Goal: Transaction & Acquisition: Purchase product/service

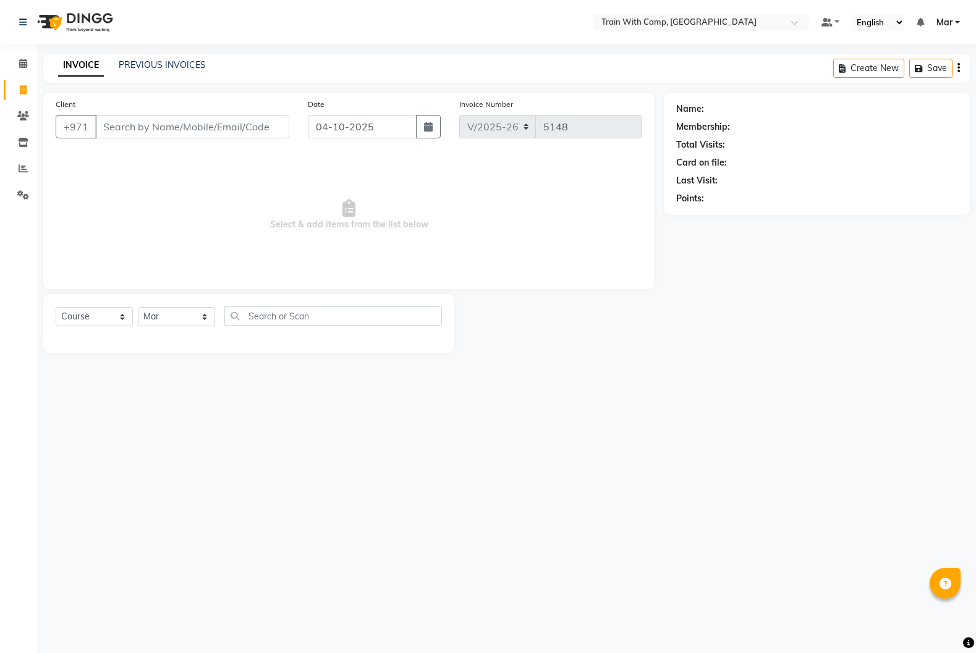
select select "910"
select select "service"
select select "14898"
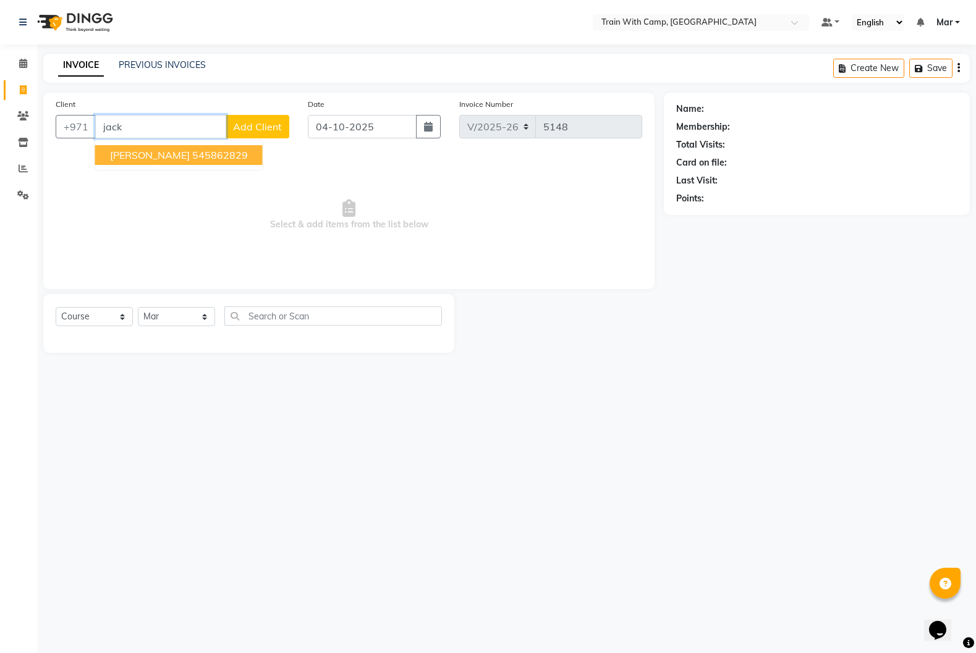
click at [196, 155] on ngb-highlight "545862829" at bounding box center [220, 155] width 56 height 12
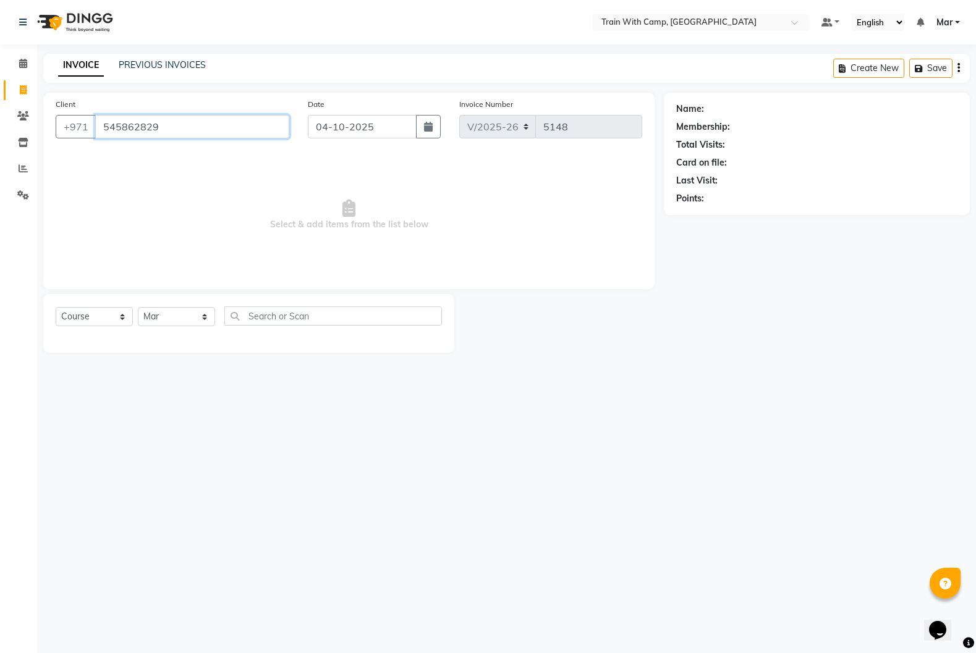
type input "545862829"
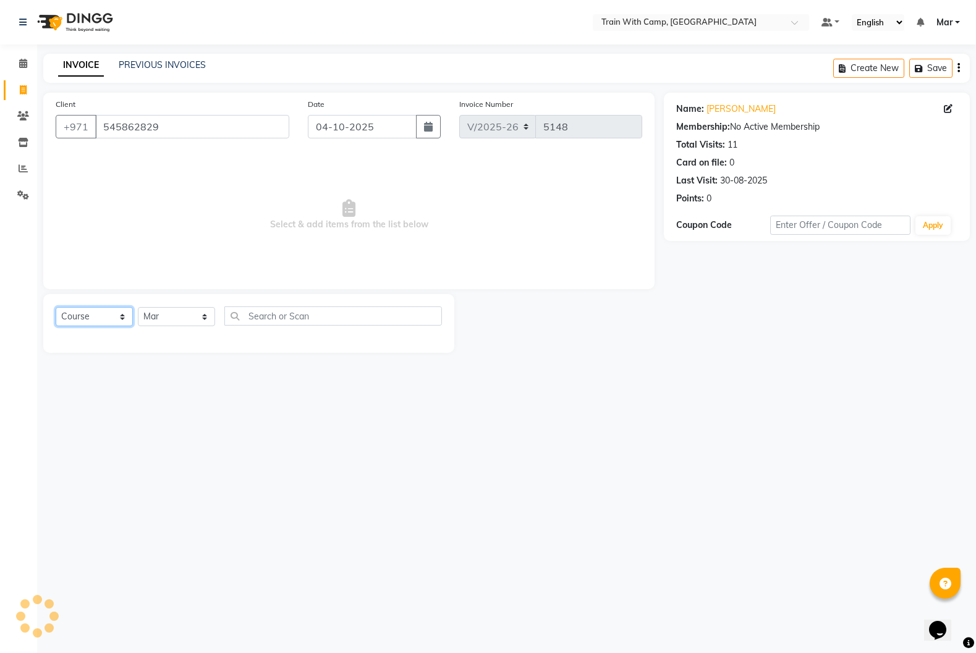
click at [101, 320] on select "Select Course Product Membership Package Voucher Prepaid Gift Card" at bounding box center [94, 316] width 77 height 19
select select "package"
click at [56, 307] on select "Select Course Product Membership Package Voucher Prepaid Gift Card" at bounding box center [94, 316] width 77 height 19
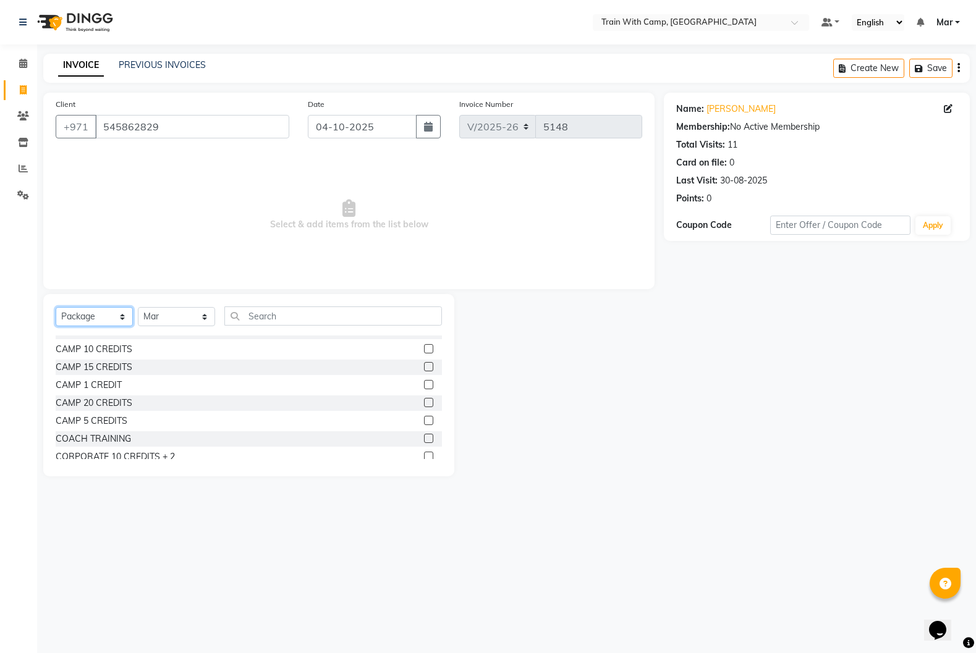
scroll to position [85, 0]
click at [431, 383] on label at bounding box center [428, 382] width 9 height 9
click at [431, 383] on input "checkbox" at bounding box center [428, 383] width 8 height 8
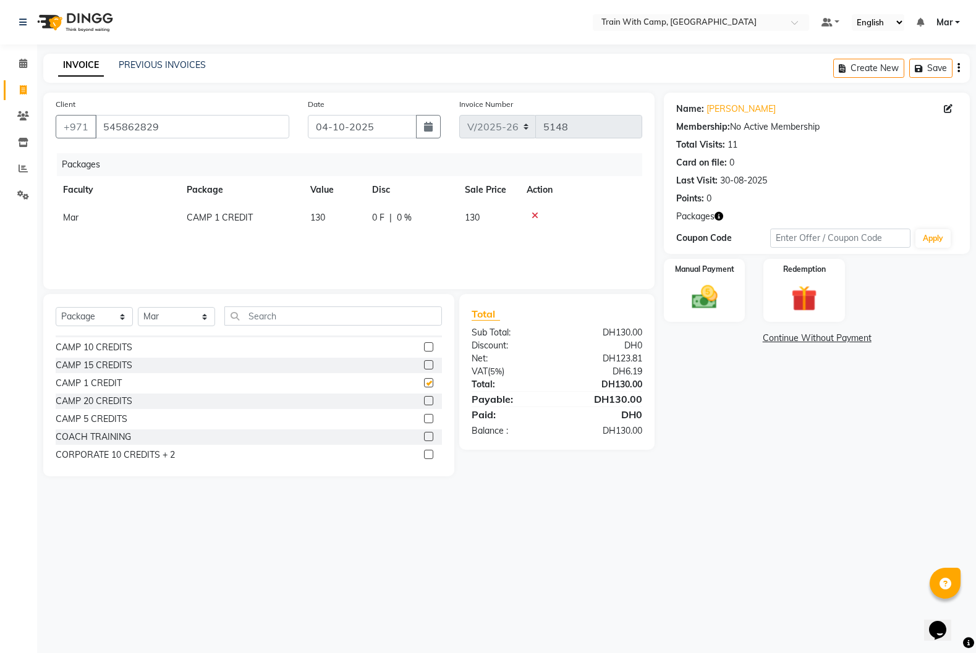
checkbox input "false"
click at [694, 290] on img at bounding box center [704, 297] width 44 height 31
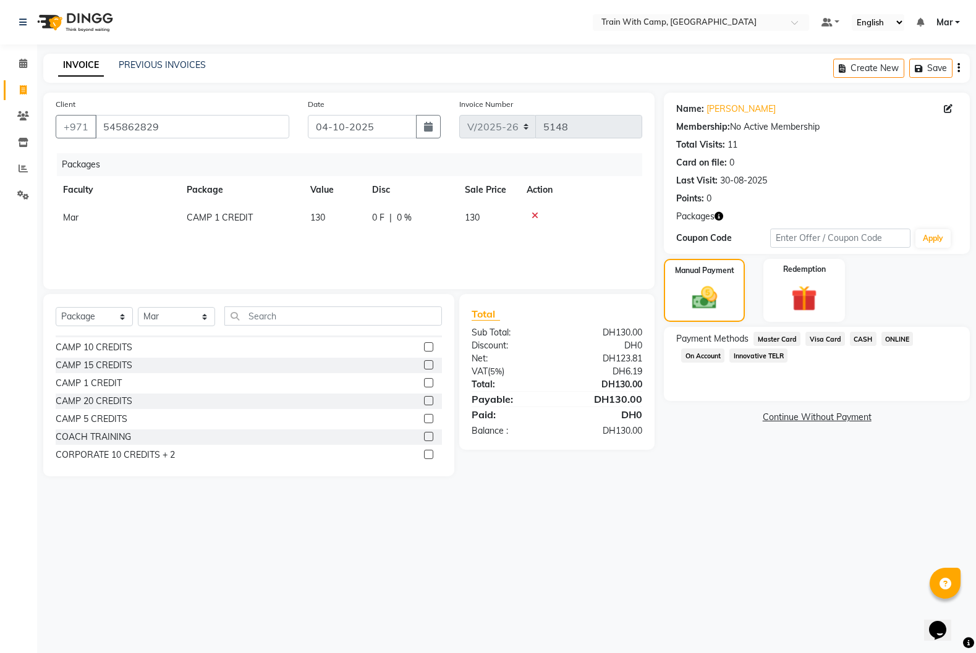
click at [818, 339] on span "Visa Card" at bounding box center [825, 339] width 40 height 14
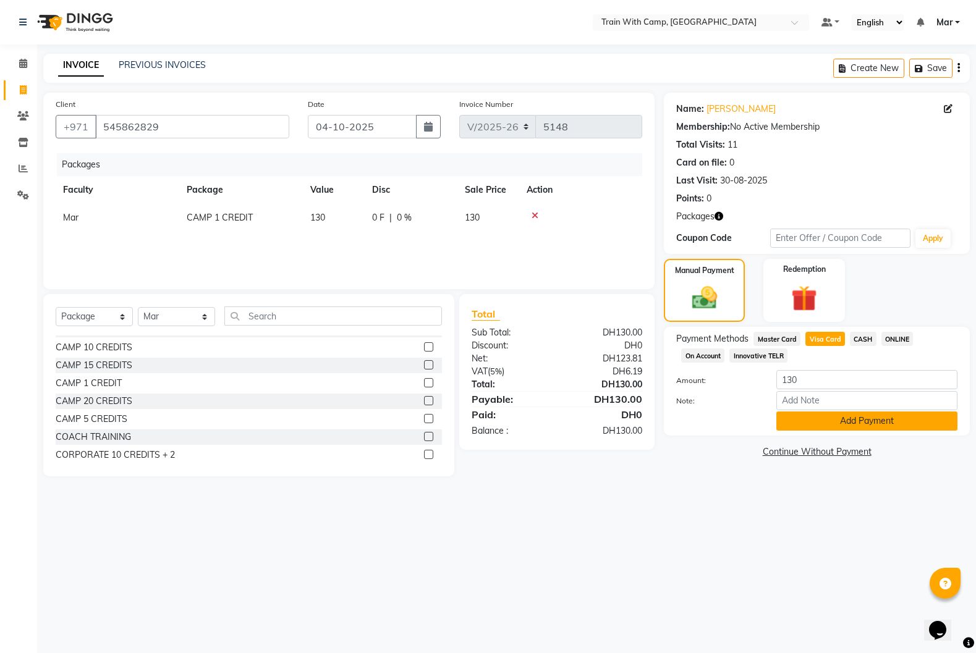
click at [842, 428] on button "Add Payment" at bounding box center [866, 421] width 181 height 19
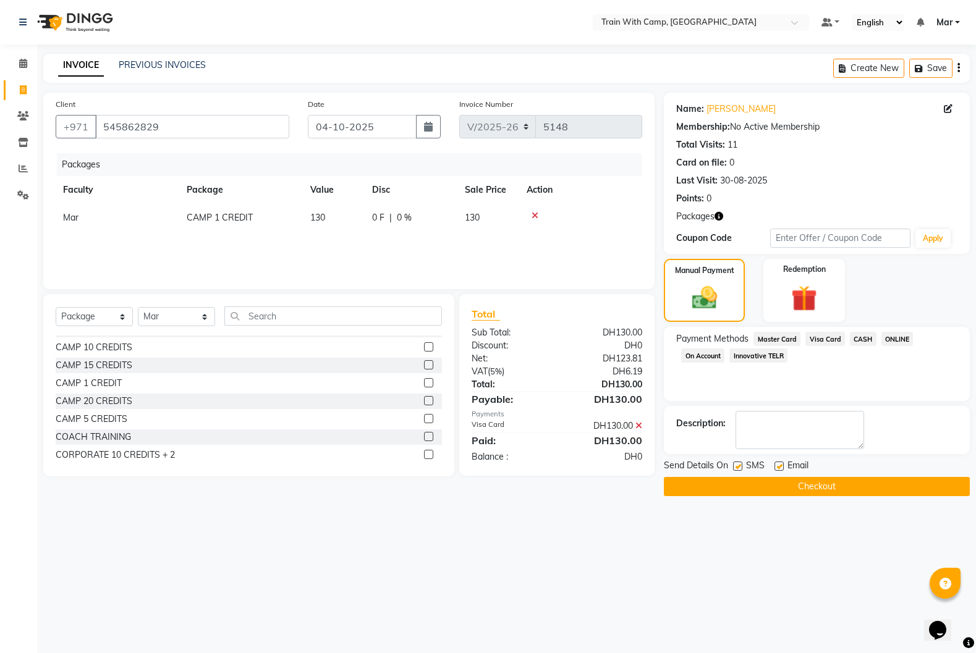
click at [776, 467] on label at bounding box center [778, 466] width 9 height 9
click at [776, 467] on input "checkbox" at bounding box center [778, 467] width 8 height 8
checkbox input "false"
drag, startPoint x: 737, startPoint y: 467, endPoint x: 738, endPoint y: 486, distance: 19.9
click at [737, 467] on label at bounding box center [737, 466] width 9 height 9
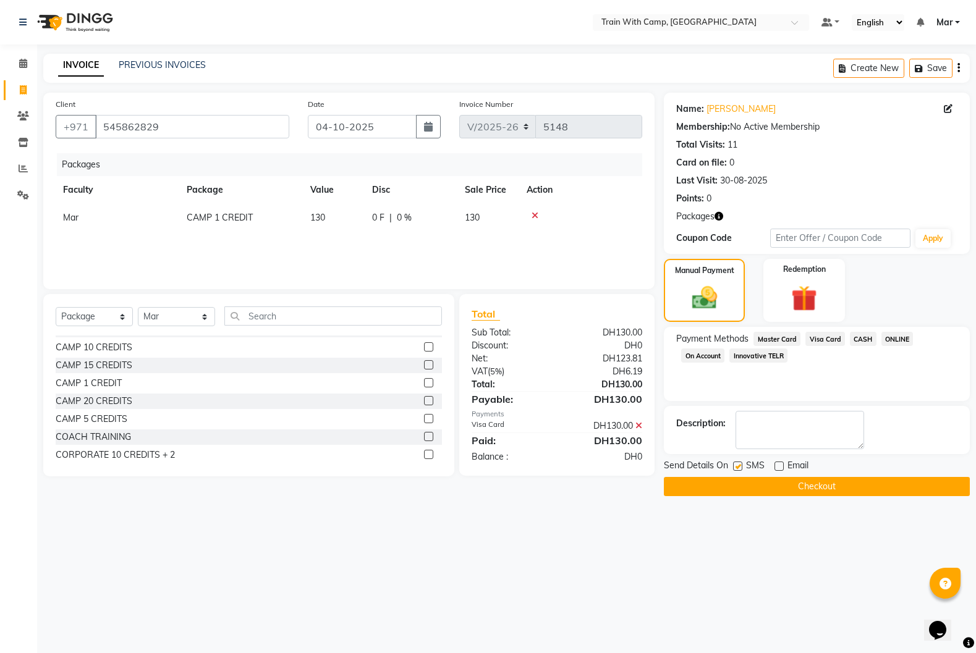
click at [737, 467] on input "checkbox" at bounding box center [737, 467] width 8 height 8
checkbox input "false"
click at [738, 489] on button "Checkout" at bounding box center [817, 486] width 306 height 19
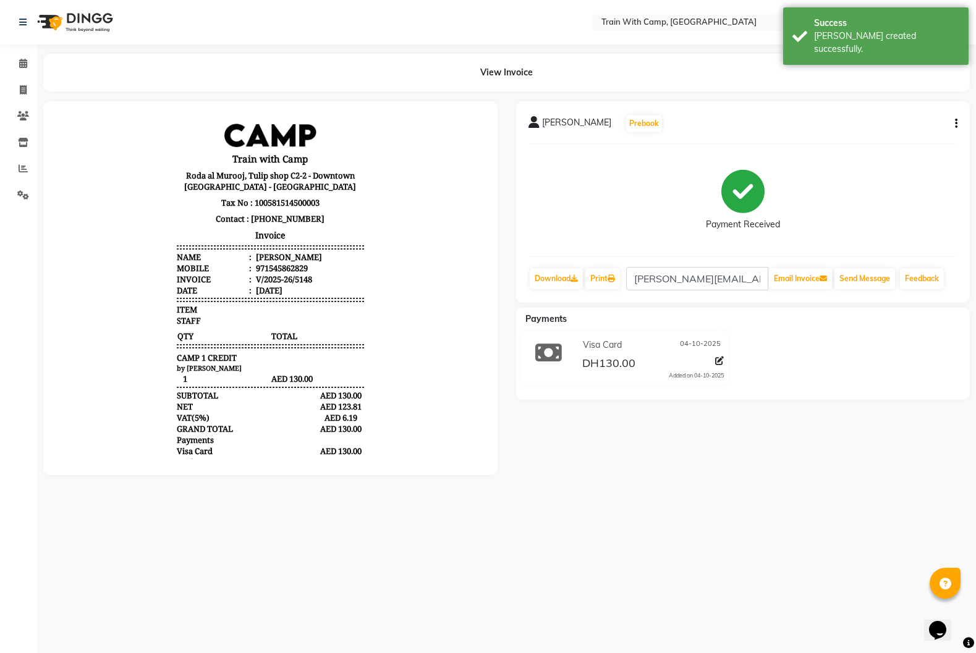
drag, startPoint x: 542, startPoint y: 121, endPoint x: 604, endPoint y: 125, distance: 61.9
click at [604, 125] on div "[PERSON_NAME] Prebook" at bounding box center [595, 124] width 135 height 20
copy span "[PERSON_NAME]"
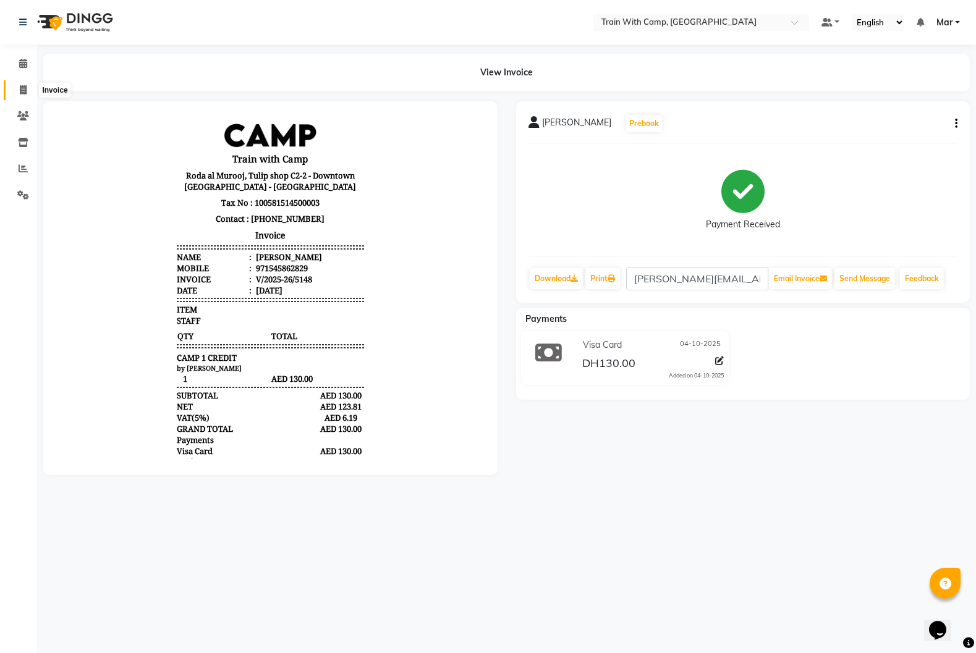
click at [19, 91] on span at bounding box center [23, 90] width 22 height 14
select select "service"
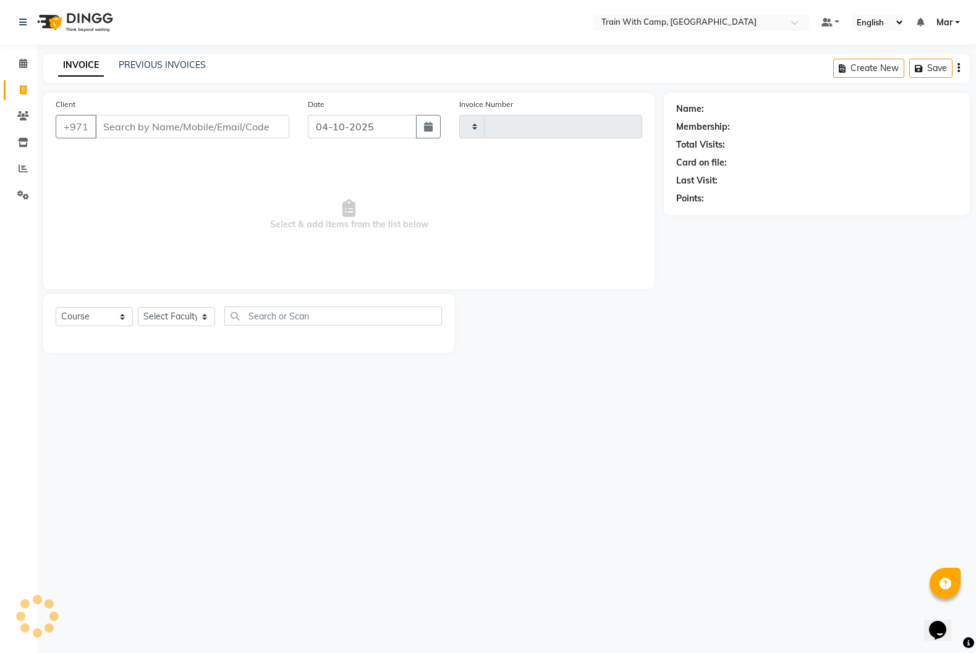
type input "5149"
select select "910"
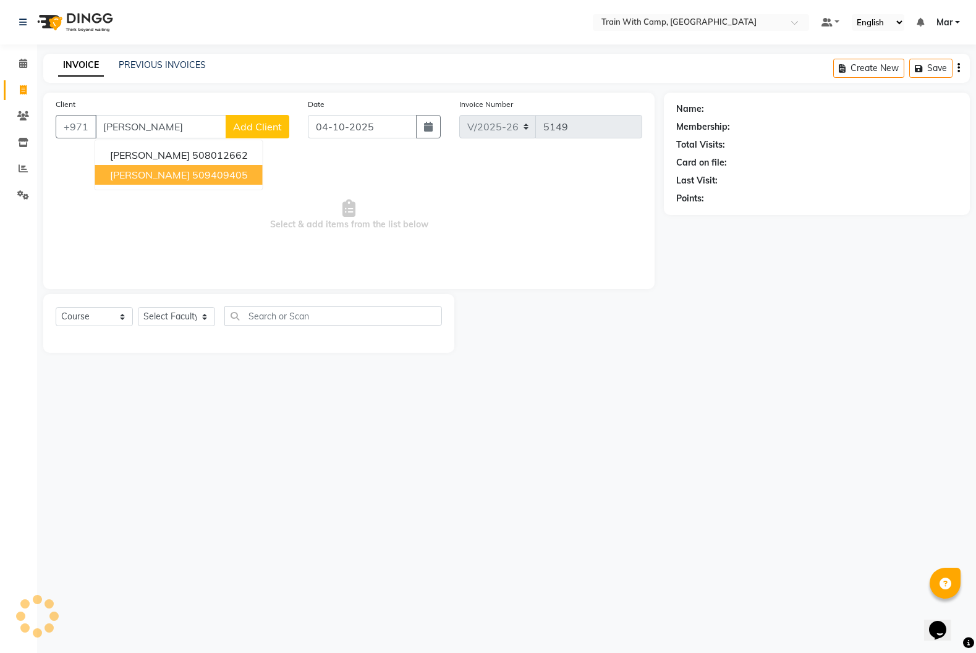
click at [151, 170] on span "[PERSON_NAME]" at bounding box center [150, 175] width 80 height 12
type input "509409405"
select select "14898"
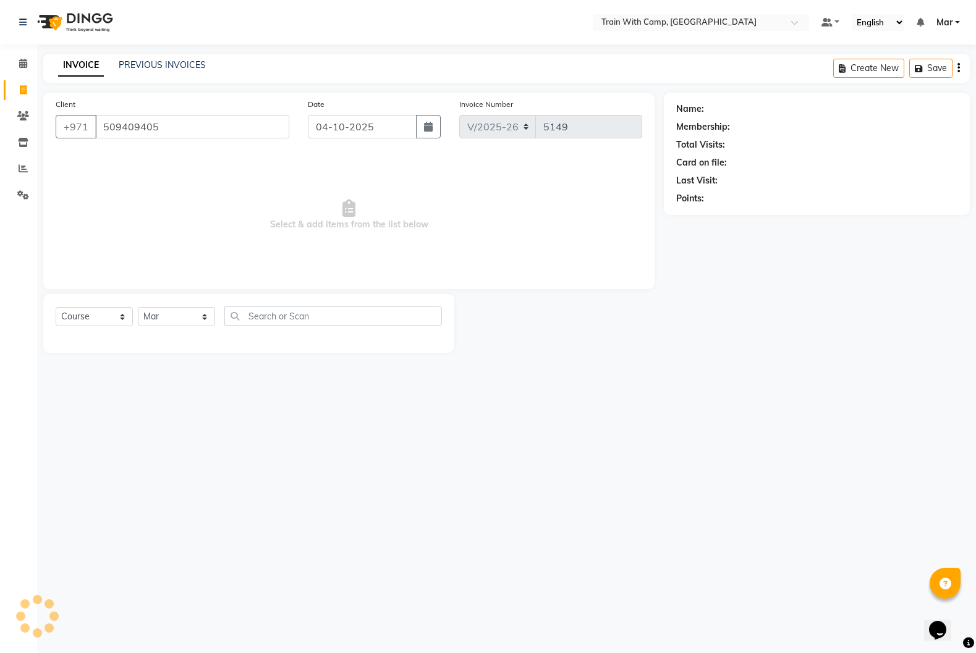
type input "509409405"
click at [111, 321] on select "Select Course Product Membership Package Voucher Prepaid Gift Card" at bounding box center [94, 316] width 77 height 19
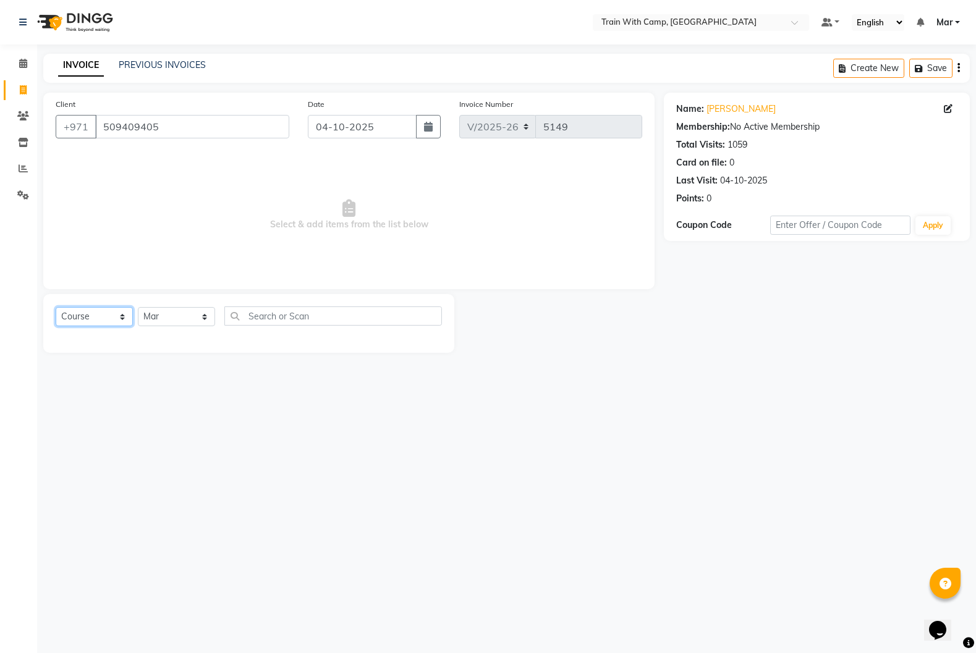
select select "product"
click at [56, 307] on select "Select Course Product Membership Package Voucher Prepaid Gift Card" at bounding box center [94, 316] width 77 height 19
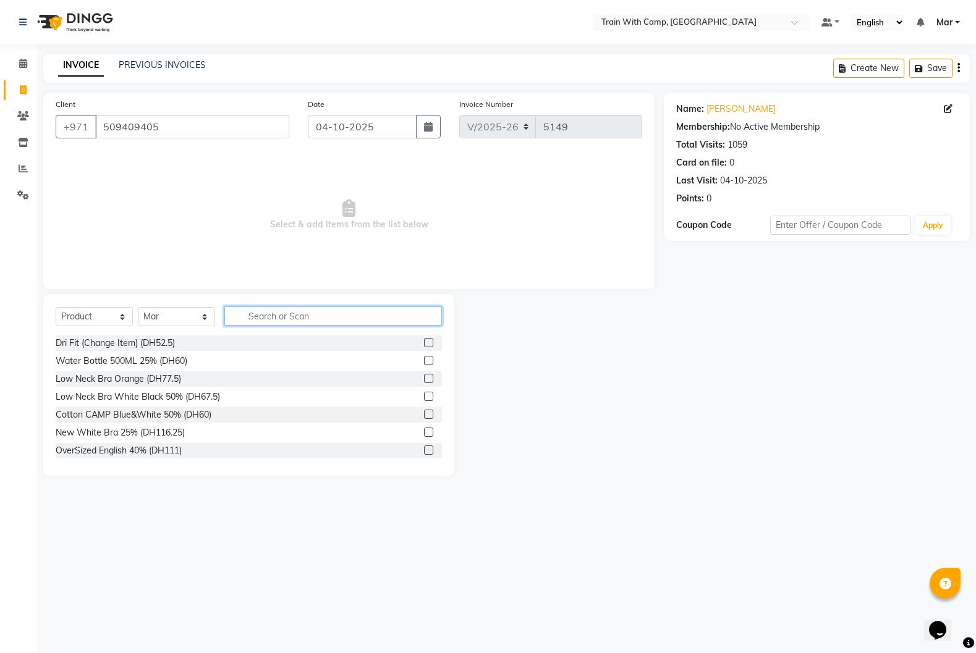
click at [322, 319] on input "text" at bounding box center [333, 316] width 218 height 19
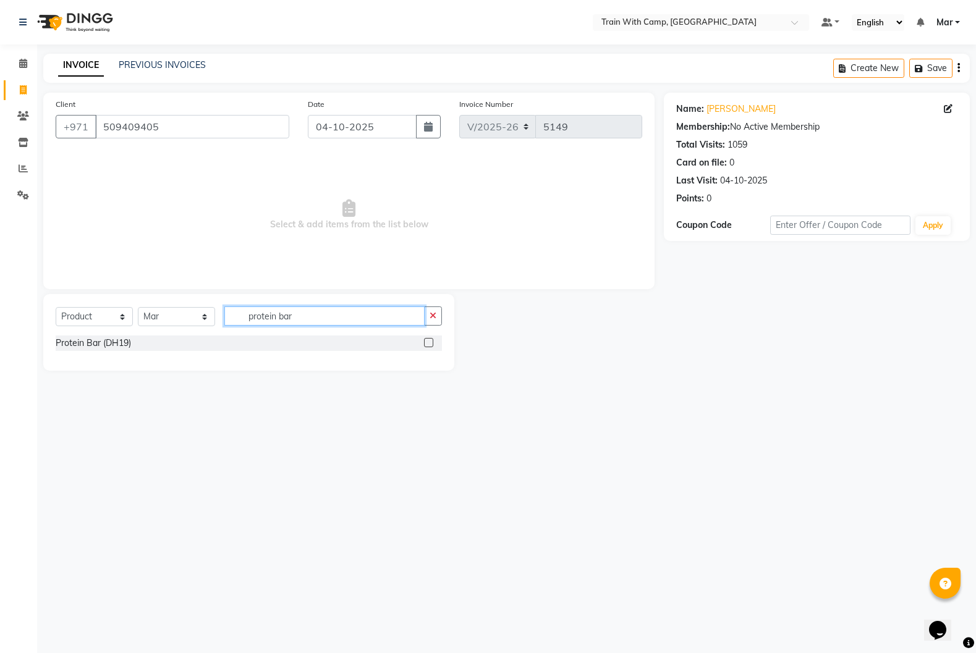
type input "protein bar"
click at [429, 345] on label at bounding box center [428, 342] width 9 height 9
click at [429, 345] on input "checkbox" at bounding box center [428, 343] width 8 height 8
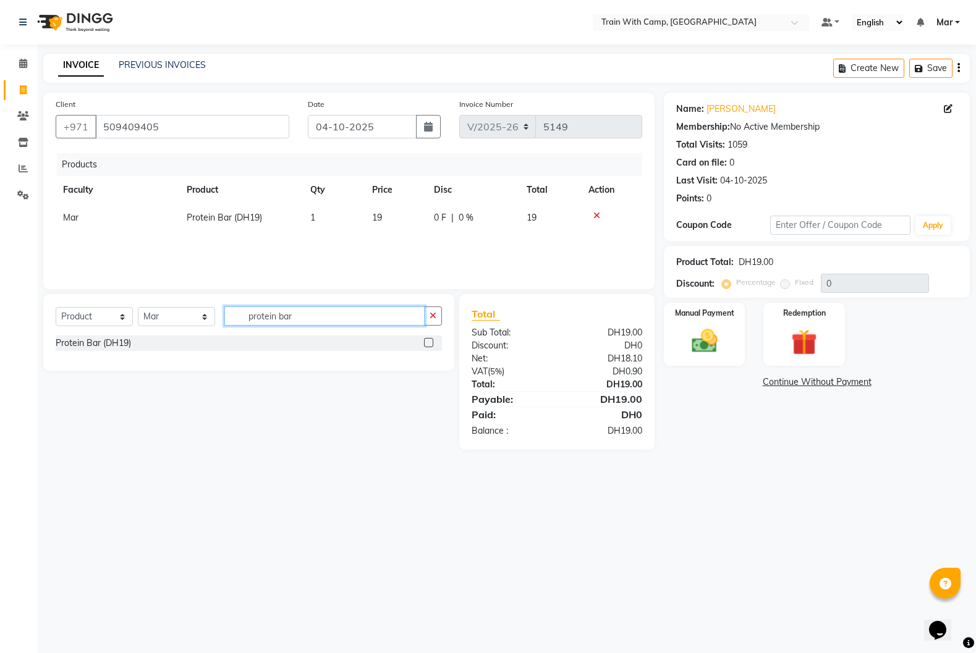
checkbox input "false"
drag, startPoint x: 289, startPoint y: 317, endPoint x: 296, endPoint y: 317, distance: 6.8
click at [292, 318] on input "protein bar" at bounding box center [324, 316] width 200 height 19
drag, startPoint x: 296, startPoint y: 317, endPoint x: 232, endPoint y: 315, distance: 63.7
click at [232, 315] on input "protein bar" at bounding box center [324, 316] width 200 height 19
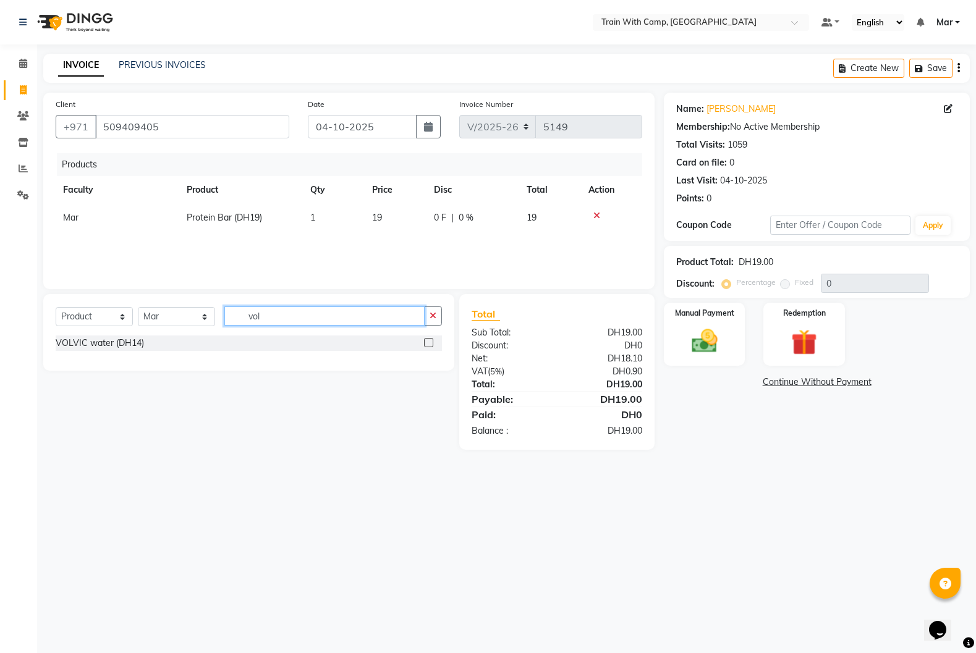
type input "vol"
drag, startPoint x: 425, startPoint y: 339, endPoint x: 413, endPoint y: 344, distance: 12.5
click at [426, 339] on label at bounding box center [428, 342] width 9 height 9
click at [426, 339] on input "checkbox" at bounding box center [428, 343] width 8 height 8
checkbox input "false"
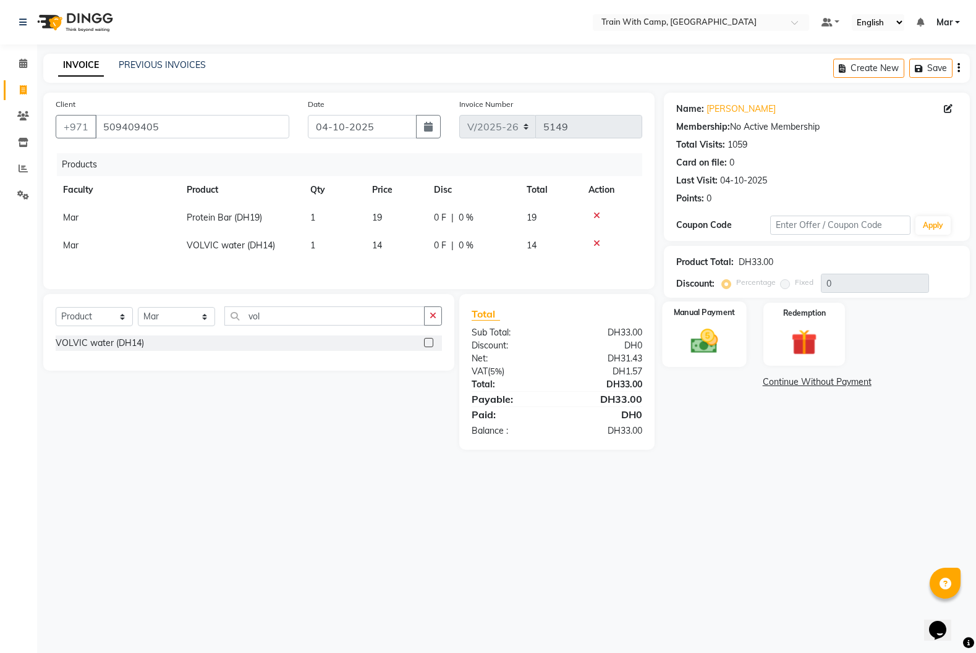
click at [709, 347] on img at bounding box center [704, 341] width 44 height 31
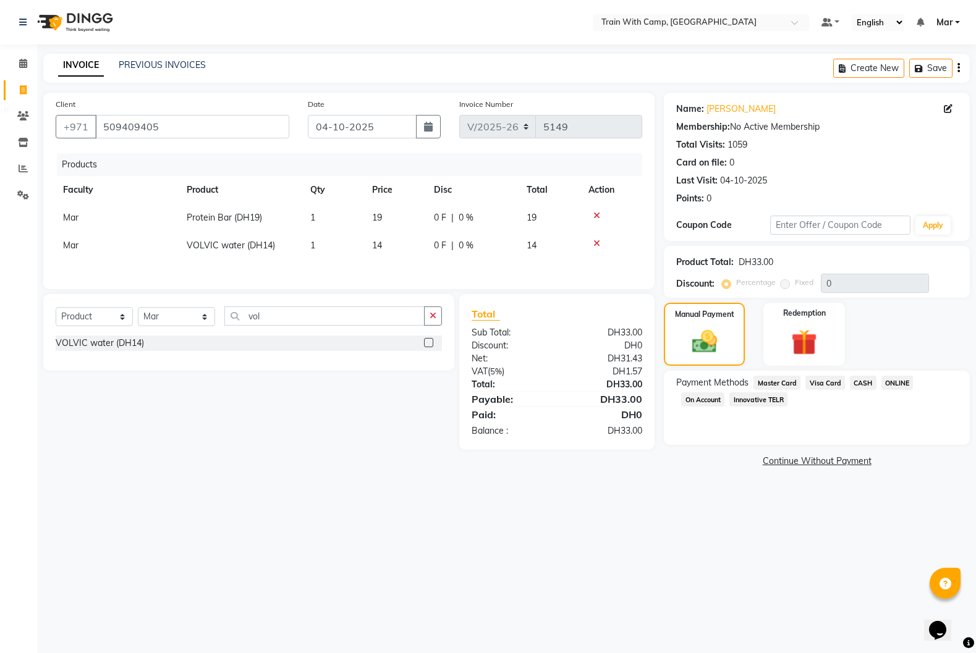
click at [832, 383] on span "Visa Card" at bounding box center [825, 383] width 40 height 14
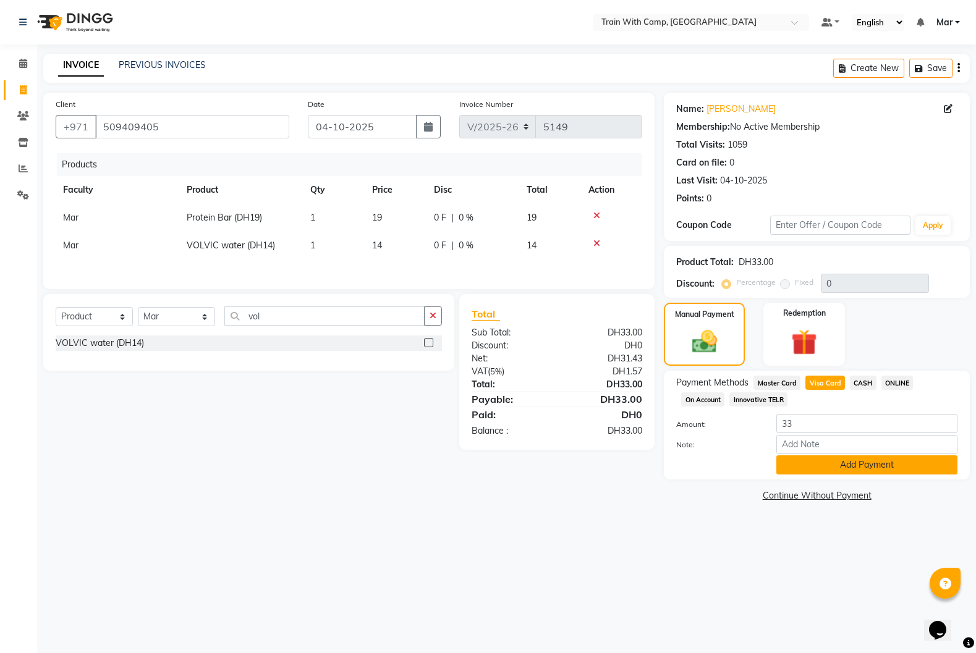
click at [824, 462] on button "Add Payment" at bounding box center [866, 464] width 181 height 19
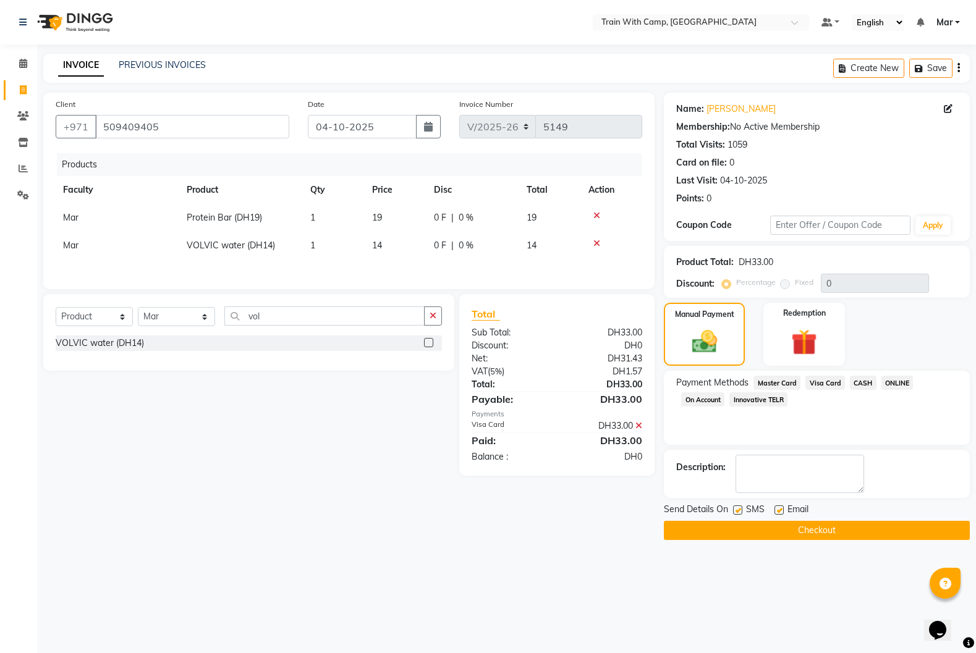
drag, startPoint x: 780, startPoint y: 510, endPoint x: 751, endPoint y: 511, distance: 29.1
click at [780, 510] on label at bounding box center [778, 510] width 9 height 9
click at [780, 510] on input "checkbox" at bounding box center [778, 511] width 8 height 8
checkbox input "false"
click at [742, 511] on div "SMS" at bounding box center [753, 510] width 41 height 15
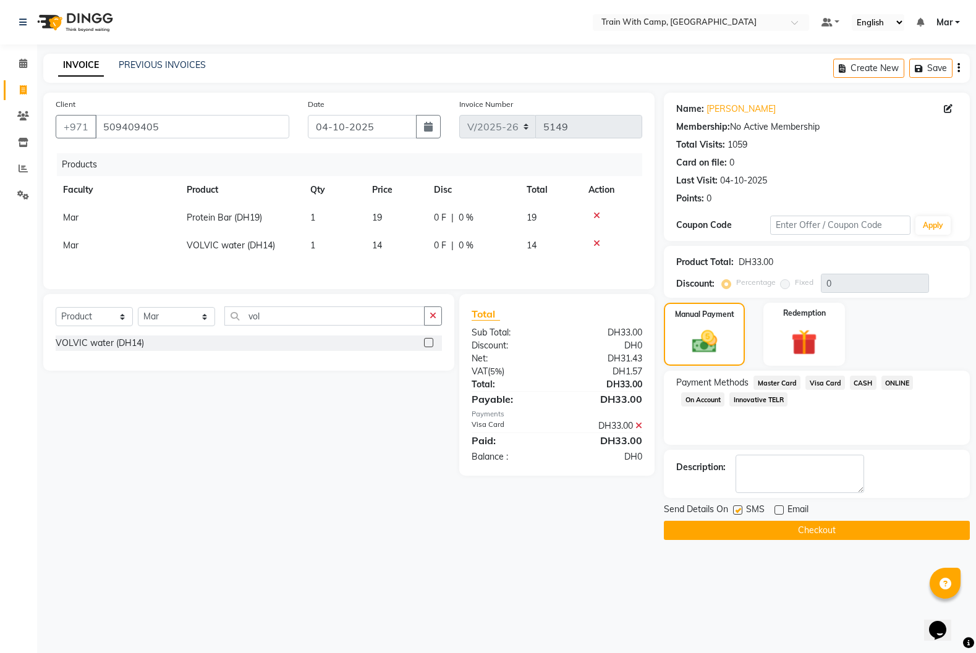
click at [735, 512] on label at bounding box center [737, 510] width 9 height 9
click at [735, 512] on input "checkbox" at bounding box center [737, 511] width 8 height 8
checkbox input "false"
drag, startPoint x: 752, startPoint y: 525, endPoint x: 867, endPoint y: 484, distance: 121.8
click at [752, 525] on button "Checkout" at bounding box center [817, 530] width 306 height 19
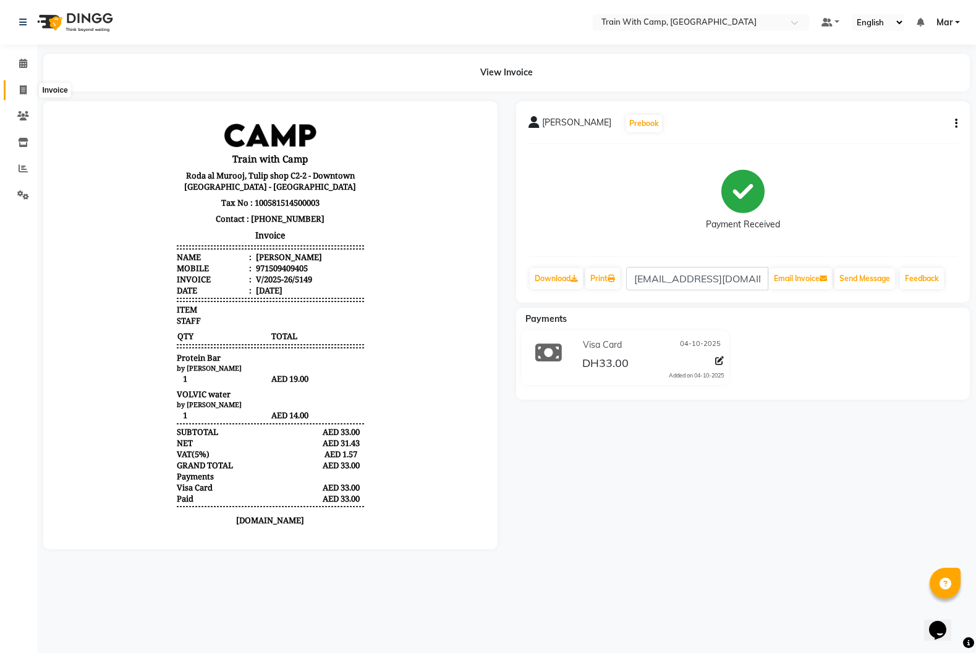
click at [22, 85] on icon at bounding box center [23, 89] width 7 height 9
select select "service"
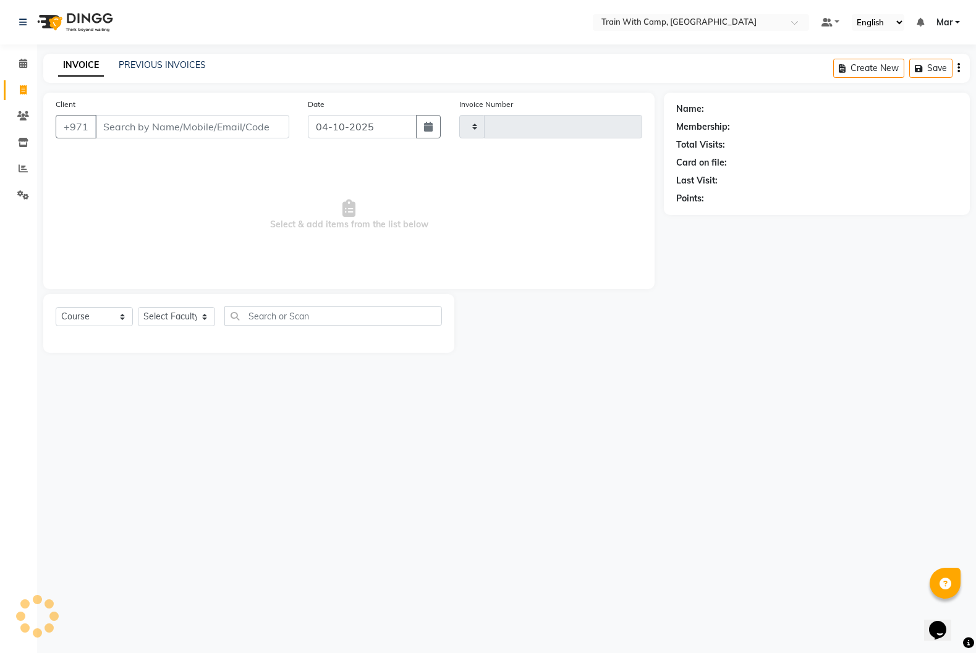
type input "5150"
select select "910"
select select "14898"
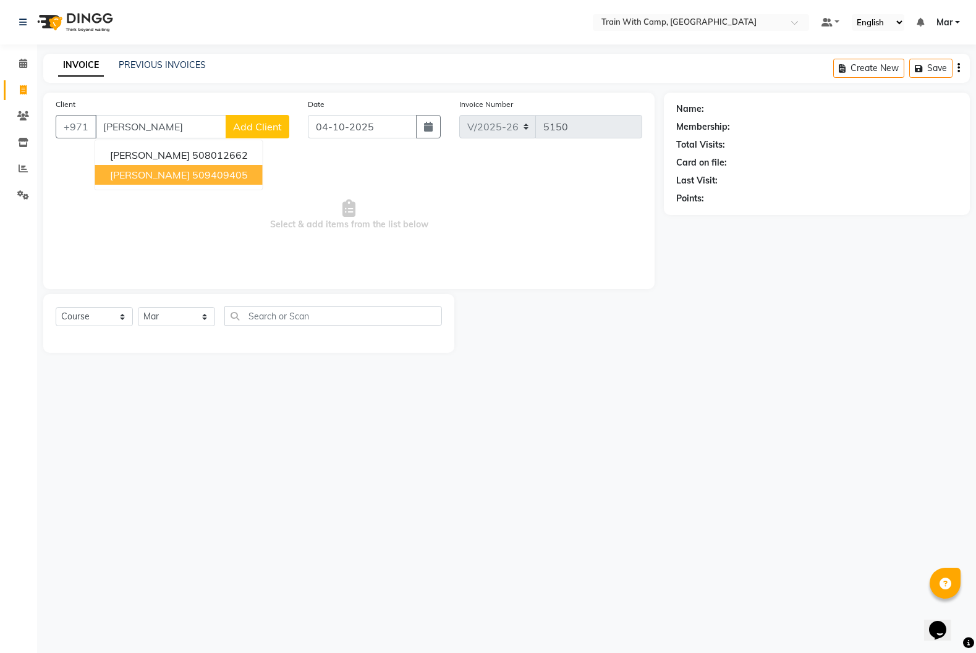
click at [133, 179] on span "[PERSON_NAME]" at bounding box center [150, 175] width 80 height 12
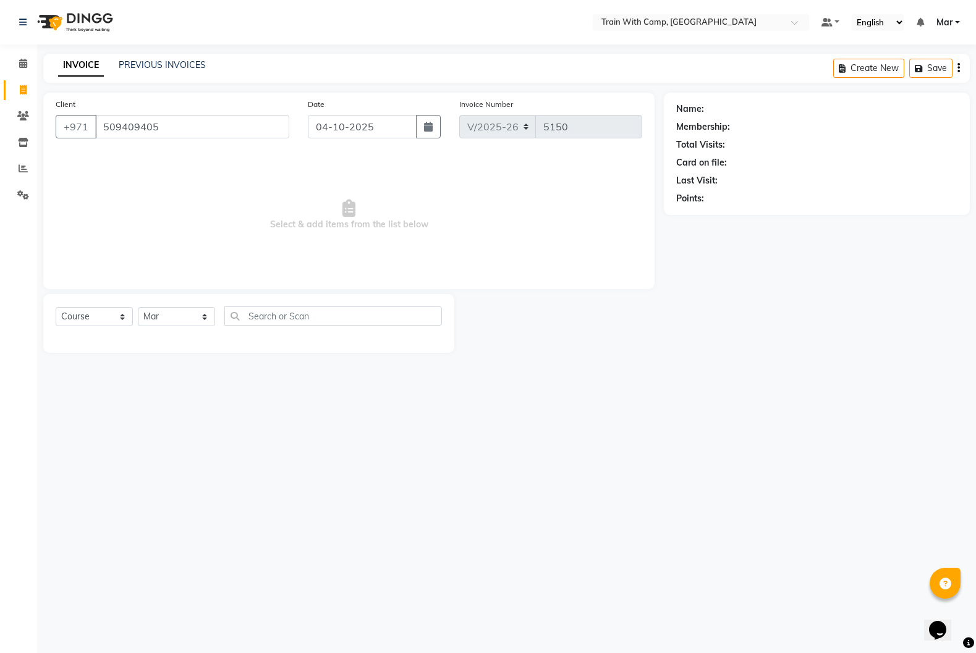
type input "509409405"
click at [108, 323] on select "Select Course Product Membership Package Voucher Prepaid Gift Card" at bounding box center [94, 316] width 77 height 19
select select "product"
click at [56, 307] on select "Select Course Product Membership Package Voucher Prepaid Gift Card" at bounding box center [94, 316] width 77 height 19
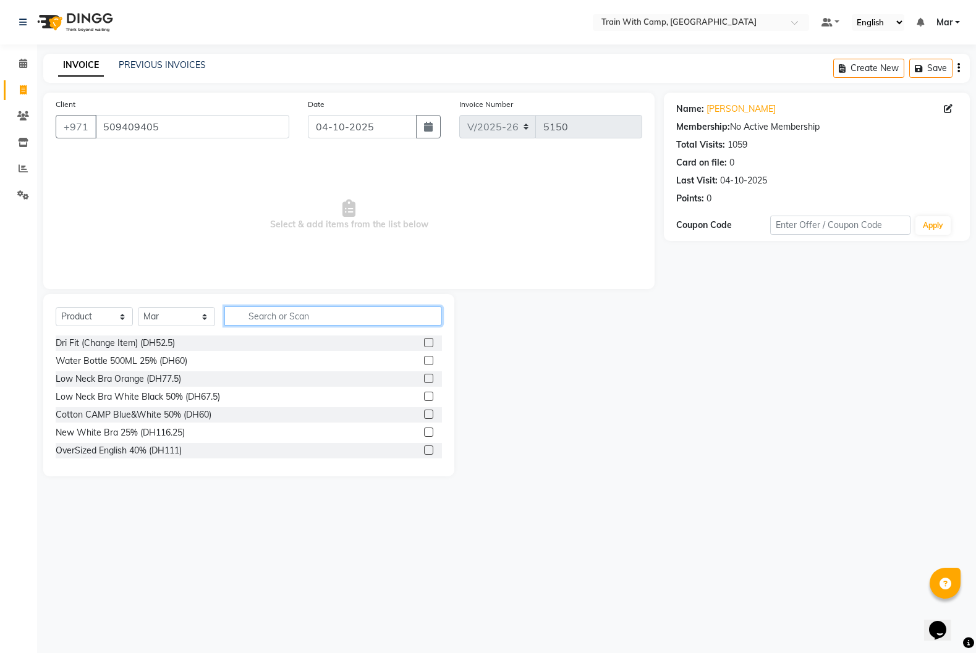
drag, startPoint x: 266, startPoint y: 320, endPoint x: 275, endPoint y: 321, distance: 9.4
click at [268, 320] on input "text" at bounding box center [333, 316] width 218 height 19
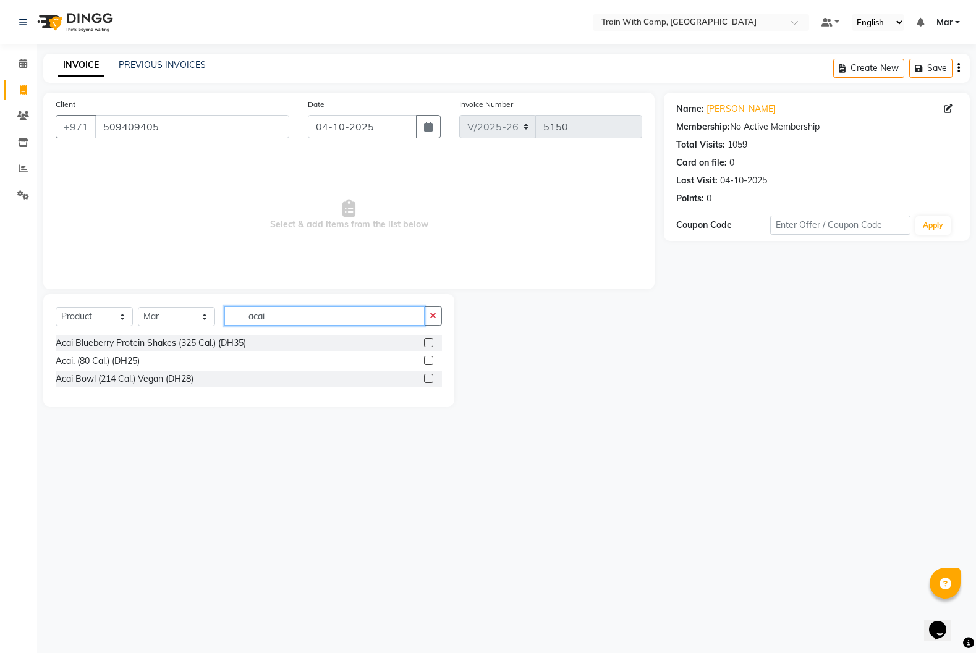
type input "acai"
drag, startPoint x: 430, startPoint y: 340, endPoint x: 415, endPoint y: 342, distance: 14.9
click at [430, 340] on label at bounding box center [428, 342] width 9 height 9
click at [430, 340] on input "checkbox" at bounding box center [428, 343] width 8 height 8
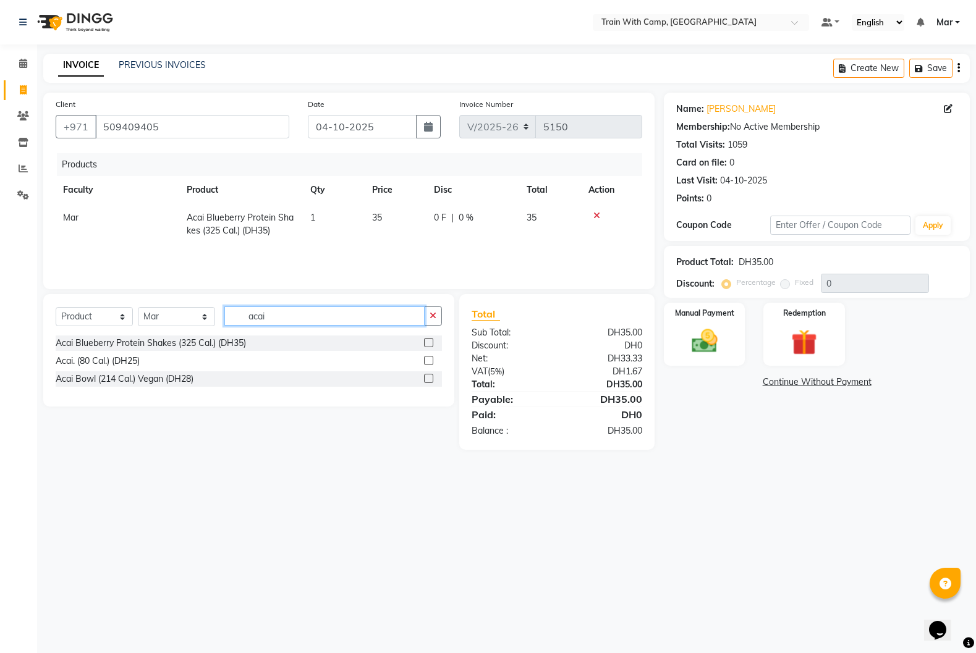
checkbox input "false"
drag, startPoint x: 298, startPoint y: 319, endPoint x: 97, endPoint y: 318, distance: 200.9
click at [97, 318] on div "Select Course Product Membership Package Voucher Prepaid Gift Card Select Facul…" at bounding box center [249, 321] width 386 height 29
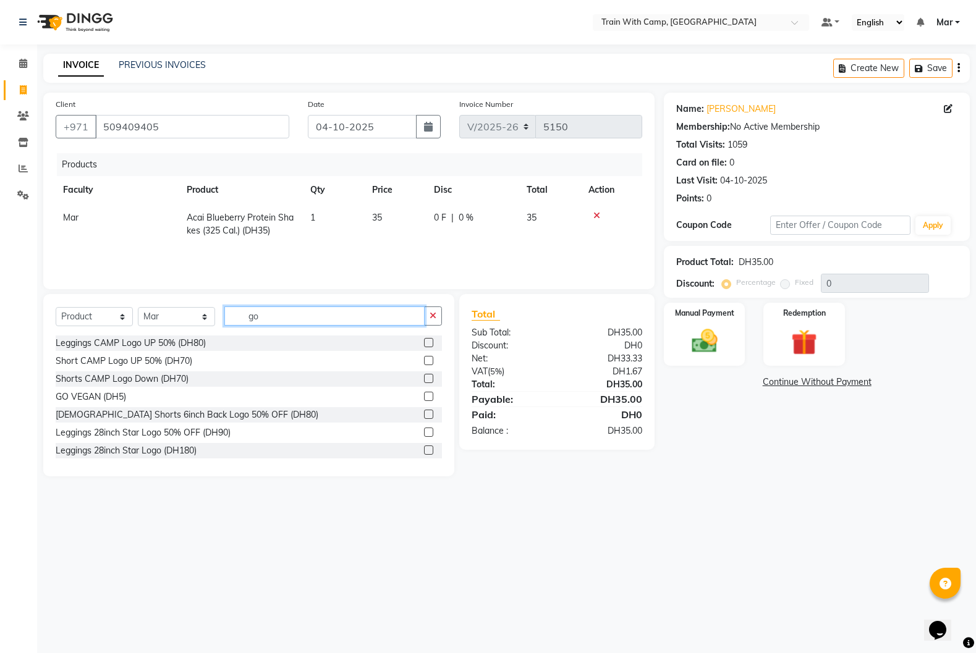
type input "go"
click at [427, 397] on label at bounding box center [428, 396] width 9 height 9
click at [427, 397] on input "checkbox" at bounding box center [428, 397] width 8 height 8
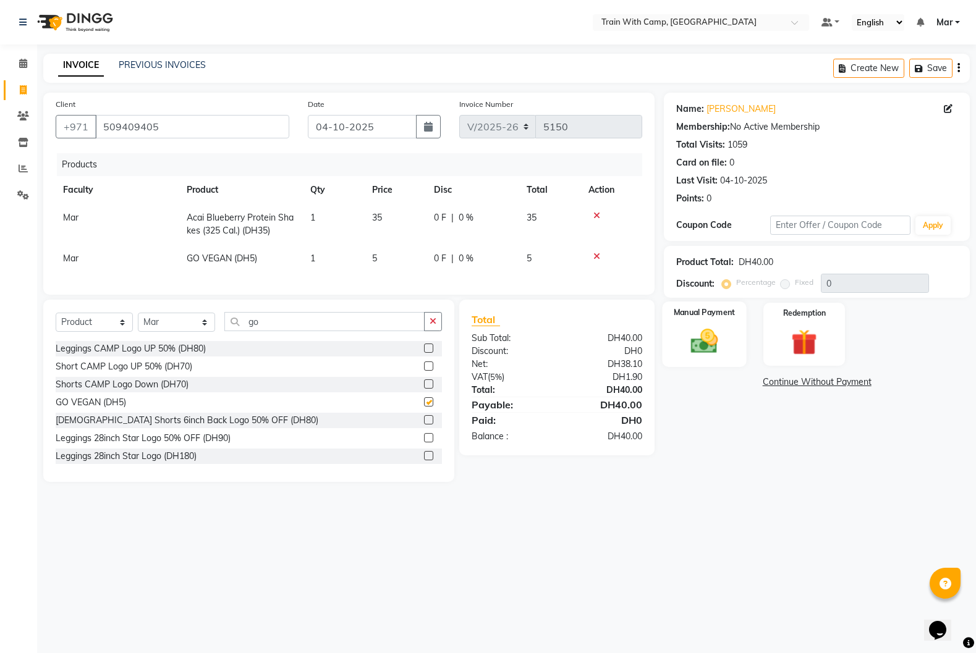
checkbox input "false"
click at [713, 344] on img at bounding box center [704, 341] width 44 height 31
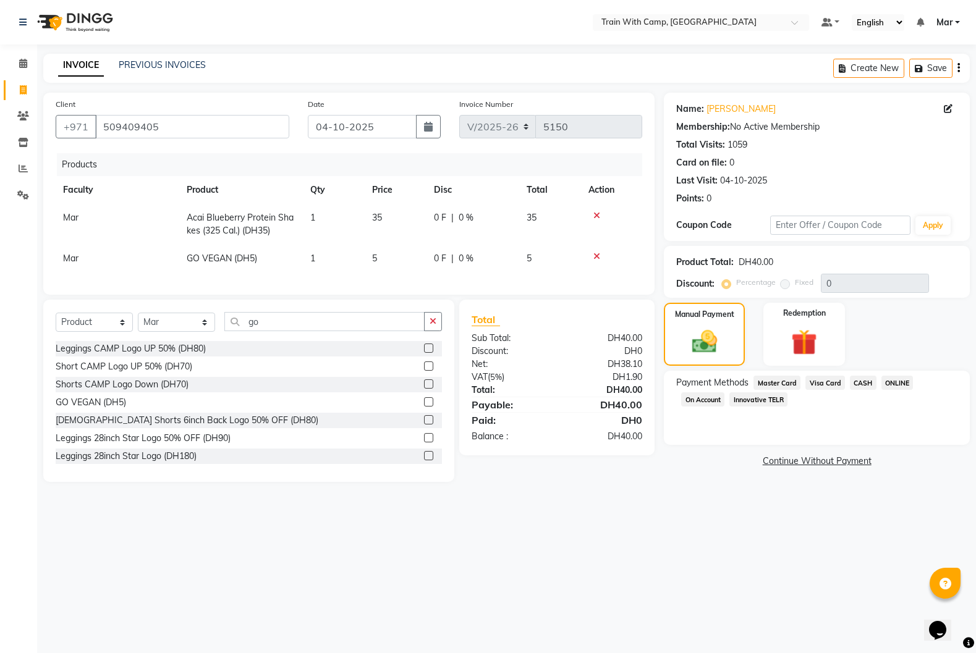
click at [823, 381] on span "Visa Card" at bounding box center [825, 383] width 40 height 14
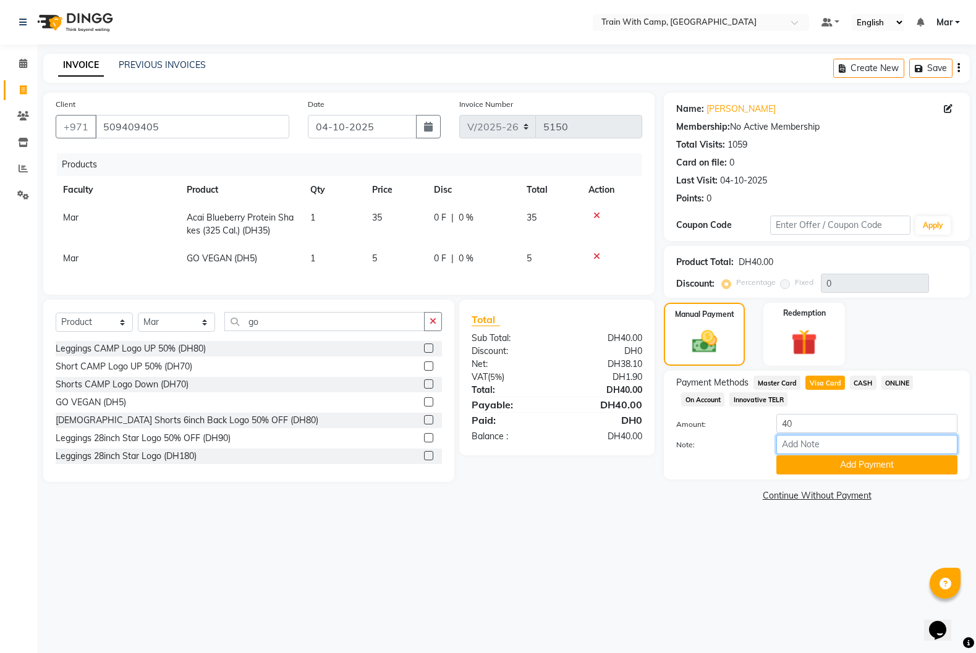
drag, startPoint x: 815, startPoint y: 454, endPoint x: 823, endPoint y: 481, distance: 28.8
click at [816, 455] on div "Note:" at bounding box center [817, 445] width 300 height 21
click at [822, 480] on div "Name: [PERSON_NAME] Membership: No Active Membership Total Visits: 1059 Card on…" at bounding box center [821, 299] width 315 height 412
click at [818, 473] on button "Add Payment" at bounding box center [866, 464] width 181 height 19
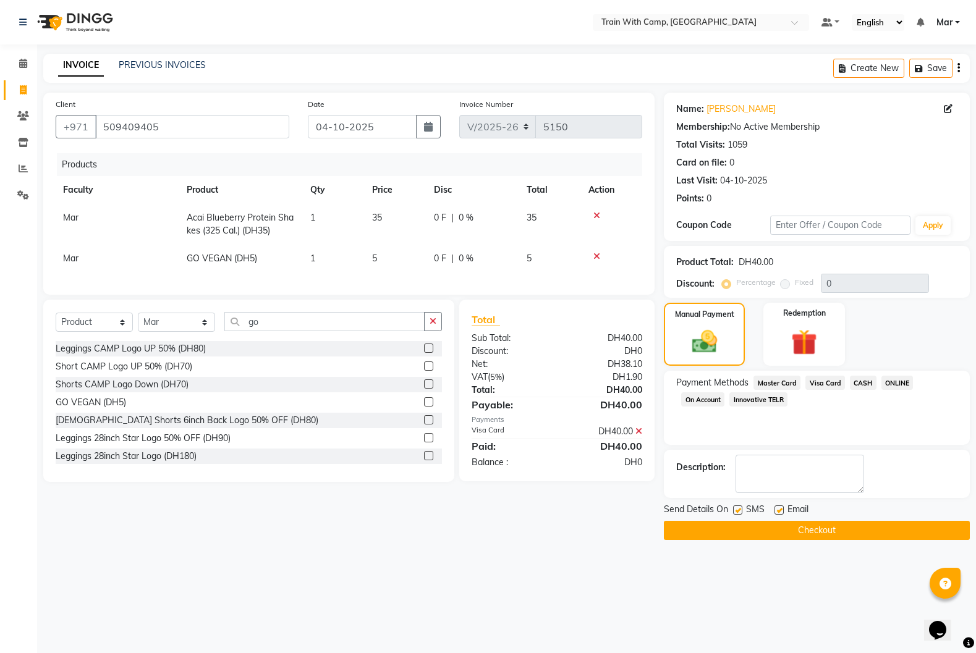
click at [778, 510] on label at bounding box center [778, 510] width 9 height 9
click at [778, 510] on input "checkbox" at bounding box center [778, 511] width 8 height 8
checkbox input "false"
click at [738, 512] on label at bounding box center [737, 510] width 9 height 9
click at [738, 512] on input "checkbox" at bounding box center [737, 511] width 8 height 8
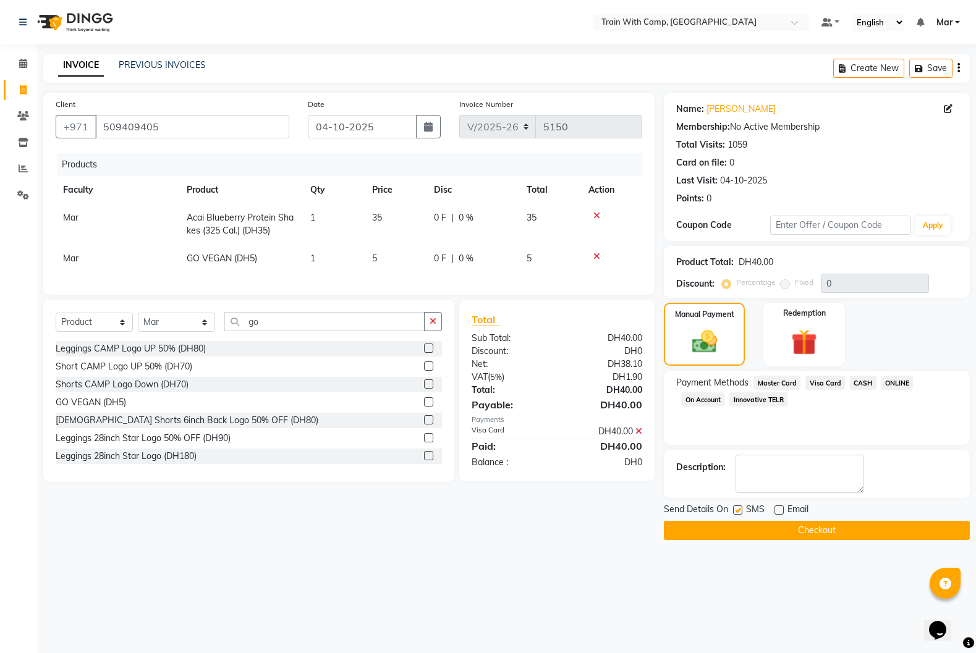
checkbox input "false"
click at [763, 528] on button "Checkout" at bounding box center [817, 530] width 306 height 19
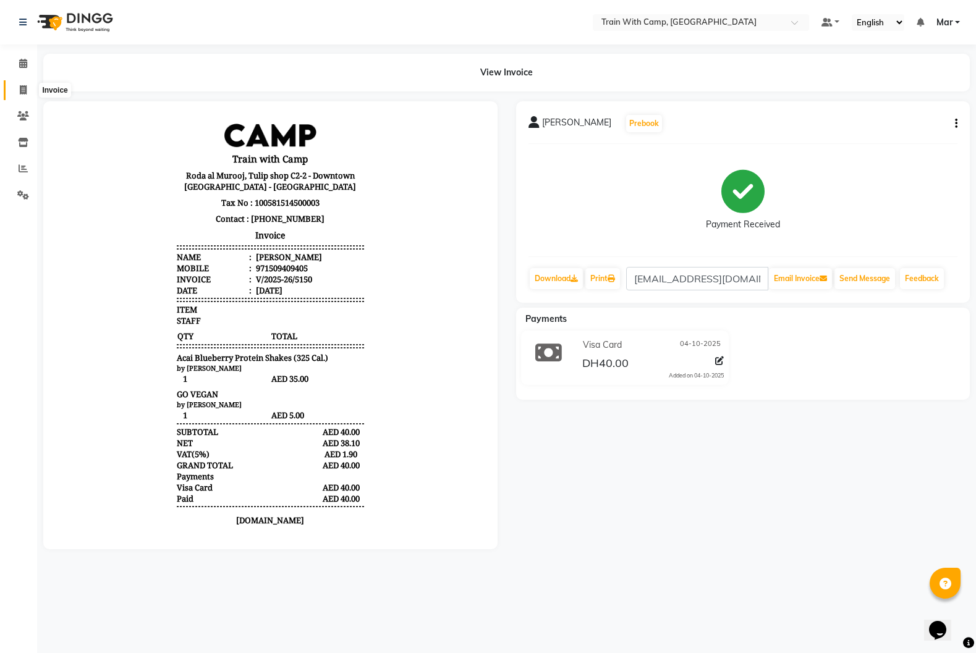
click at [27, 92] on span at bounding box center [23, 90] width 22 height 14
select select "910"
select select "service"
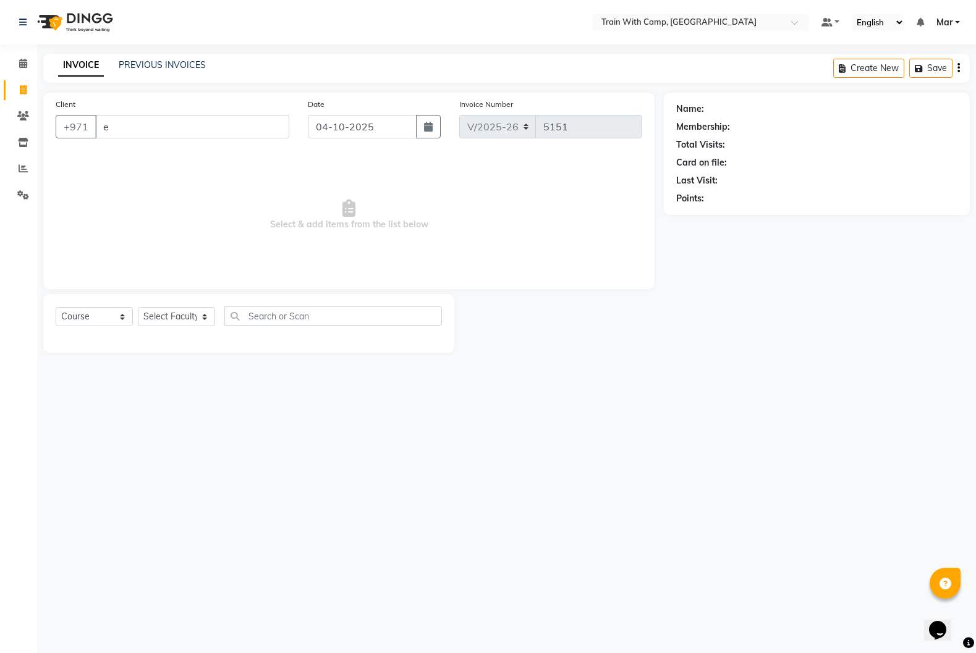
type input "el"
select select "14898"
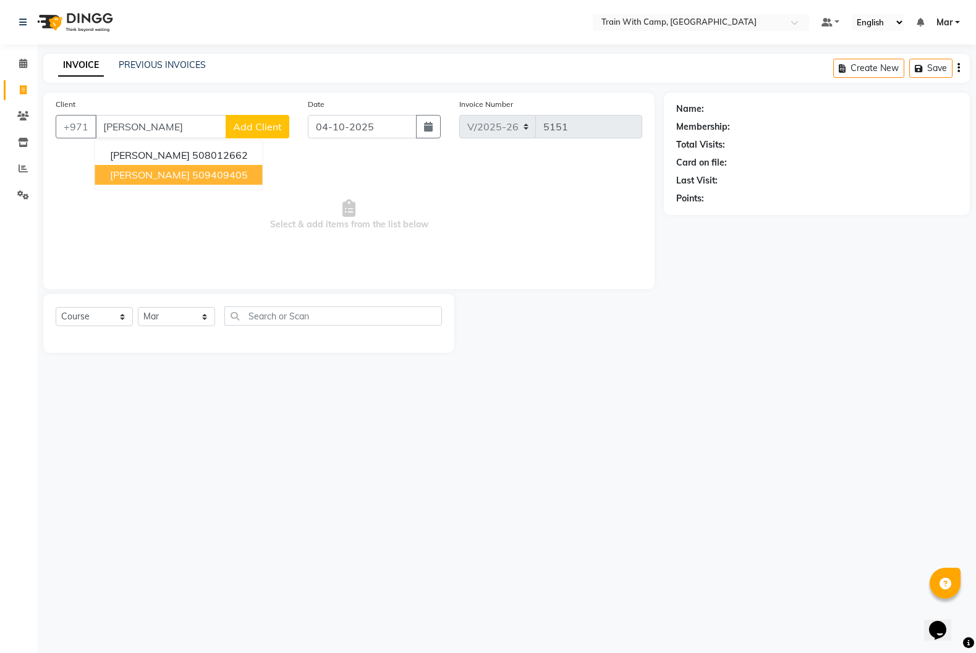
click at [175, 176] on span "[PERSON_NAME]" at bounding box center [150, 175] width 80 height 12
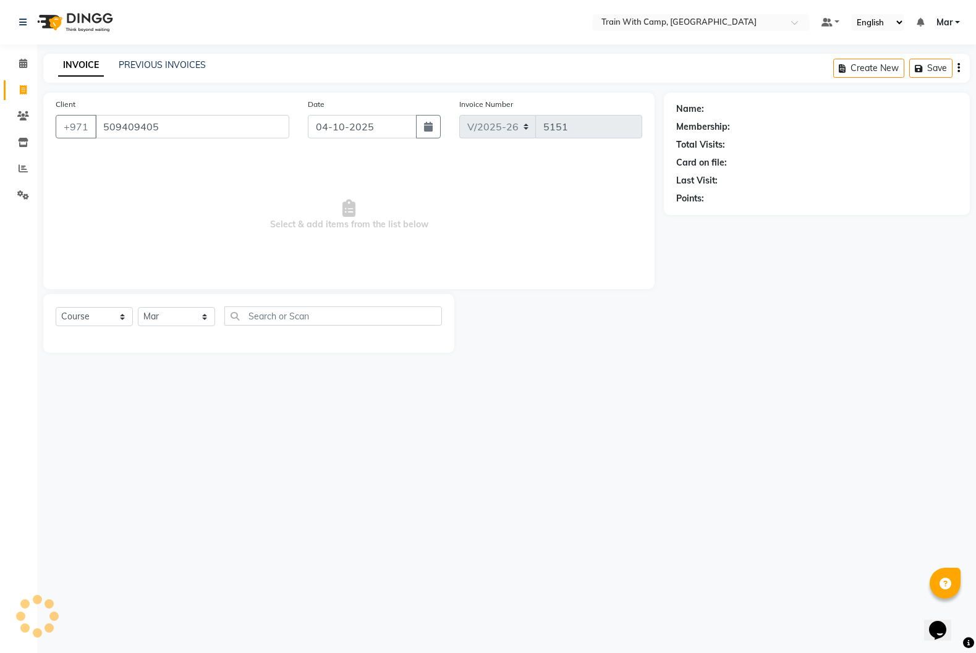
type input "509409405"
click at [97, 318] on select "Select Course Product Membership Package Voucher Prepaid Gift Card" at bounding box center [94, 316] width 77 height 19
select select "product"
click at [56, 307] on select "Select Course Product Membership Package Voucher Prepaid Gift Card" at bounding box center [94, 316] width 77 height 19
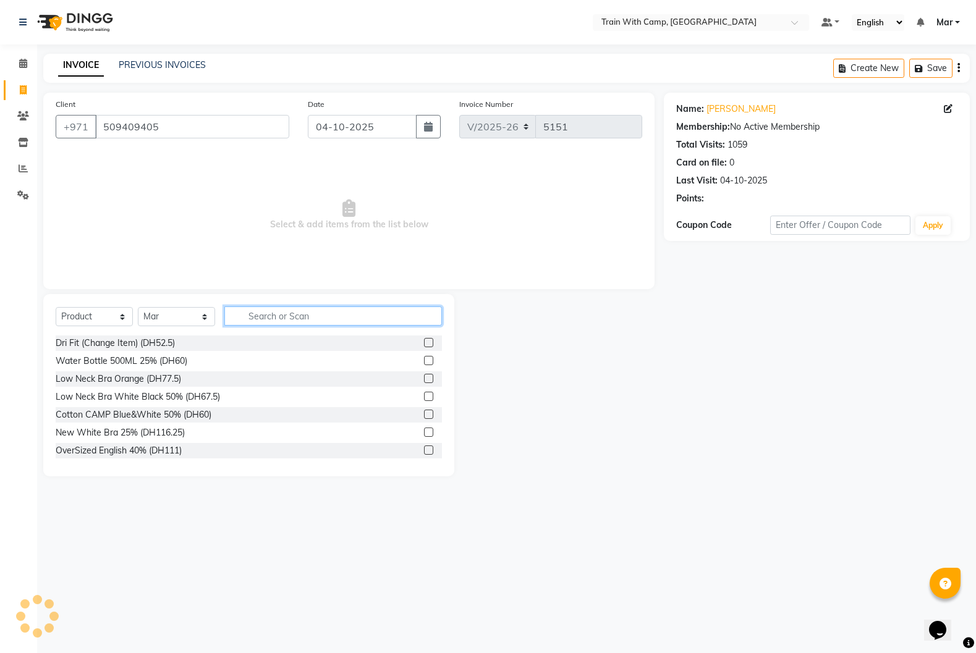
click at [291, 320] on input "text" at bounding box center [333, 316] width 218 height 19
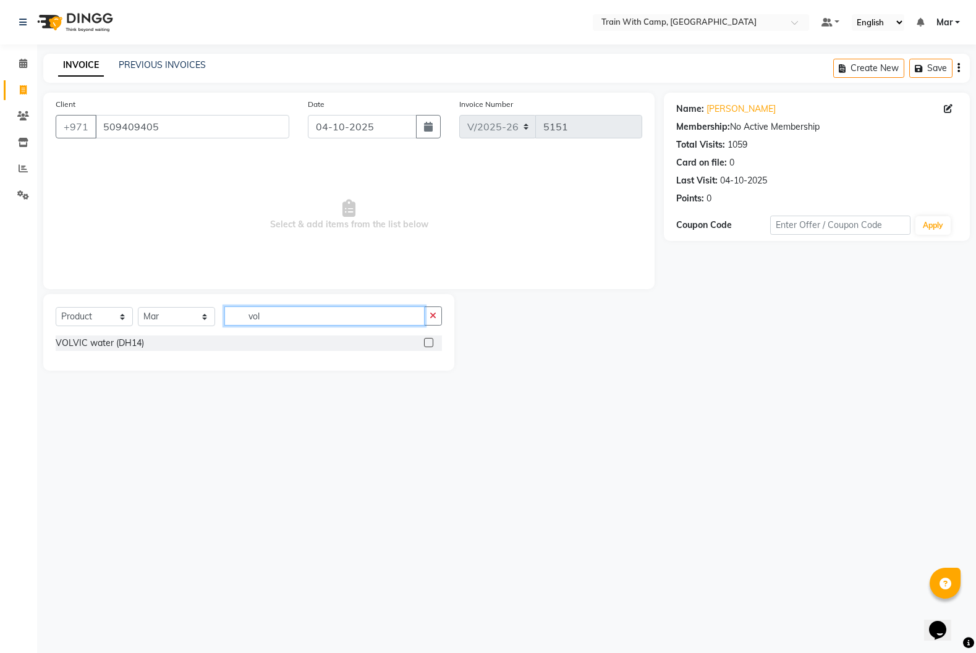
type input "vol"
drag, startPoint x: 426, startPoint y: 347, endPoint x: 413, endPoint y: 346, distance: 13.0
click at [427, 347] on label at bounding box center [428, 342] width 9 height 9
click at [427, 347] on input "checkbox" at bounding box center [428, 343] width 8 height 8
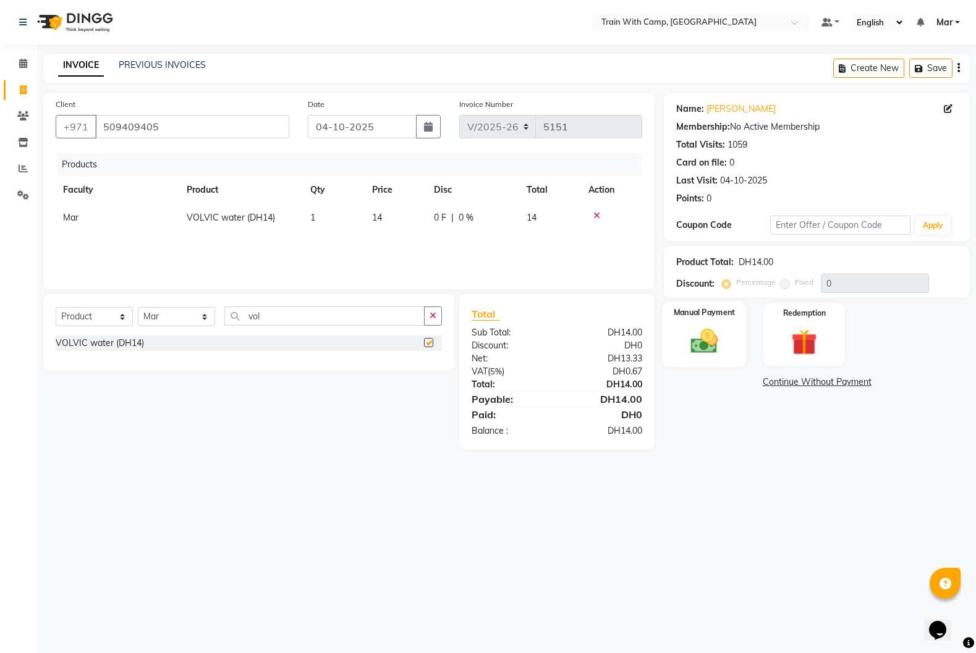
checkbox input "false"
click at [714, 335] on img at bounding box center [704, 341] width 44 height 31
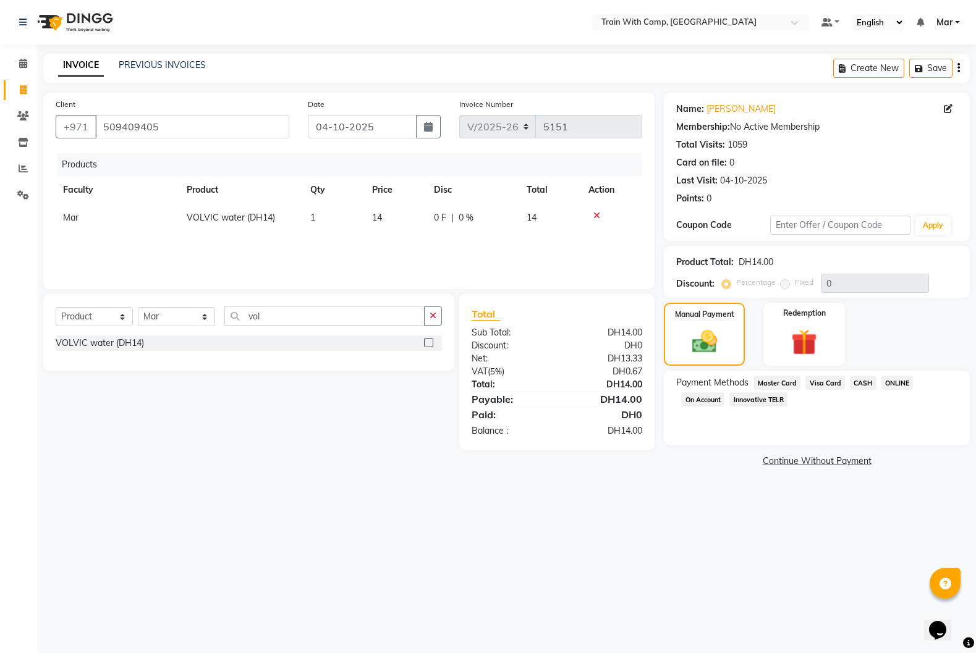
drag, startPoint x: 771, startPoint y: 381, endPoint x: 792, endPoint y: 397, distance: 26.5
click at [771, 381] on span "Master Card" at bounding box center [776, 383] width 47 height 14
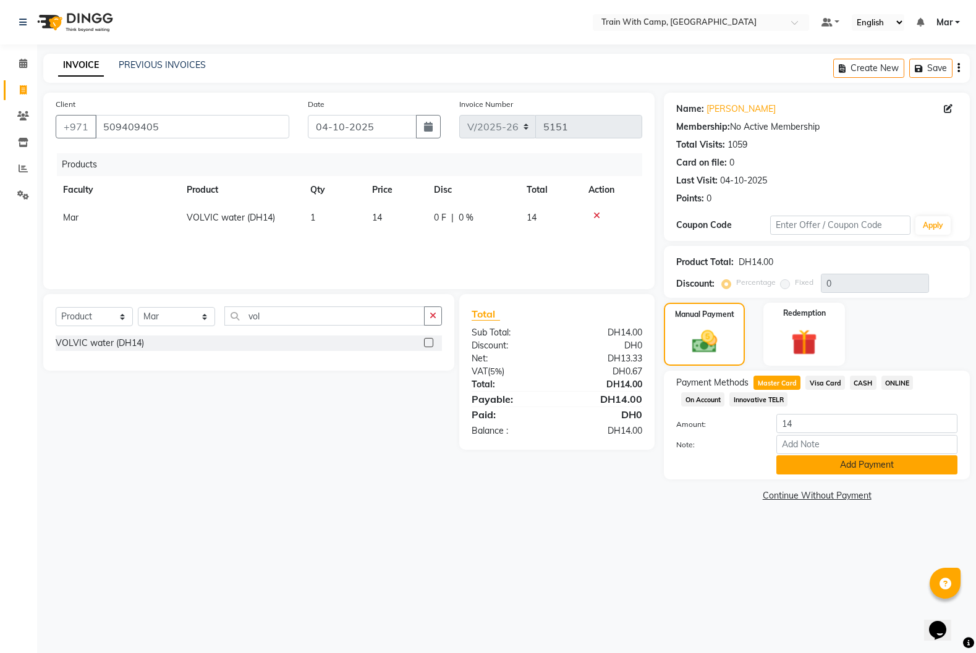
click at [831, 460] on button "Add Payment" at bounding box center [866, 464] width 181 height 19
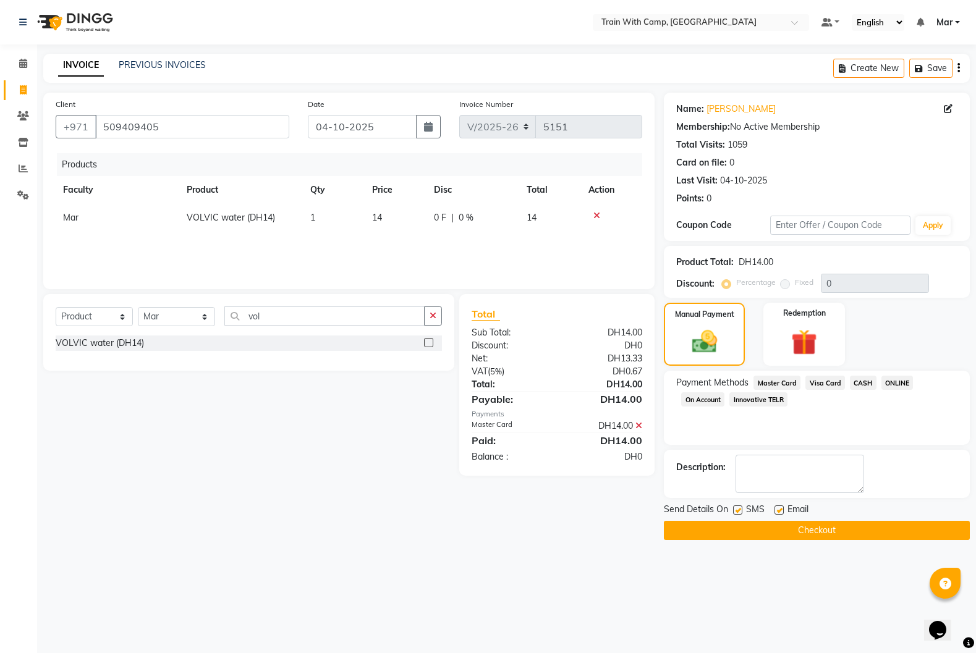
drag, startPoint x: 779, startPoint y: 509, endPoint x: 746, endPoint y: 514, distance: 33.1
click at [779, 509] on label at bounding box center [778, 510] width 9 height 9
click at [779, 509] on input "checkbox" at bounding box center [778, 511] width 8 height 8
checkbox input "false"
drag, startPoint x: 737, startPoint y: 512, endPoint x: 747, endPoint y: 518, distance: 11.7
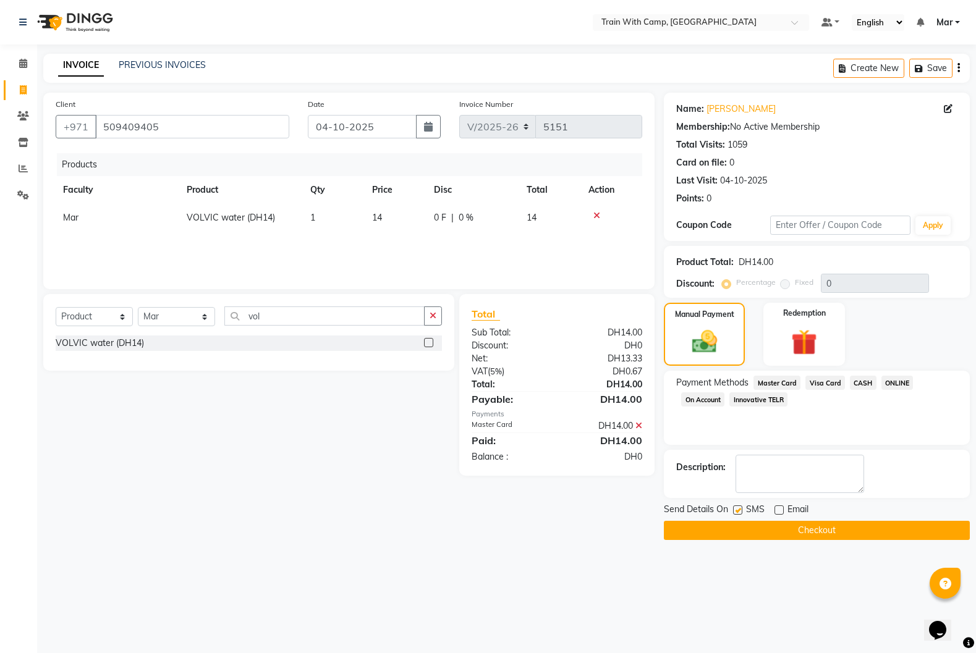
click at [738, 512] on label at bounding box center [737, 510] width 9 height 9
click at [738, 512] on input "checkbox" at bounding box center [737, 511] width 8 height 8
checkbox input "false"
drag, startPoint x: 759, startPoint y: 528, endPoint x: 789, endPoint y: 530, distance: 30.3
click at [759, 528] on button "Checkout" at bounding box center [817, 530] width 306 height 19
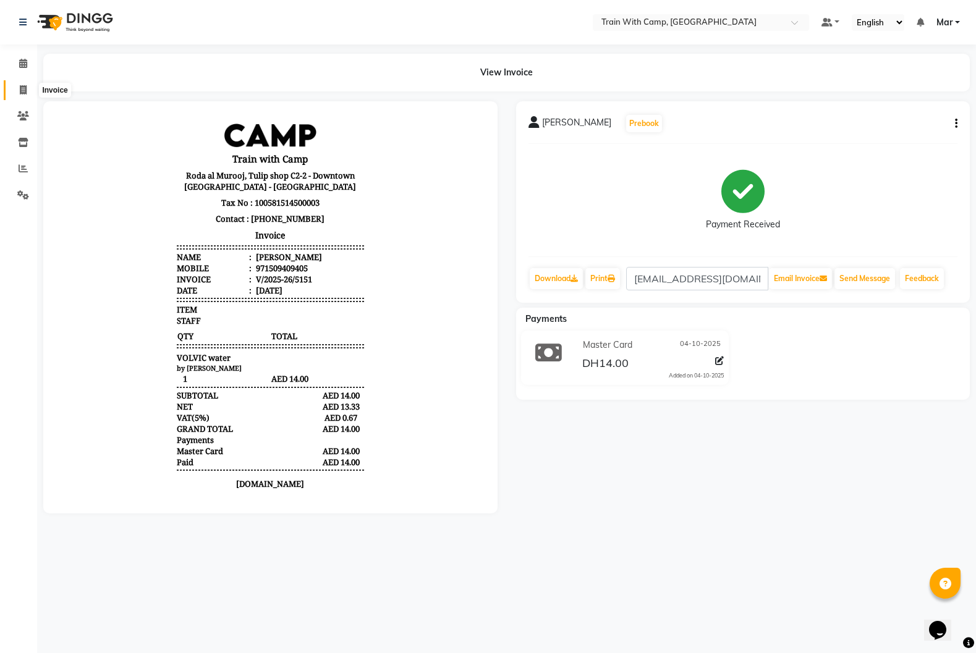
click at [23, 87] on icon at bounding box center [23, 89] width 7 height 9
select select "910"
select select "service"
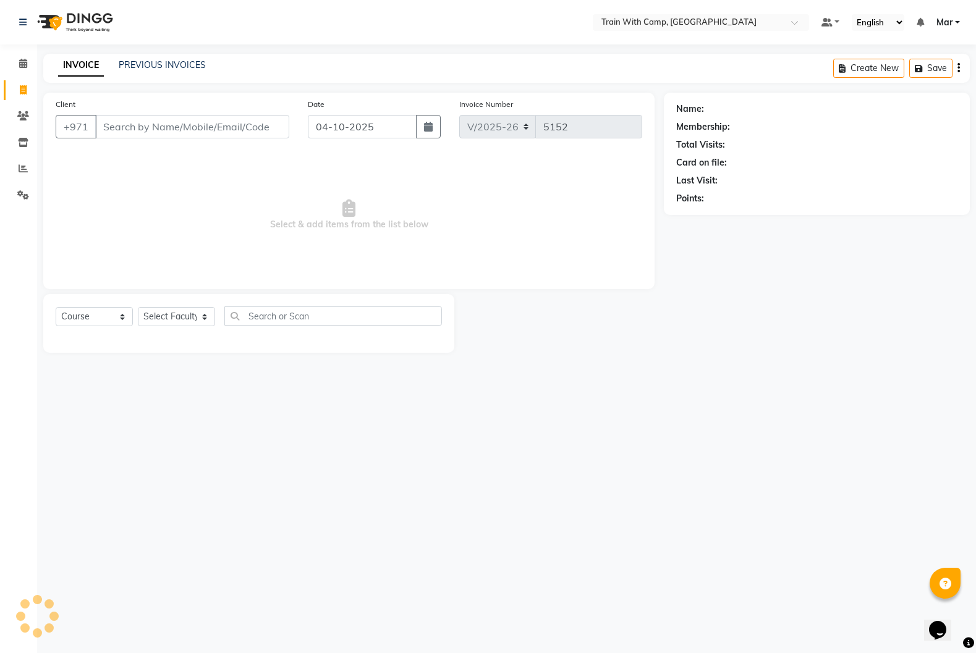
select select "14898"
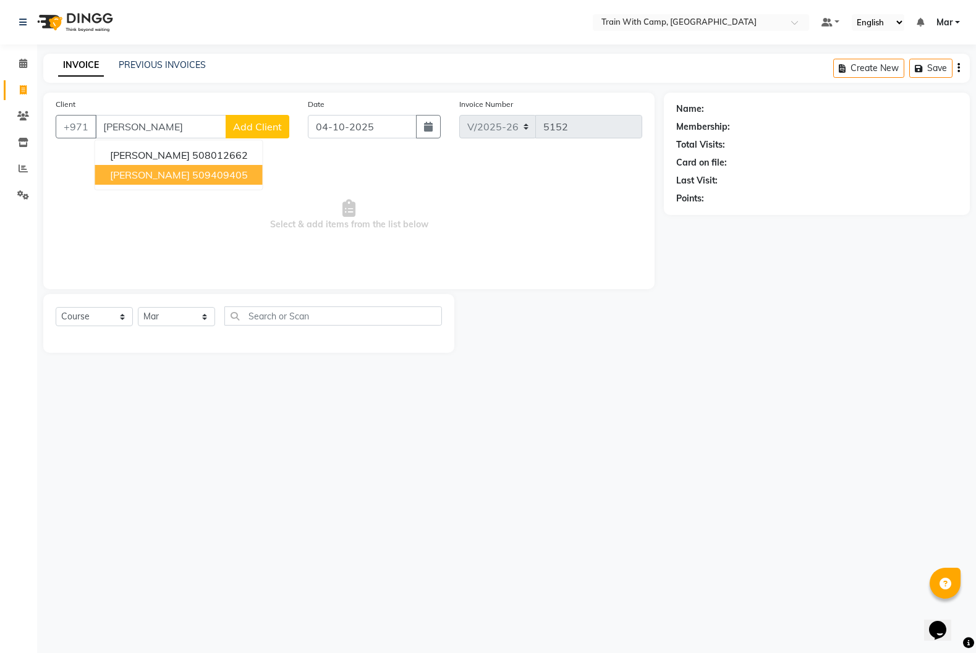
click at [130, 171] on span "[PERSON_NAME]" at bounding box center [150, 175] width 80 height 12
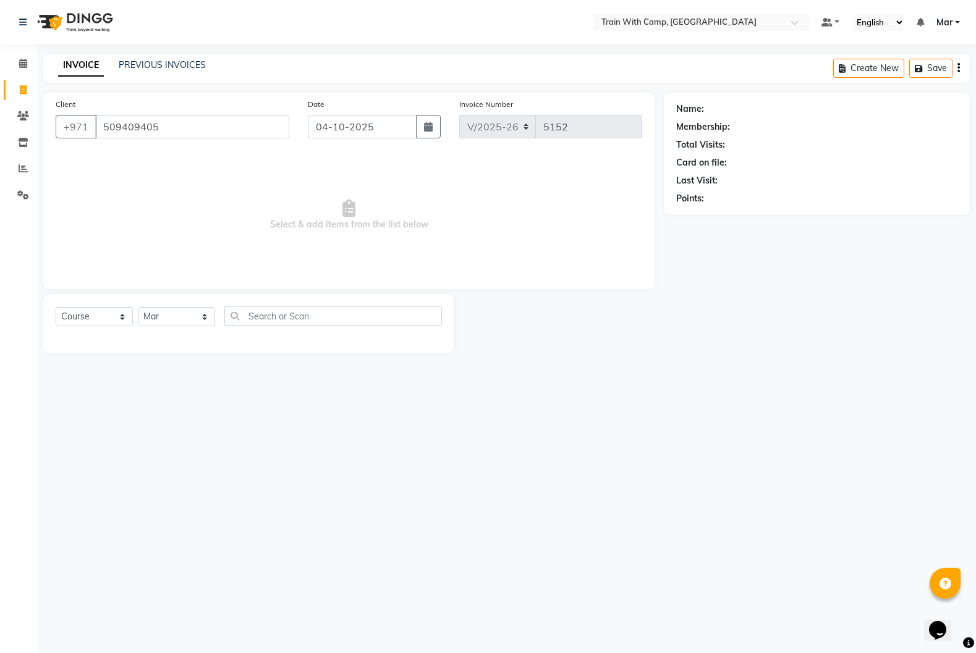
type input "509409405"
click at [110, 318] on select "Select Course Product Membership Package Voucher Prepaid Gift Card" at bounding box center [94, 316] width 77 height 19
select select "product"
click at [56, 307] on select "Select Course Product Membership Package Voucher Prepaid Gift Card" at bounding box center [94, 316] width 77 height 19
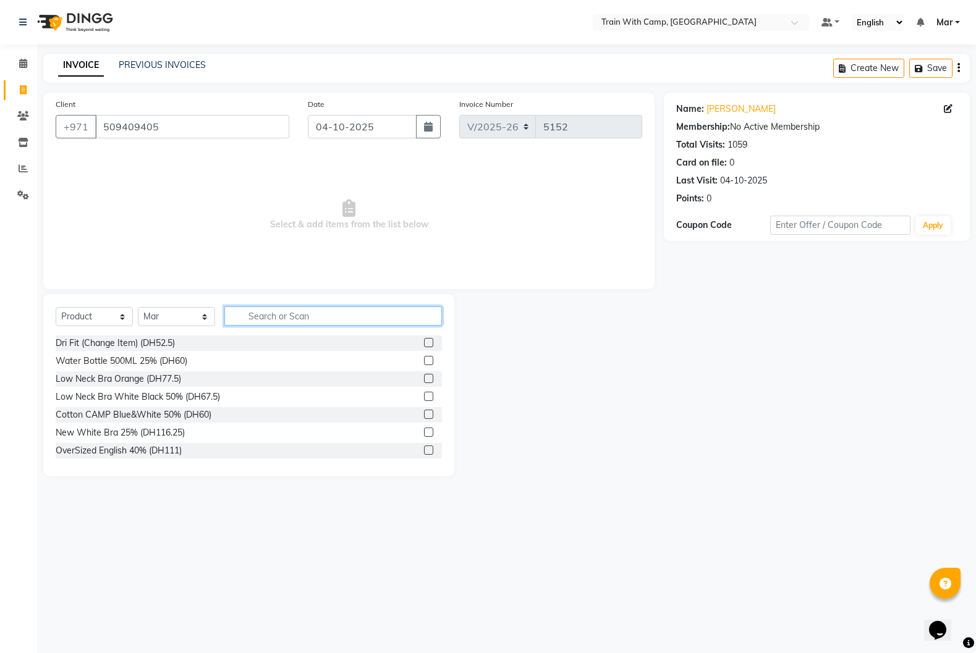
click at [303, 320] on input "text" at bounding box center [333, 316] width 218 height 19
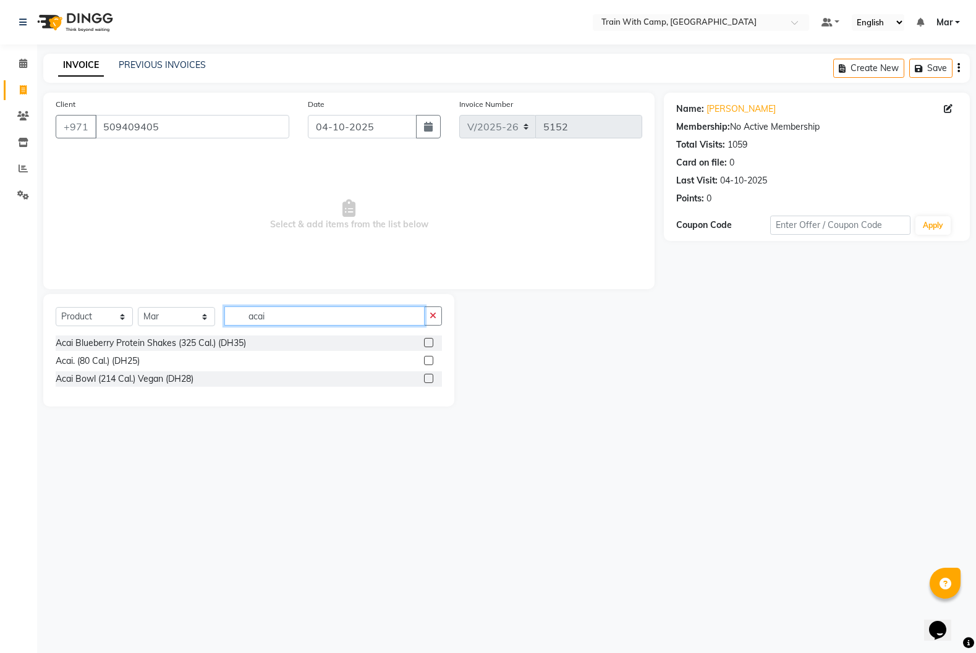
type input "acai"
click at [429, 342] on label at bounding box center [428, 342] width 9 height 9
click at [429, 342] on input "checkbox" at bounding box center [428, 343] width 8 height 8
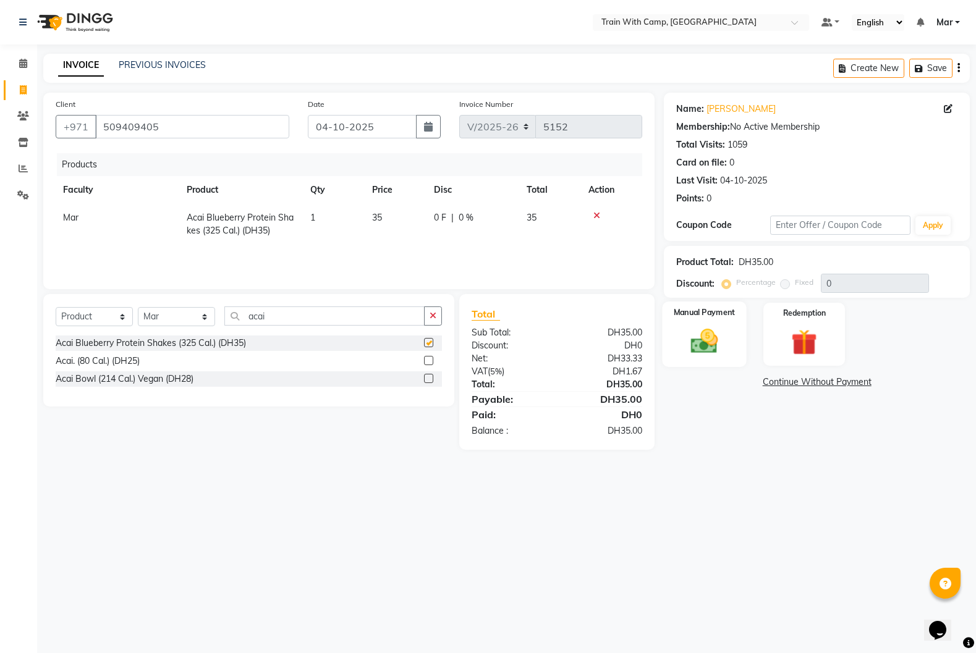
checkbox input "false"
click at [727, 324] on div "Manual Payment" at bounding box center [704, 335] width 84 height 66
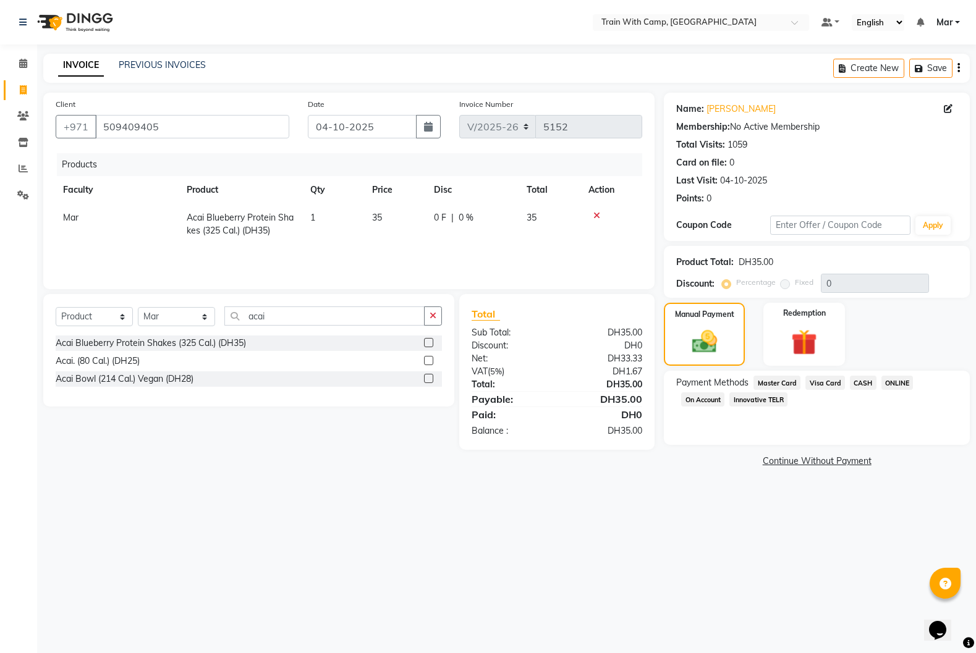
drag, startPoint x: 828, startPoint y: 381, endPoint x: 835, endPoint y: 400, distance: 20.3
click at [828, 381] on span "Visa Card" at bounding box center [825, 383] width 40 height 14
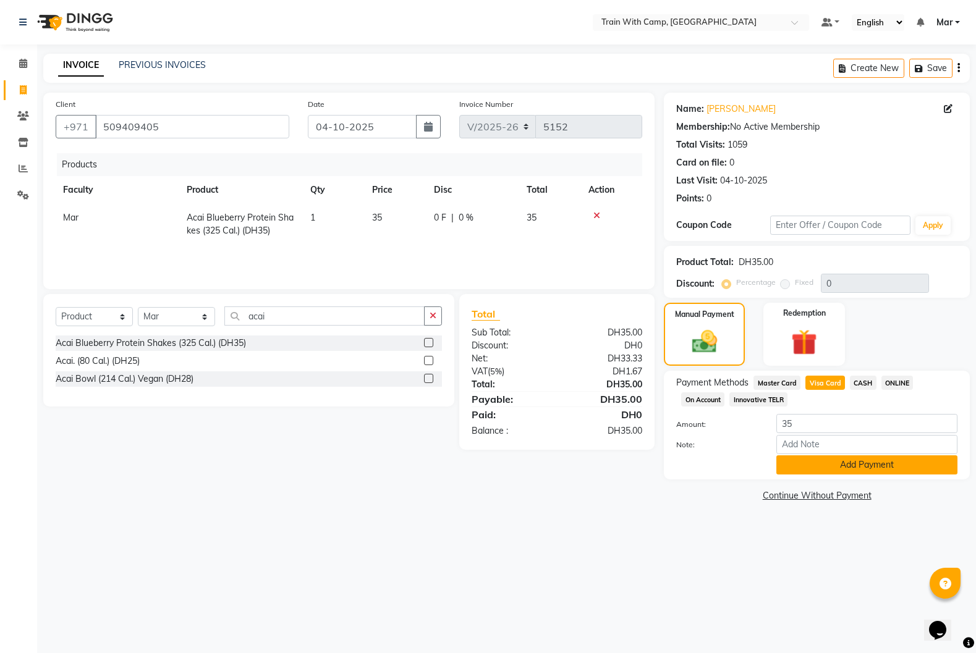
click at [842, 459] on button "Add Payment" at bounding box center [866, 464] width 181 height 19
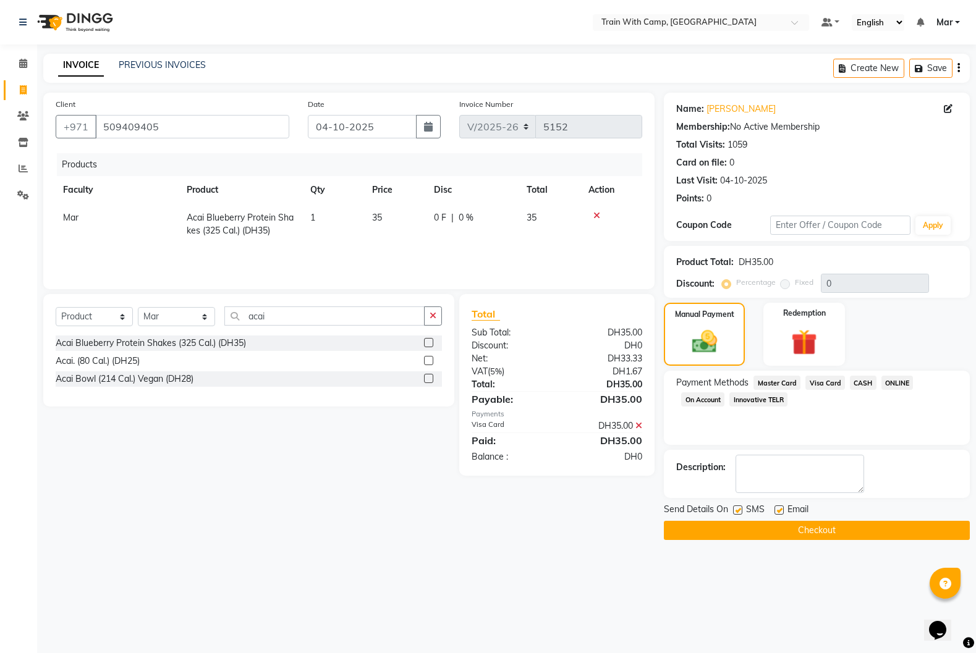
click at [780, 505] on div "Email" at bounding box center [796, 510] width 44 height 15
click at [776, 510] on label at bounding box center [778, 510] width 9 height 9
click at [776, 510] on input "checkbox" at bounding box center [778, 511] width 8 height 8
checkbox input "false"
click at [740, 510] on label at bounding box center [737, 510] width 9 height 9
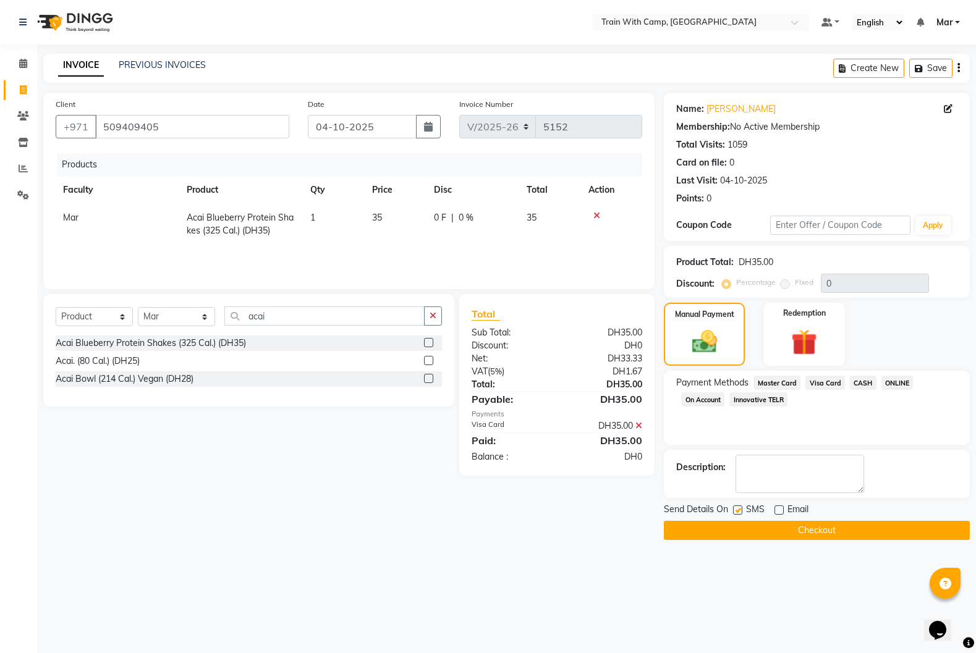
click at [740, 510] on input "checkbox" at bounding box center [737, 511] width 8 height 8
checkbox input "false"
click at [756, 528] on button "Checkout" at bounding box center [817, 530] width 306 height 19
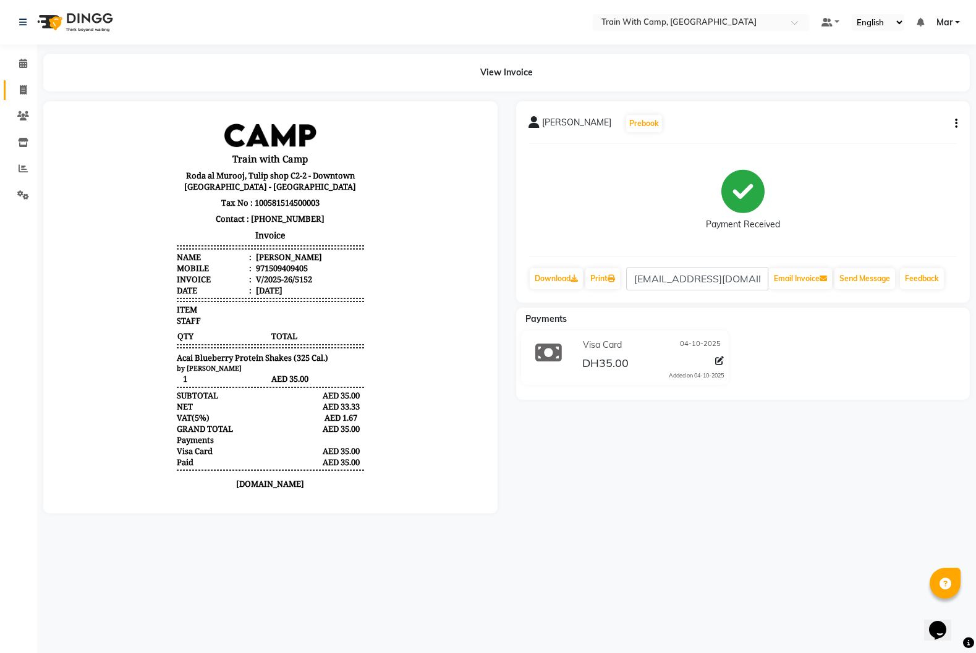
click at [25, 92] on icon at bounding box center [23, 89] width 7 height 9
select select "service"
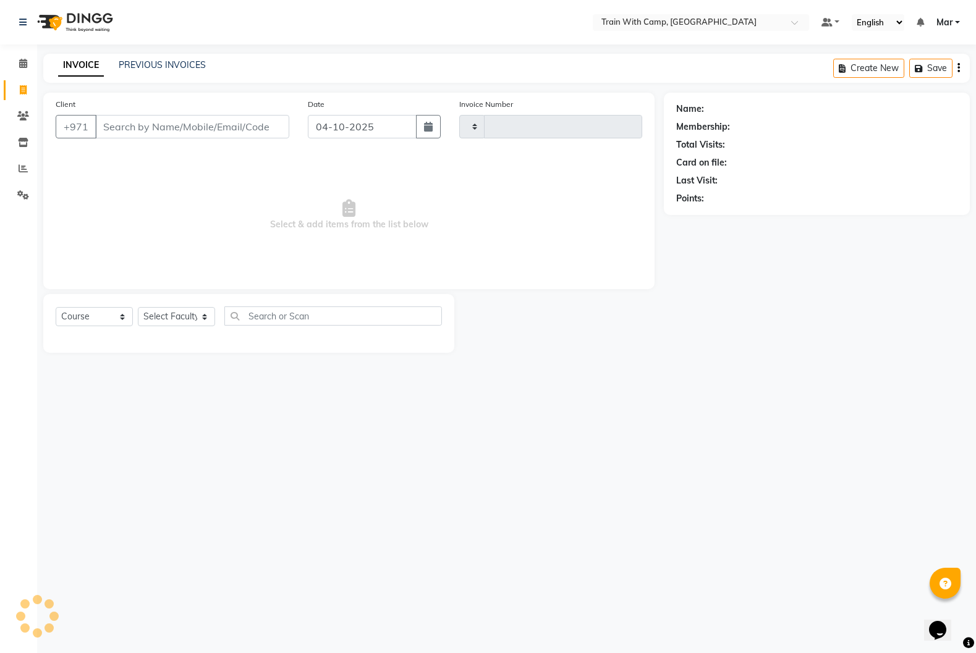
type input "5153"
select select "910"
type input "el"
select select "14898"
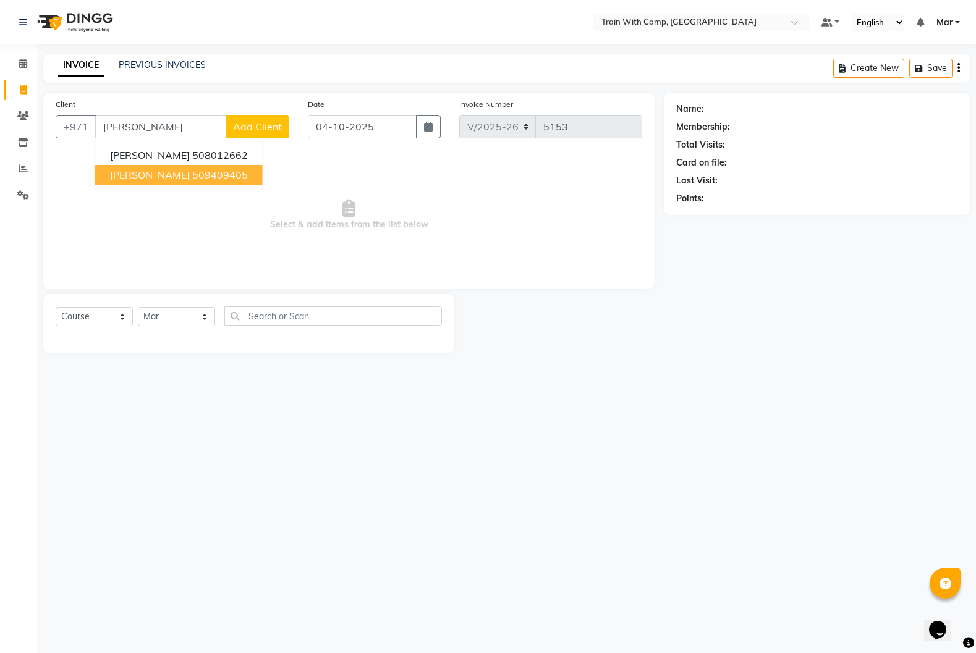
click at [148, 179] on span "[PERSON_NAME]" at bounding box center [150, 175] width 80 height 12
type input "509409405"
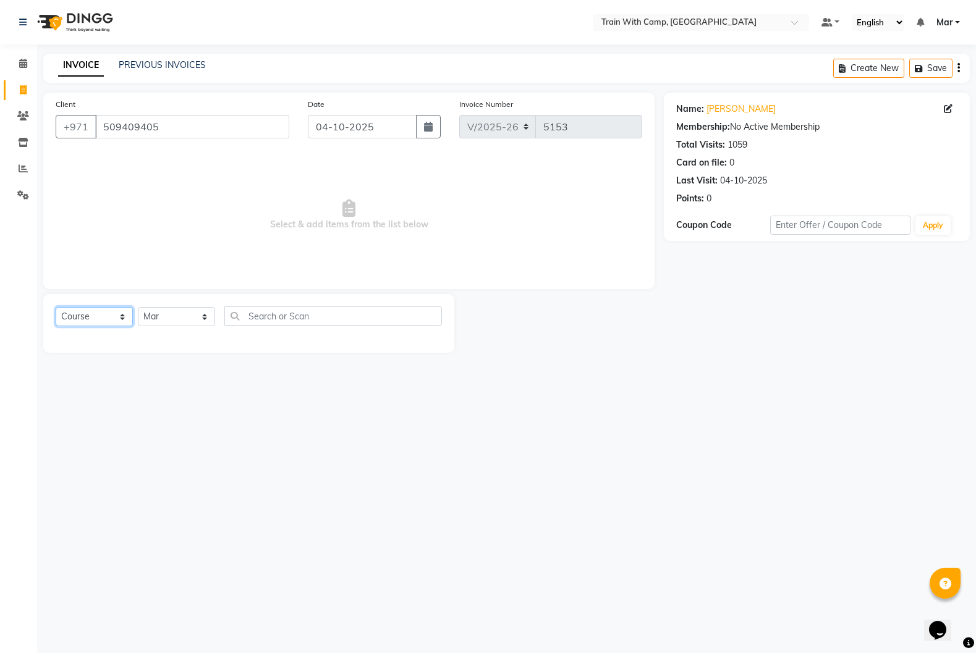
click at [97, 313] on select "Select Course Product Membership Package Voucher Prepaid Gift Card" at bounding box center [94, 316] width 77 height 19
select select "product"
click at [56, 307] on select "Select Course Product Membership Package Voucher Prepaid Gift Card" at bounding box center [94, 316] width 77 height 19
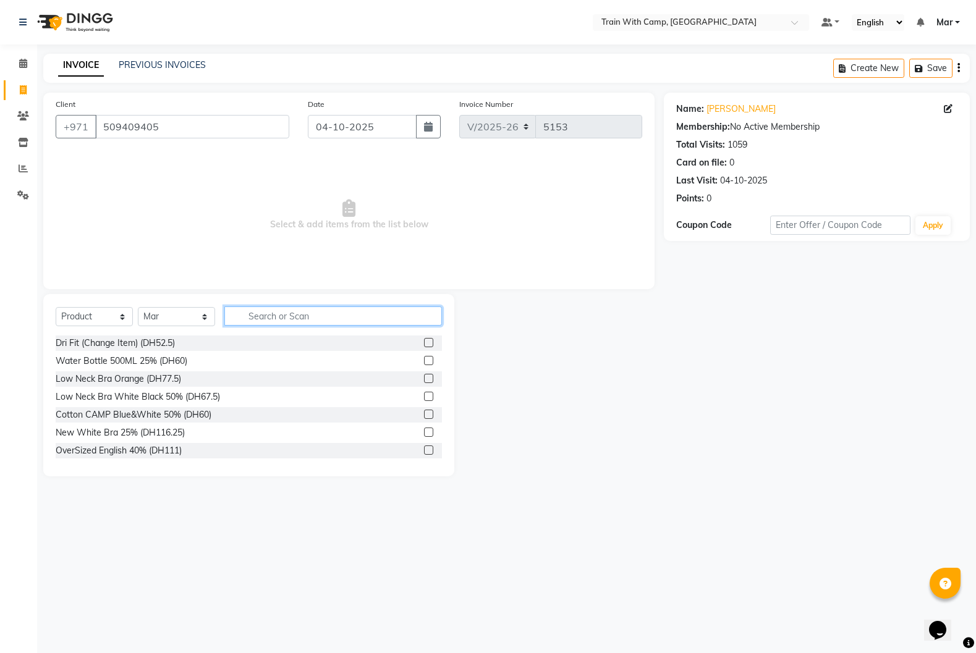
click at [289, 316] on input "text" at bounding box center [333, 316] width 218 height 19
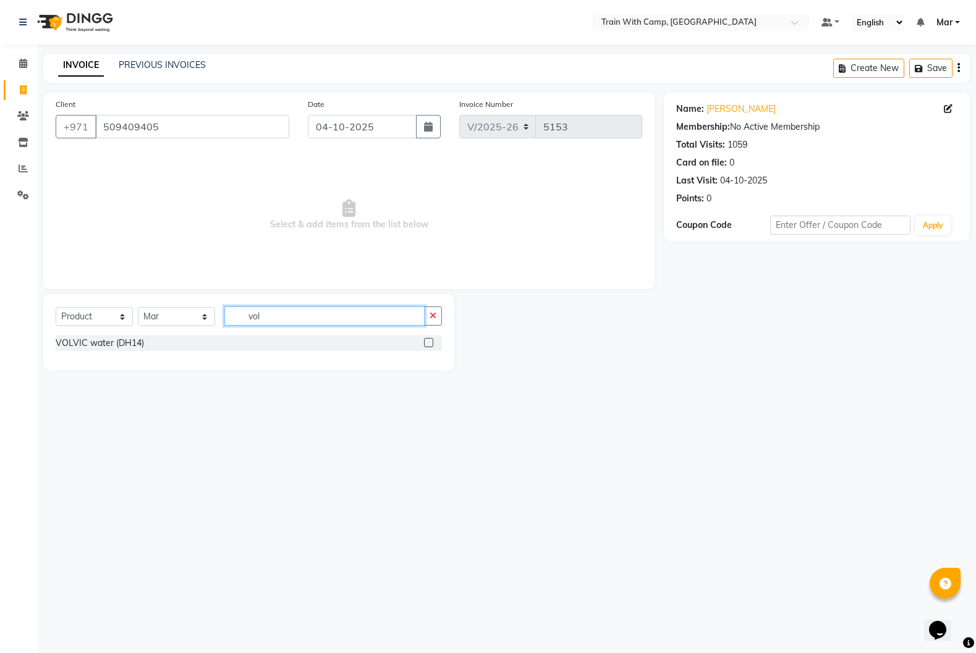
type input "vol"
drag, startPoint x: 426, startPoint y: 341, endPoint x: 430, endPoint y: 346, distance: 6.7
click at [431, 341] on label at bounding box center [428, 342] width 9 height 9
click at [431, 341] on input "checkbox" at bounding box center [428, 343] width 8 height 8
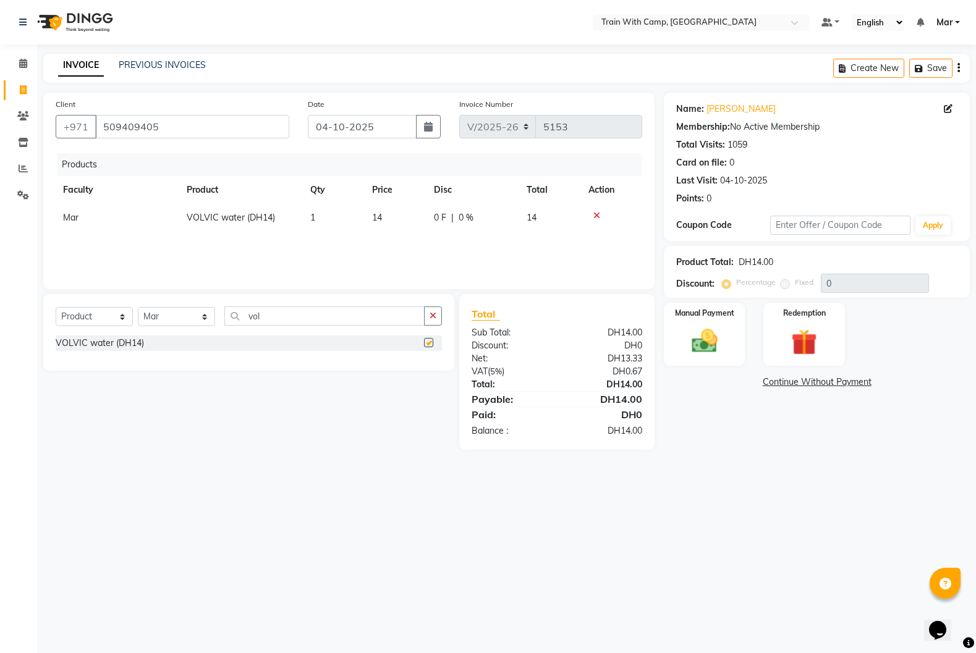
checkbox input "false"
click at [687, 335] on img at bounding box center [704, 341] width 44 height 31
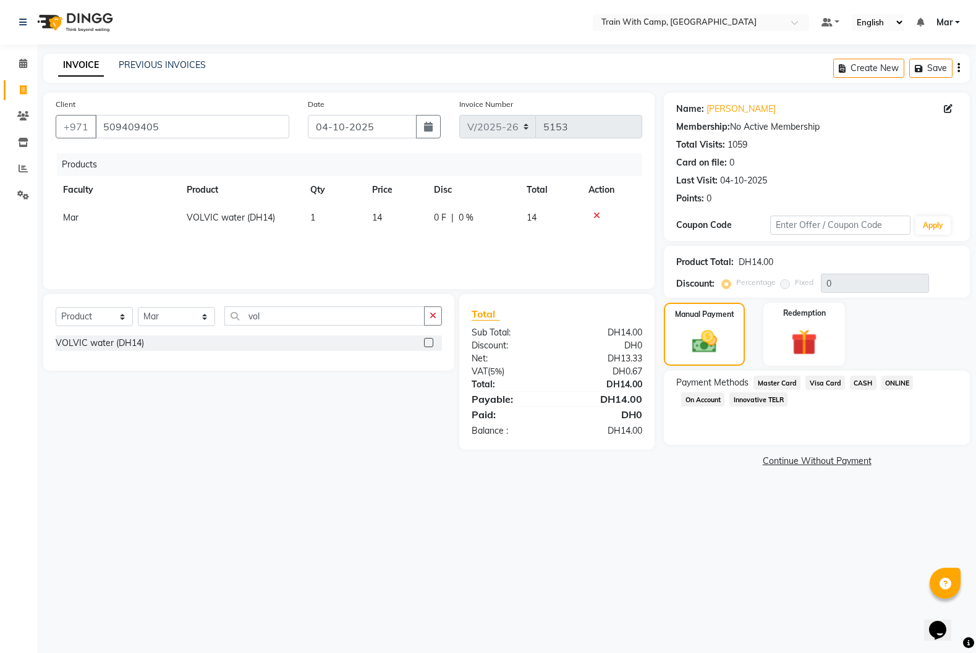
drag, startPoint x: 829, startPoint y: 383, endPoint x: 837, endPoint y: 408, distance: 26.8
click at [831, 384] on span "Visa Card" at bounding box center [825, 383] width 40 height 14
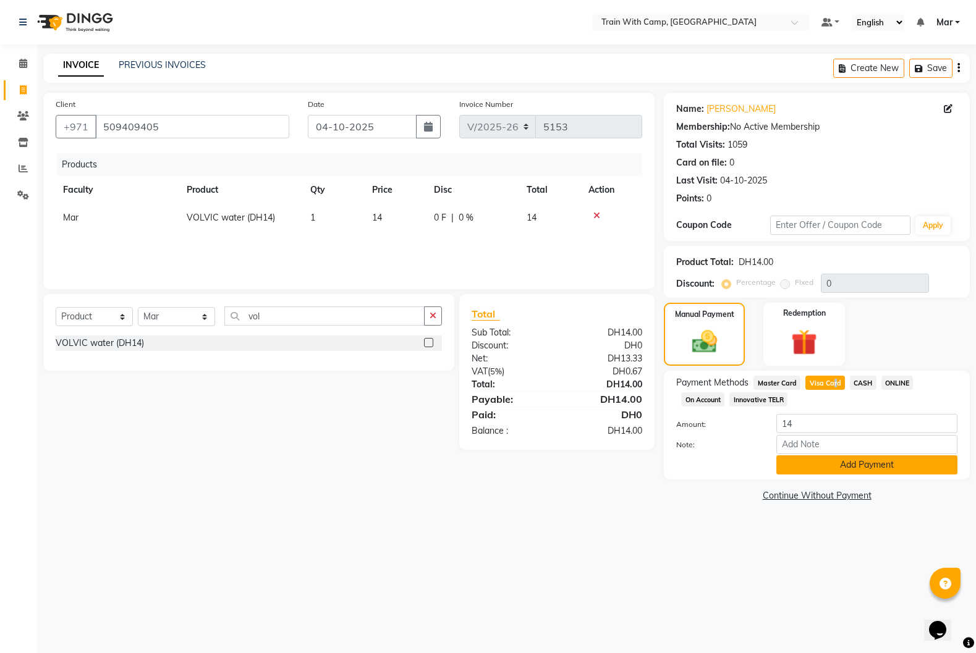
click at [847, 460] on button "Add Payment" at bounding box center [866, 464] width 181 height 19
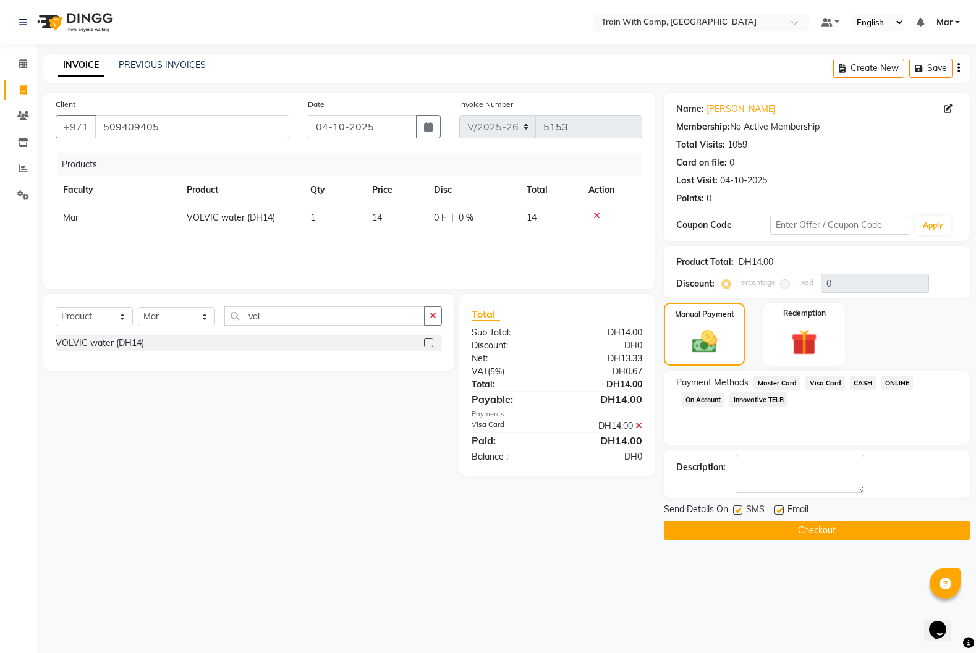
drag, startPoint x: 774, startPoint y: 512, endPoint x: 767, endPoint y: 513, distance: 7.4
click at [776, 513] on label at bounding box center [778, 510] width 9 height 9
click at [776, 513] on input "checkbox" at bounding box center [778, 511] width 8 height 8
checkbox input "false"
drag, startPoint x: 738, startPoint y: 512, endPoint x: 753, endPoint y: 522, distance: 18.7
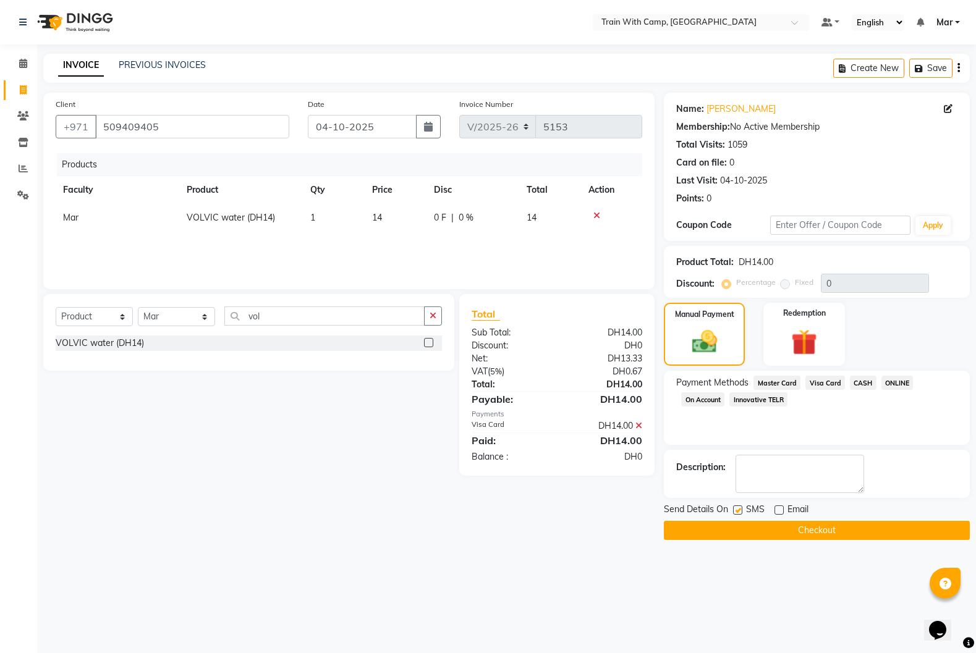
click at [738, 512] on label at bounding box center [737, 510] width 9 height 9
click at [738, 512] on input "checkbox" at bounding box center [737, 511] width 8 height 8
checkbox input "false"
click at [759, 525] on button "Checkout" at bounding box center [817, 530] width 306 height 19
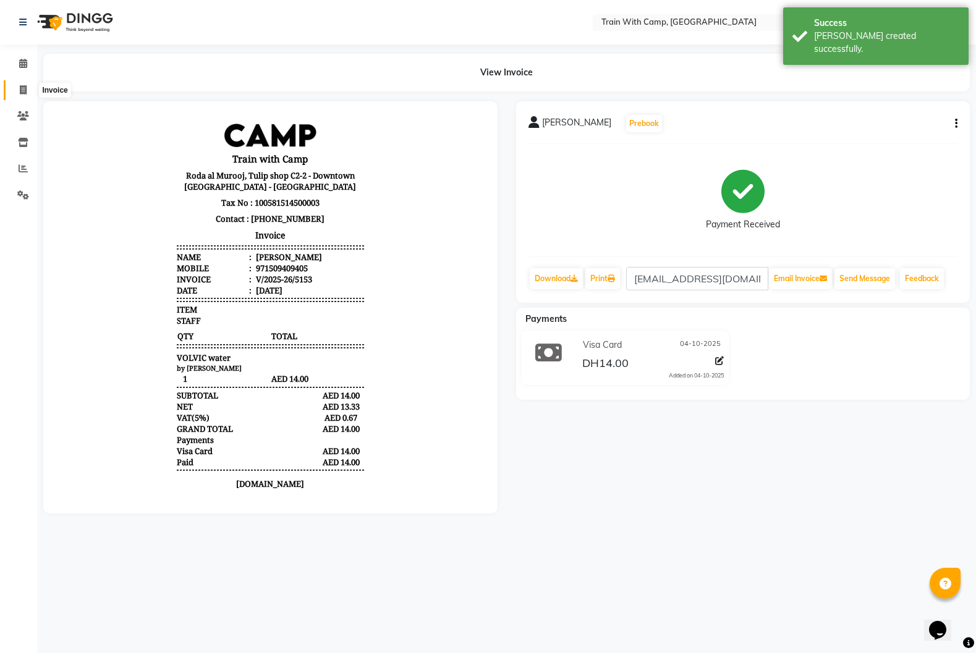
click at [19, 91] on span at bounding box center [23, 90] width 22 height 14
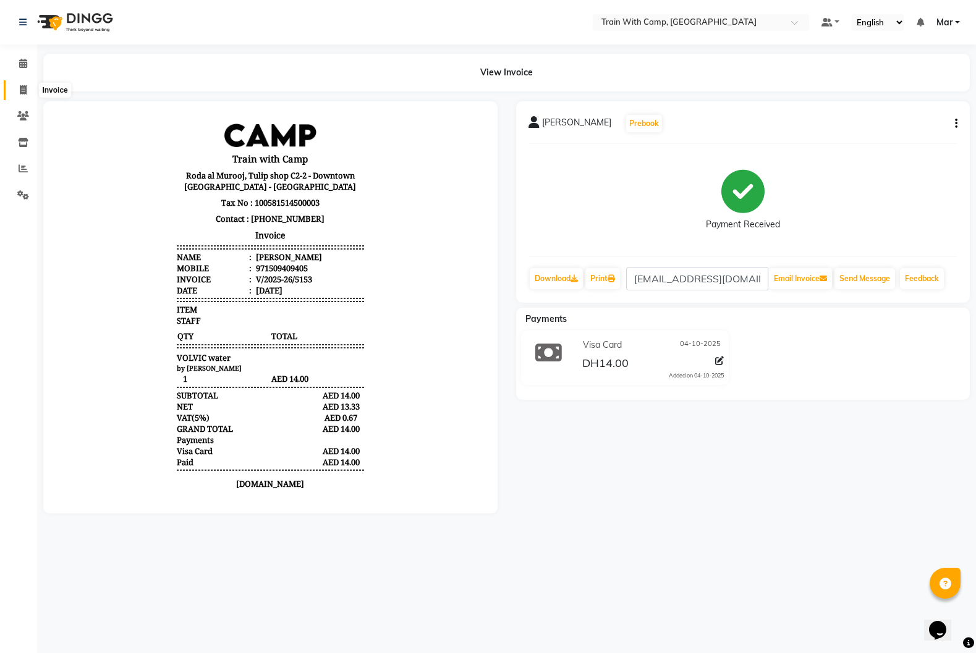
select select "service"
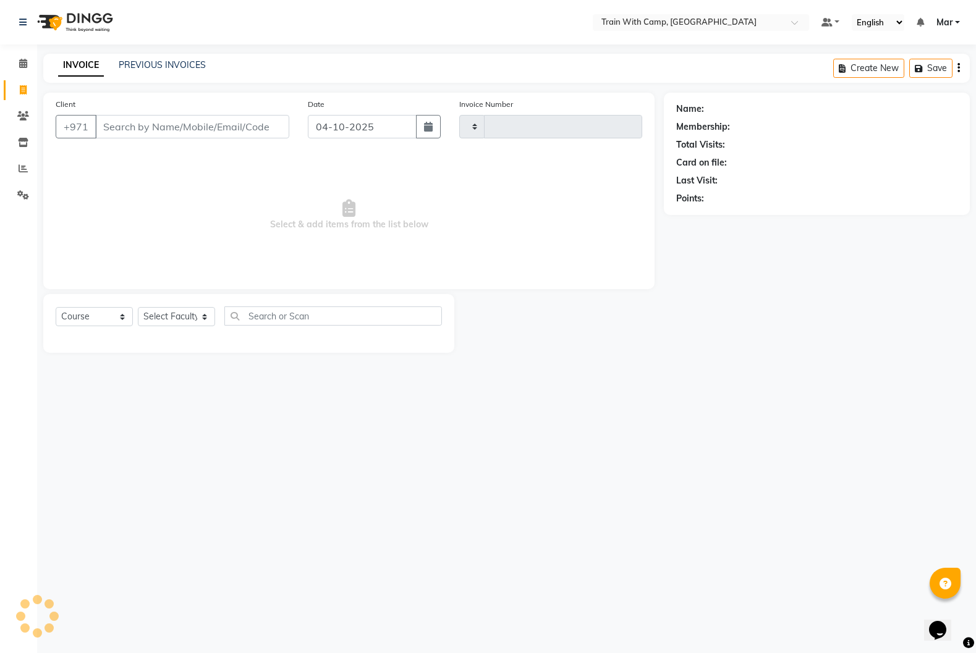
type input "5154"
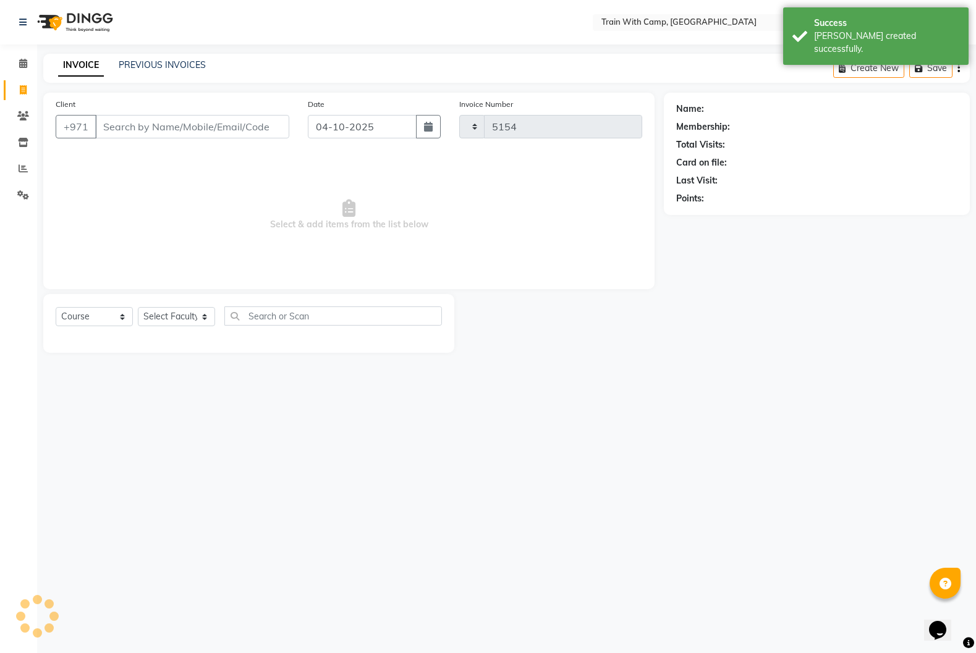
select select "910"
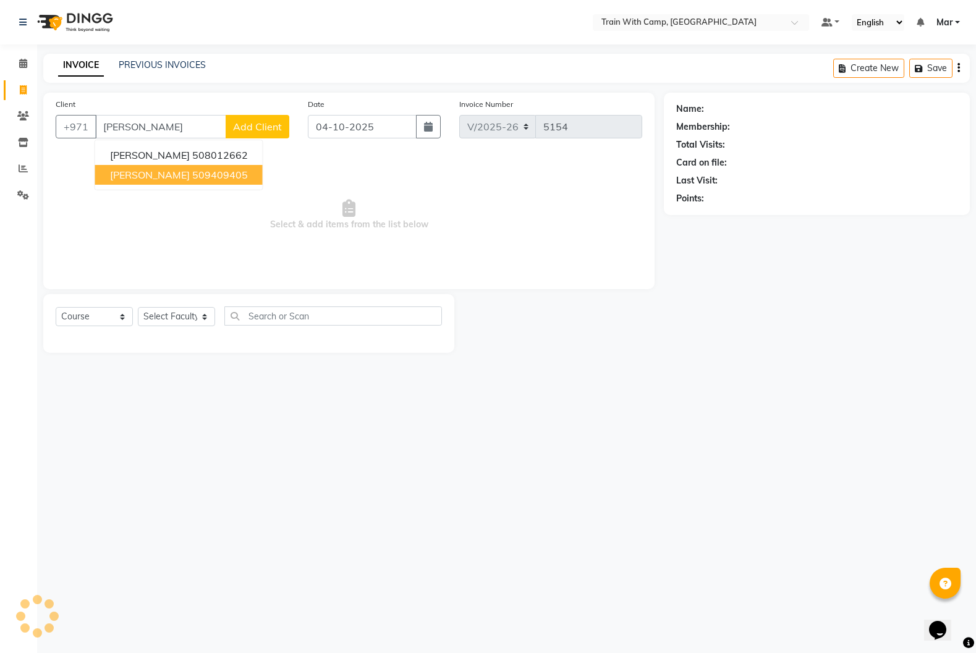
click at [142, 172] on span "[PERSON_NAME]" at bounding box center [150, 175] width 80 height 12
type input "509409405"
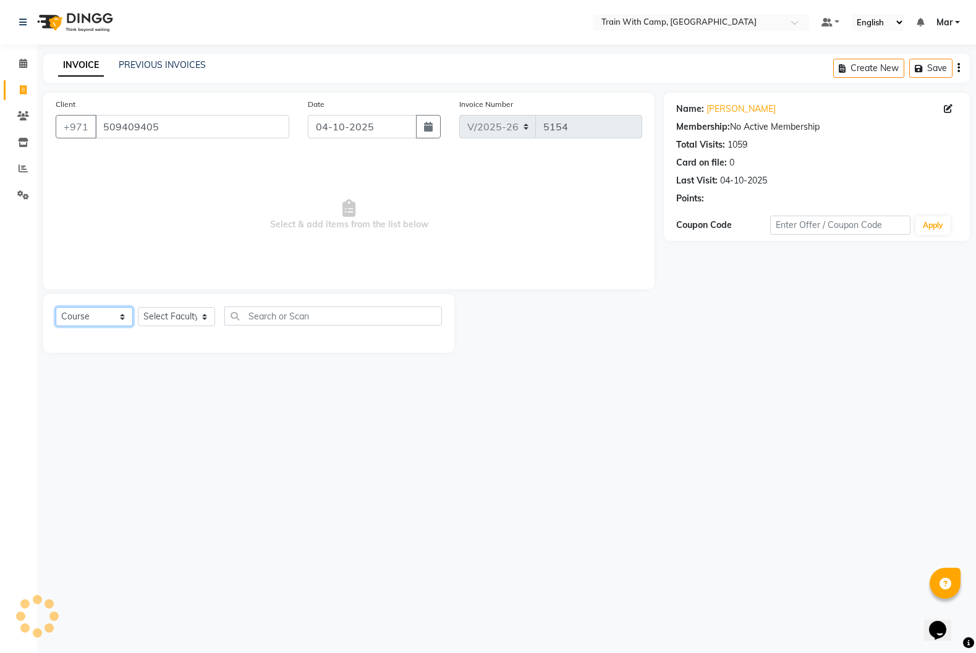
click at [106, 308] on select "Select Course Product Membership Package Voucher Prepaid Gift Card" at bounding box center [94, 316] width 77 height 19
select select "14898"
select select "product"
click at [56, 307] on select "Select Course Product Membership Package Voucher Prepaid Gift Card" at bounding box center [94, 316] width 77 height 19
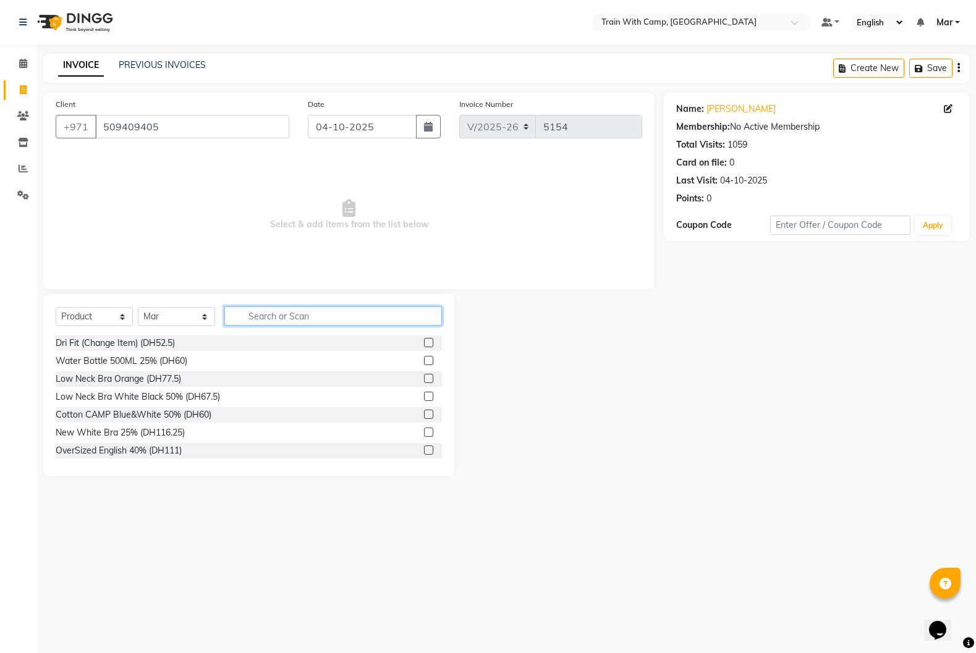
click at [289, 318] on input "text" at bounding box center [333, 316] width 218 height 19
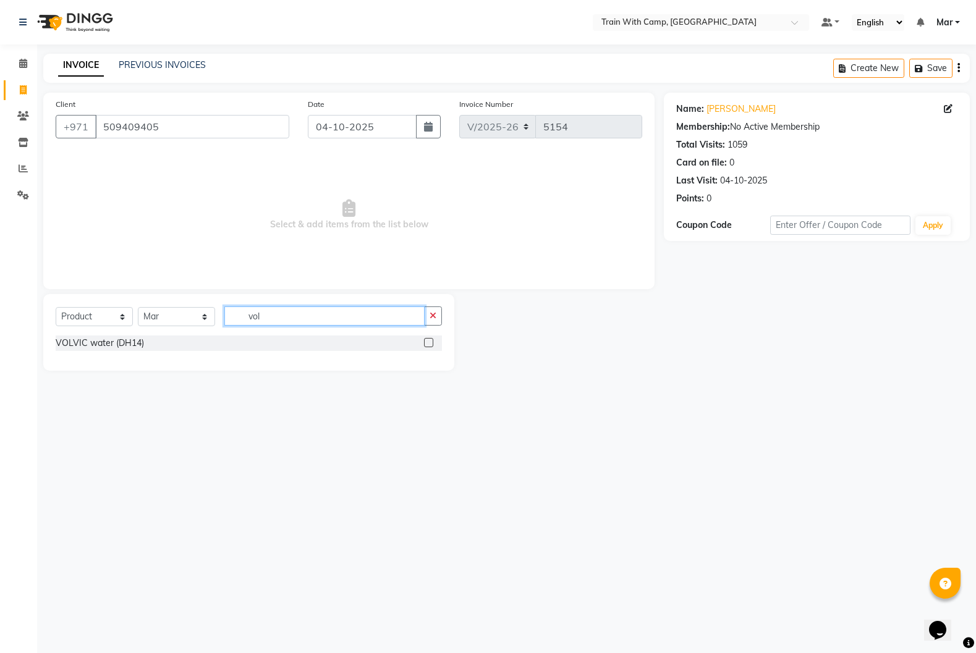
type input "vol"
click at [428, 344] on label at bounding box center [428, 342] width 9 height 9
click at [428, 344] on input "checkbox" at bounding box center [428, 343] width 8 height 8
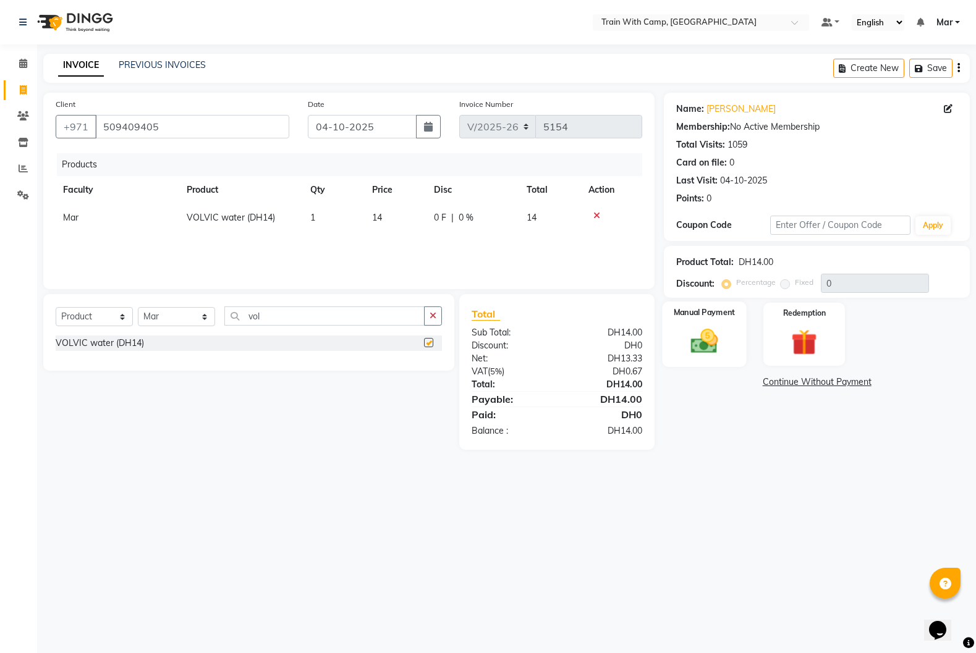
checkbox input "false"
click at [700, 328] on img at bounding box center [704, 341] width 44 height 31
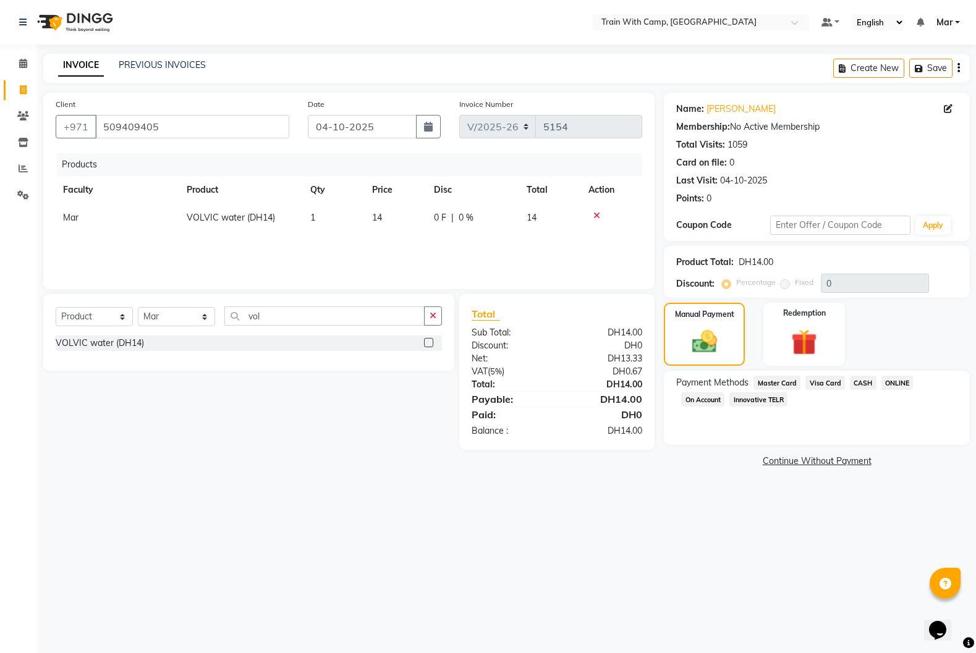
click at [823, 385] on span "Visa Card" at bounding box center [825, 383] width 40 height 14
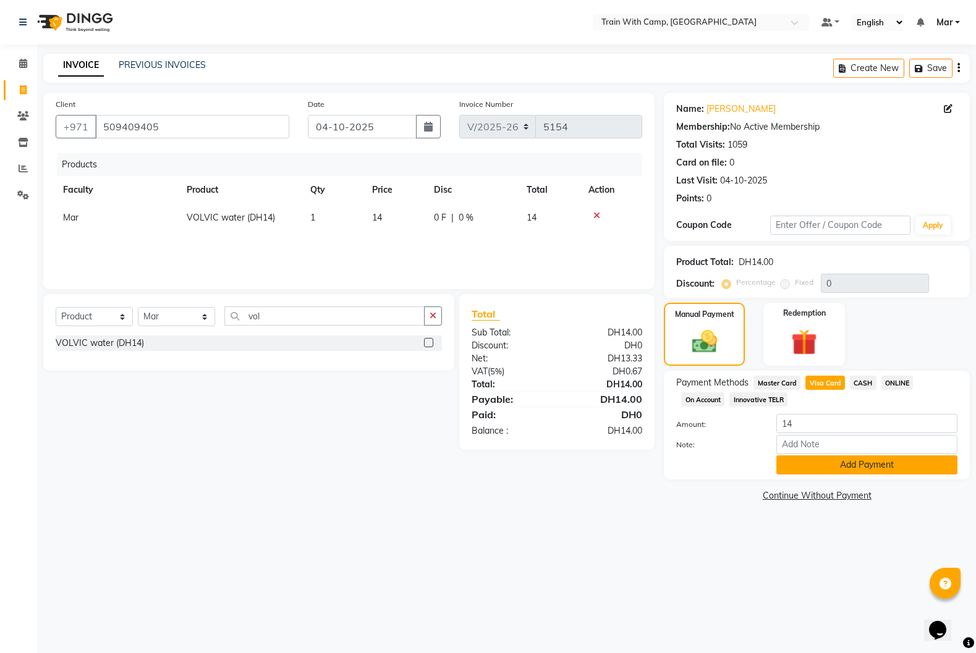
click at [827, 463] on button "Add Payment" at bounding box center [866, 464] width 181 height 19
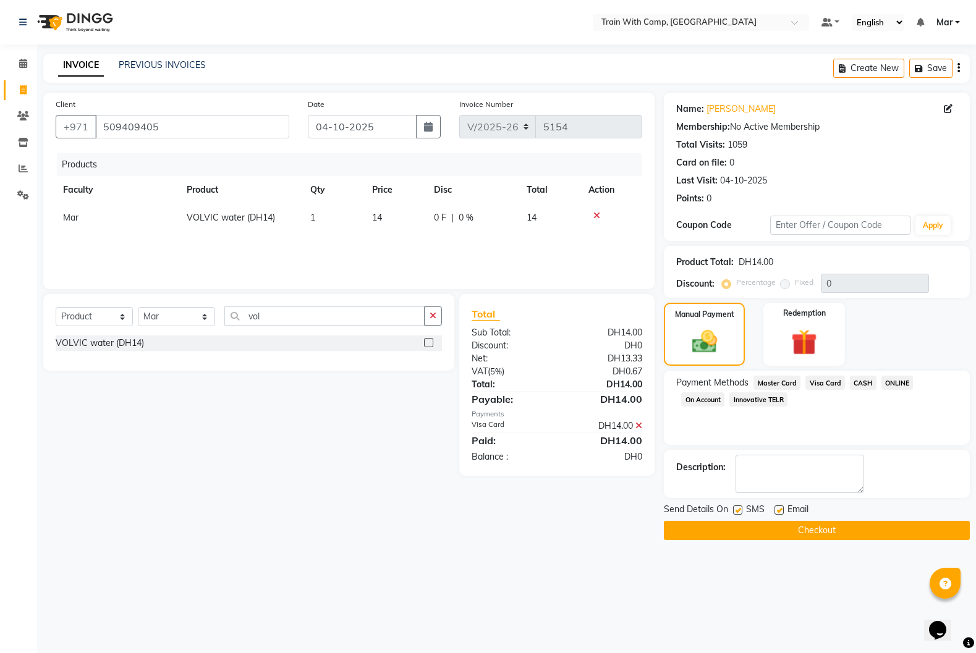
click at [777, 512] on label at bounding box center [778, 510] width 9 height 9
click at [777, 512] on input "checkbox" at bounding box center [778, 511] width 8 height 8
checkbox input "false"
click at [737, 512] on label at bounding box center [737, 510] width 9 height 9
click at [737, 512] on input "checkbox" at bounding box center [737, 511] width 8 height 8
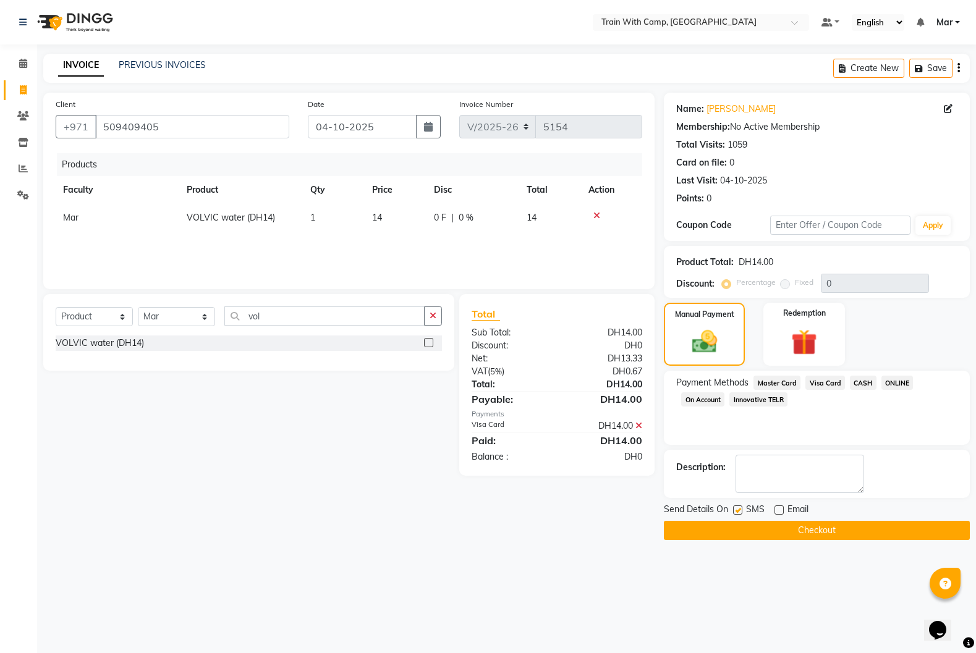
checkbox input "false"
click at [766, 535] on button "Checkout" at bounding box center [817, 530] width 306 height 19
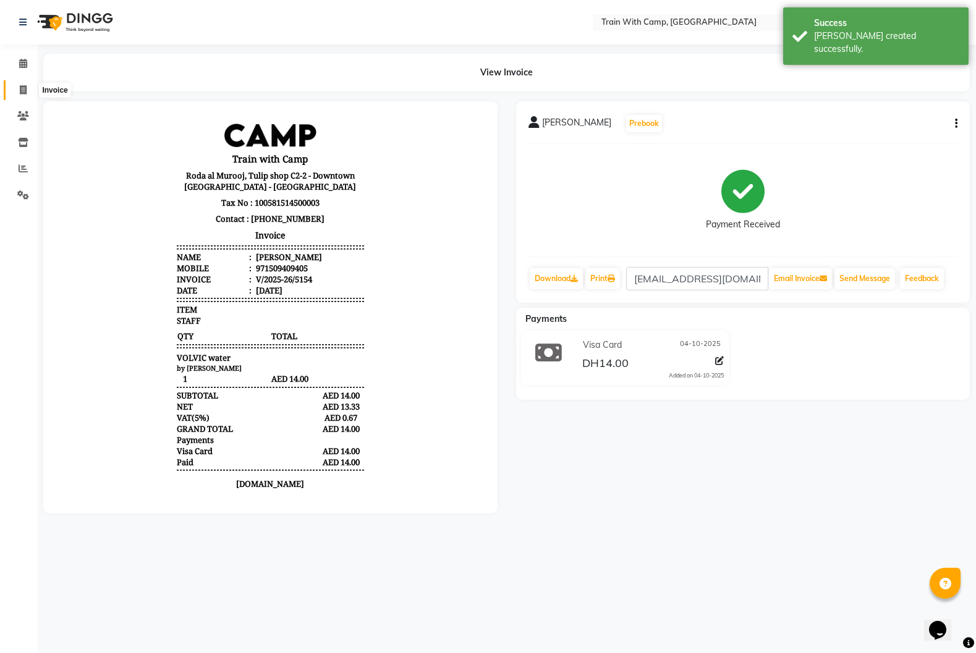
click at [26, 87] on icon at bounding box center [23, 89] width 7 height 9
select select "service"
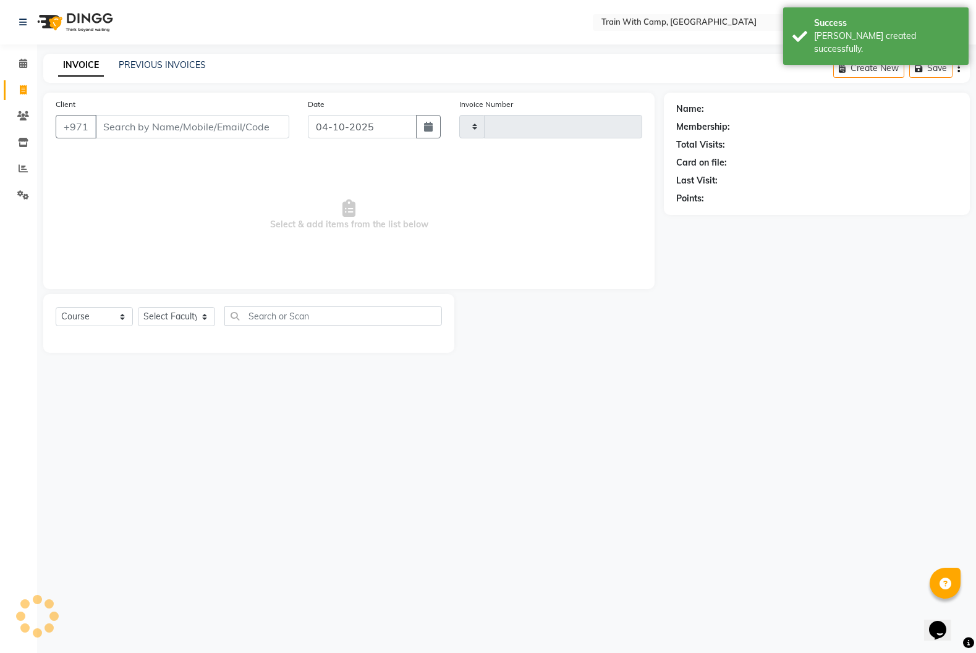
type input "5155"
select select "910"
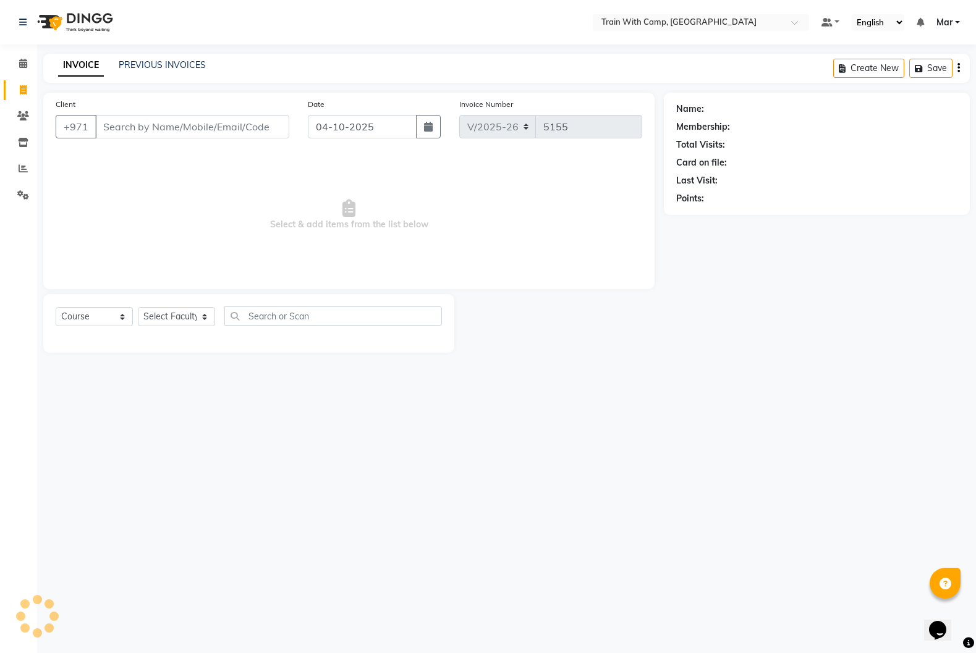
select select "14898"
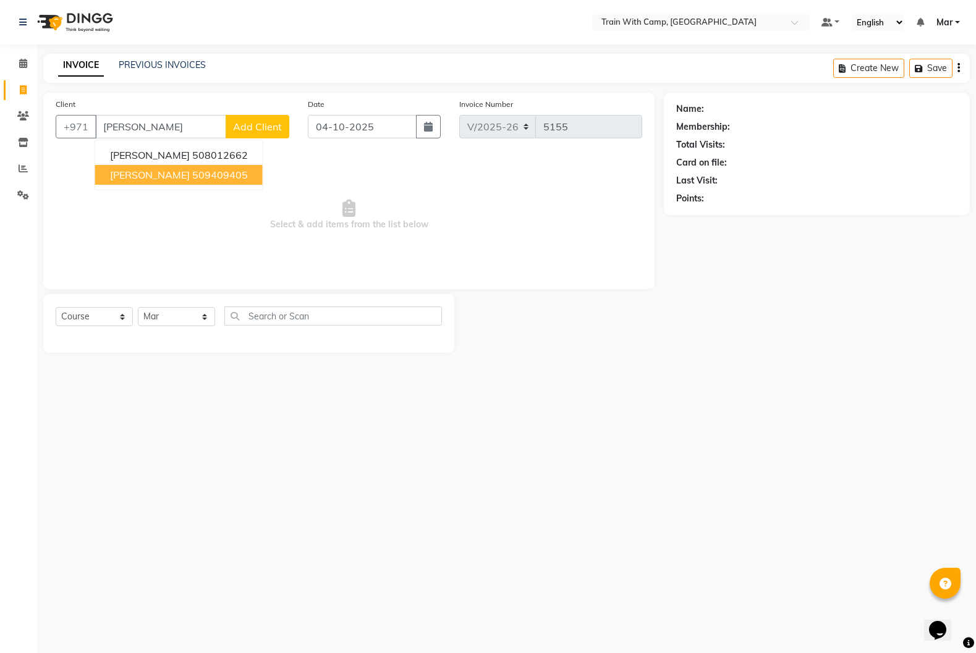
click at [113, 174] on span "[PERSON_NAME]" at bounding box center [150, 175] width 80 height 12
type input "509409405"
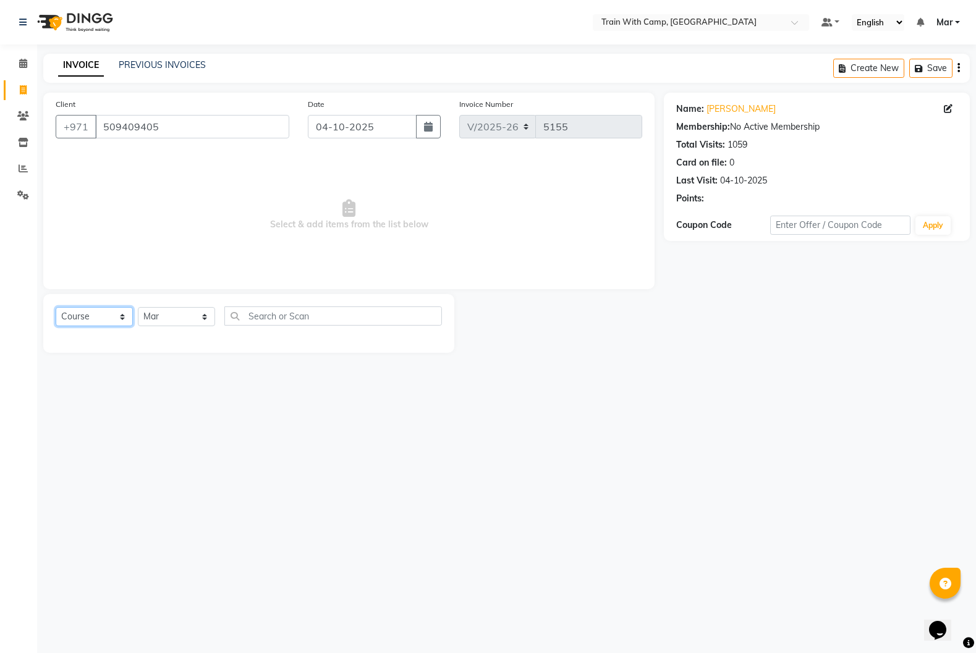
click at [114, 319] on select "Select Course Product Membership Package Voucher Prepaid Gift Card" at bounding box center [94, 316] width 77 height 19
select select "product"
click at [56, 307] on select "Select Course Product Membership Package Voucher Prepaid Gift Card" at bounding box center [94, 316] width 77 height 19
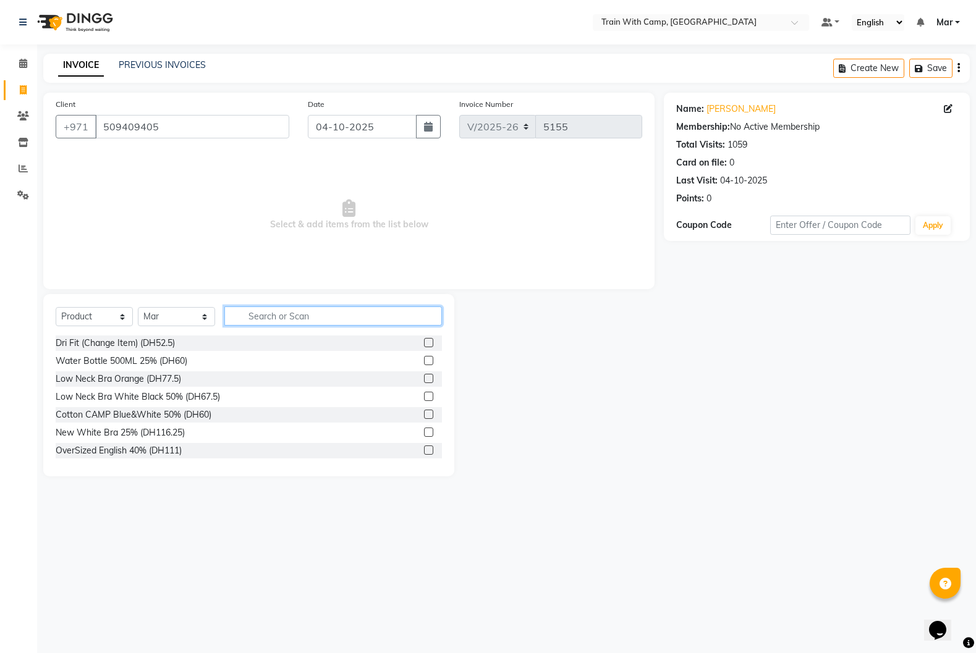
click at [315, 323] on input "text" at bounding box center [333, 316] width 218 height 19
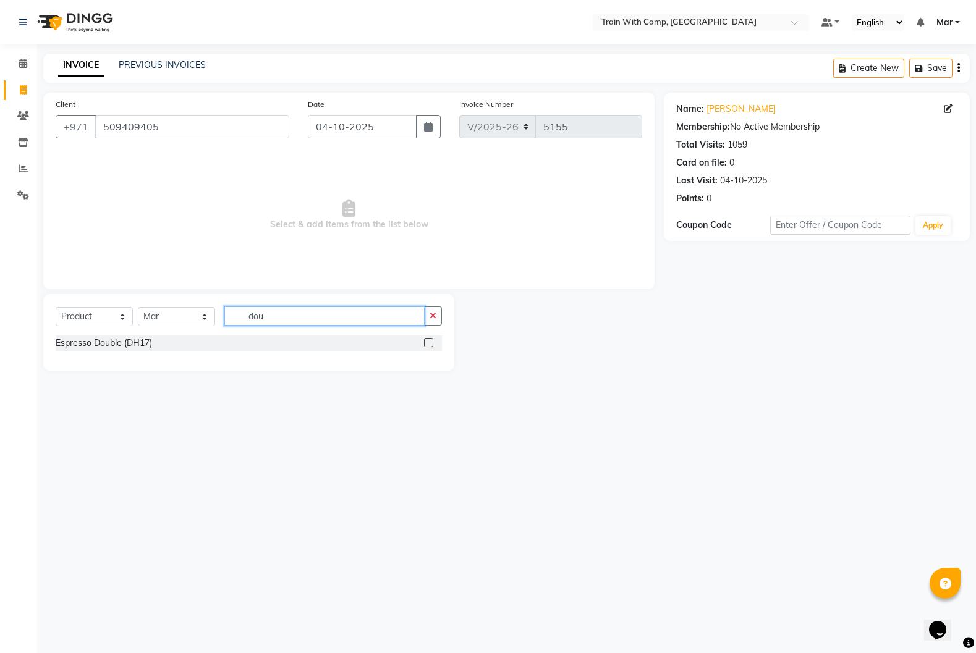
type input "dou"
click at [430, 344] on label at bounding box center [428, 342] width 9 height 9
click at [430, 344] on input "checkbox" at bounding box center [428, 343] width 8 height 8
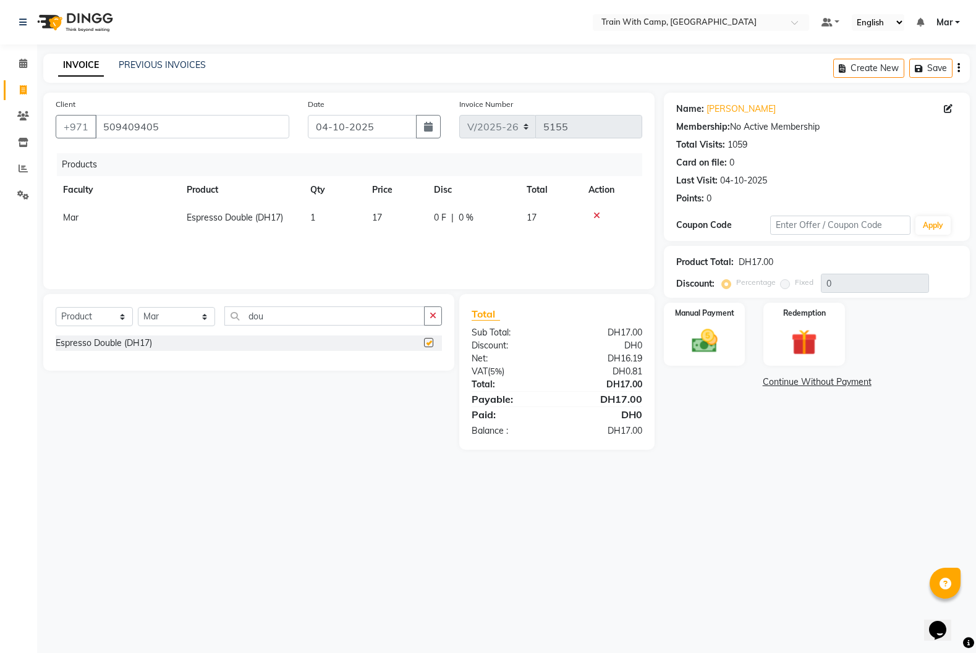
checkbox input "false"
click at [704, 345] on img at bounding box center [704, 341] width 44 height 31
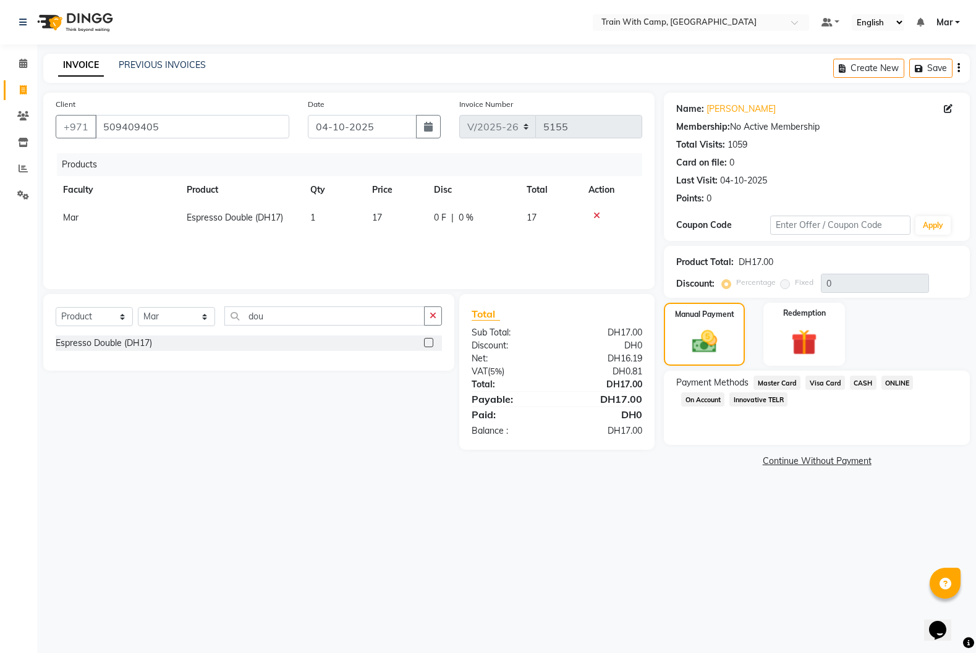
drag, startPoint x: 823, startPoint y: 385, endPoint x: 826, endPoint y: 407, distance: 21.9
click at [824, 386] on span "Visa Card" at bounding box center [825, 383] width 40 height 14
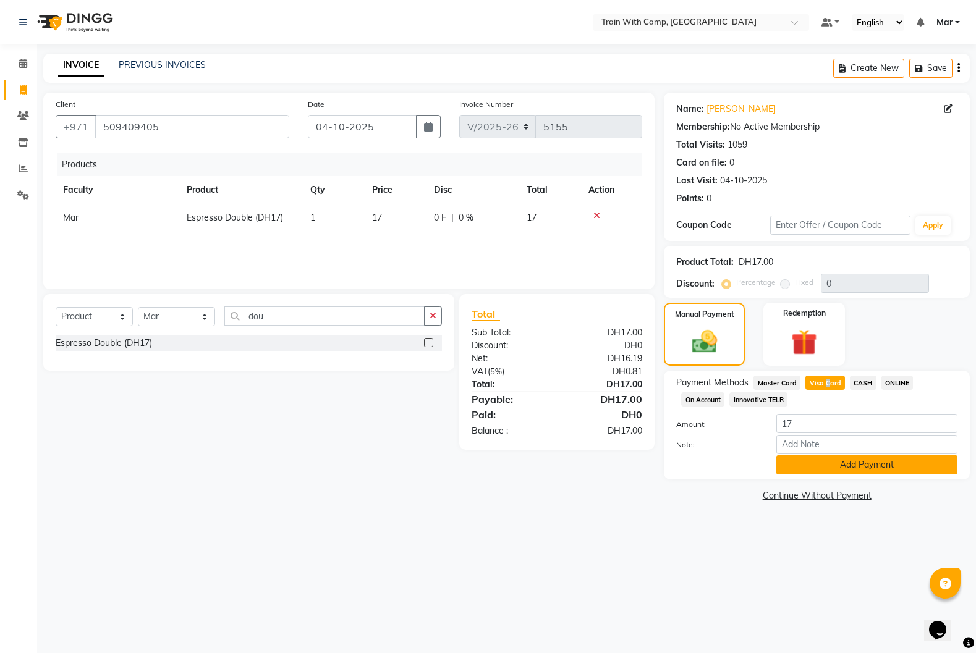
click at [828, 461] on button "Add Payment" at bounding box center [866, 464] width 181 height 19
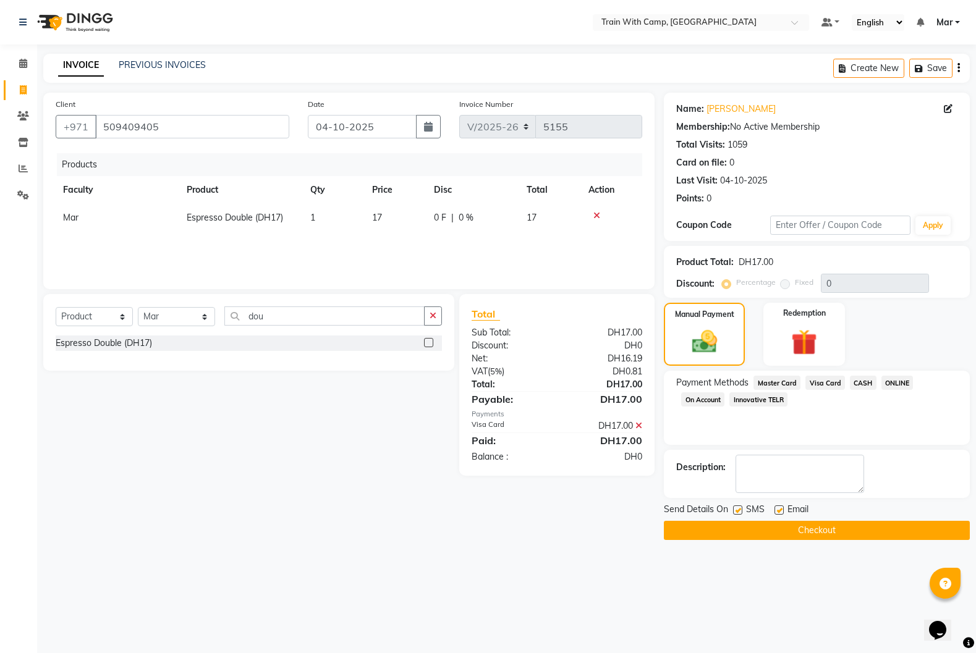
drag, startPoint x: 779, startPoint y: 510, endPoint x: 761, endPoint y: 512, distance: 18.0
click at [779, 510] on label at bounding box center [778, 510] width 9 height 9
click at [779, 510] on input "checkbox" at bounding box center [778, 511] width 8 height 8
checkbox input "false"
click at [743, 510] on div "SMS" at bounding box center [753, 510] width 41 height 15
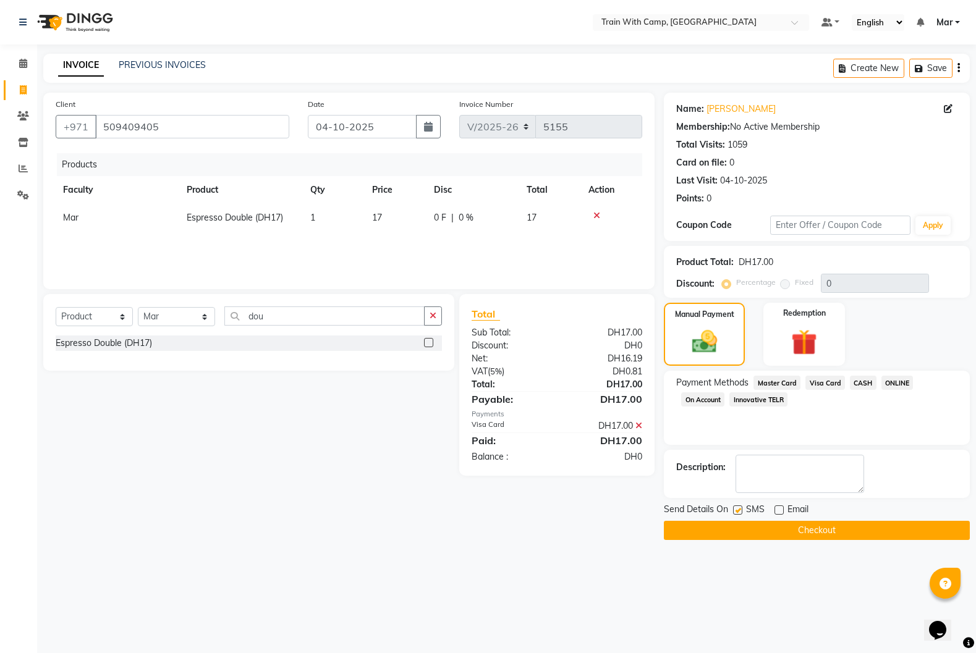
click at [736, 510] on label at bounding box center [737, 510] width 9 height 9
click at [736, 510] on input "checkbox" at bounding box center [737, 511] width 8 height 8
checkbox input "false"
drag, startPoint x: 753, startPoint y: 528, endPoint x: 776, endPoint y: 527, distance: 22.9
click at [754, 528] on button "Checkout" at bounding box center [817, 530] width 306 height 19
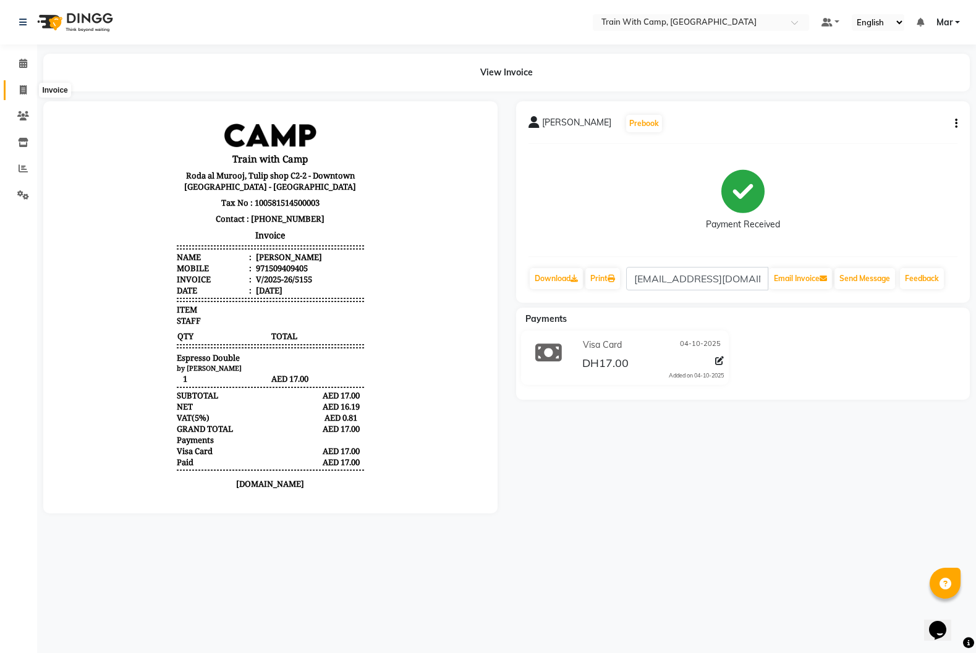
click at [23, 89] on icon at bounding box center [23, 89] width 7 height 9
select select "service"
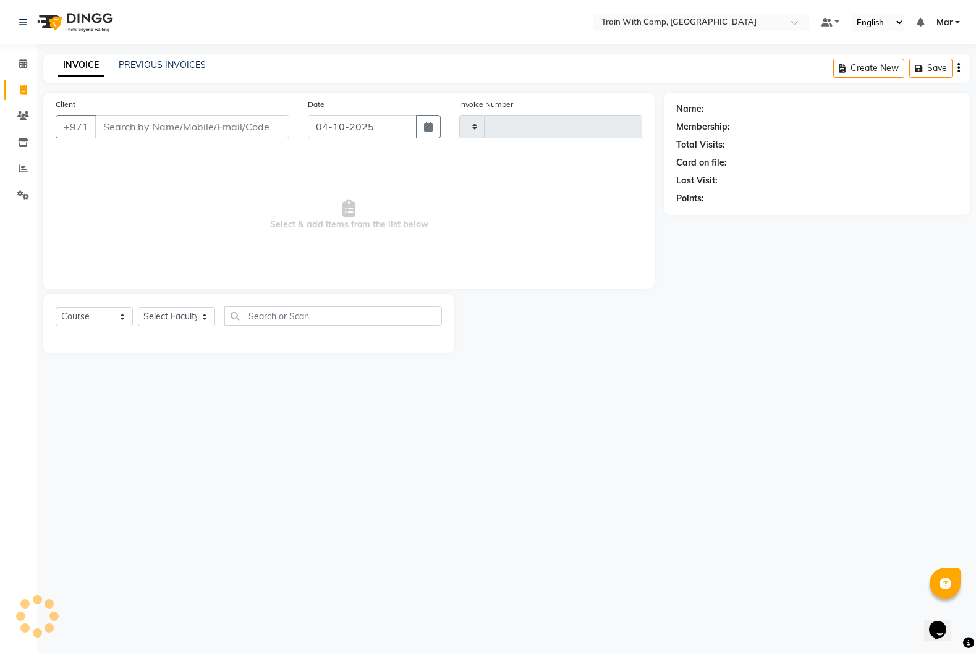
type input "5156"
select select "910"
select select "14898"
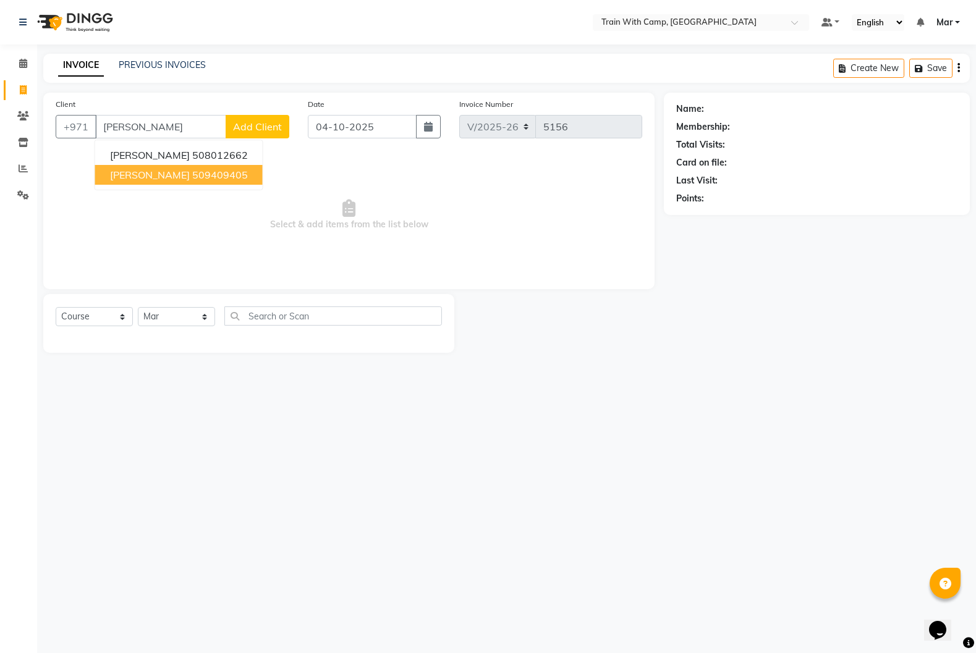
click at [174, 178] on span "[PERSON_NAME]" at bounding box center [150, 175] width 80 height 12
type input "509409405"
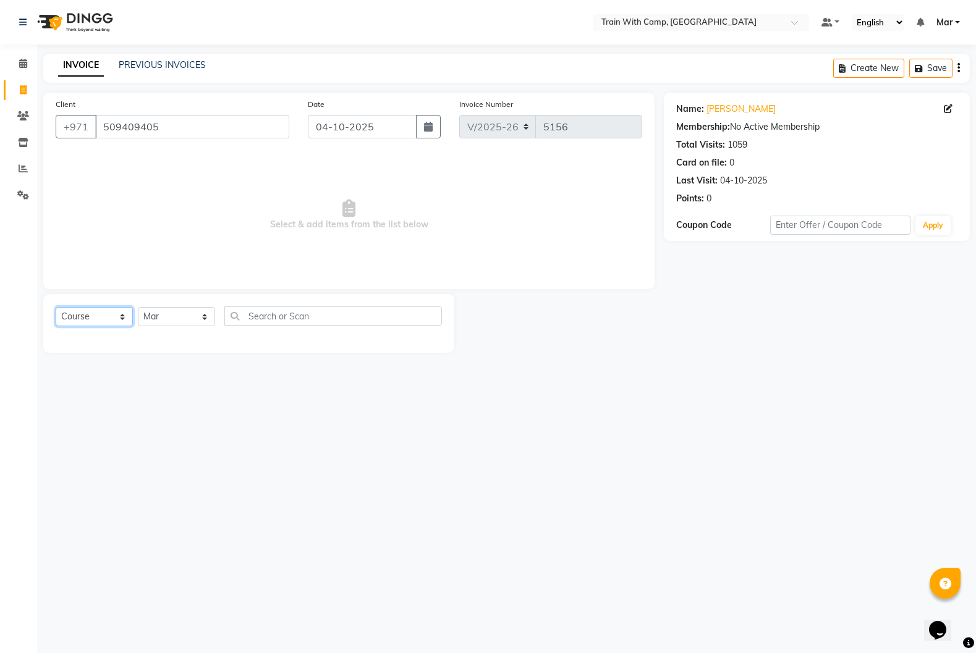
click at [80, 314] on select "Select Course Product Membership Package Voucher Prepaid Gift Card" at bounding box center [94, 316] width 77 height 19
select select "product"
click at [56, 307] on select "Select Course Product Membership Package Voucher Prepaid Gift Card" at bounding box center [94, 316] width 77 height 19
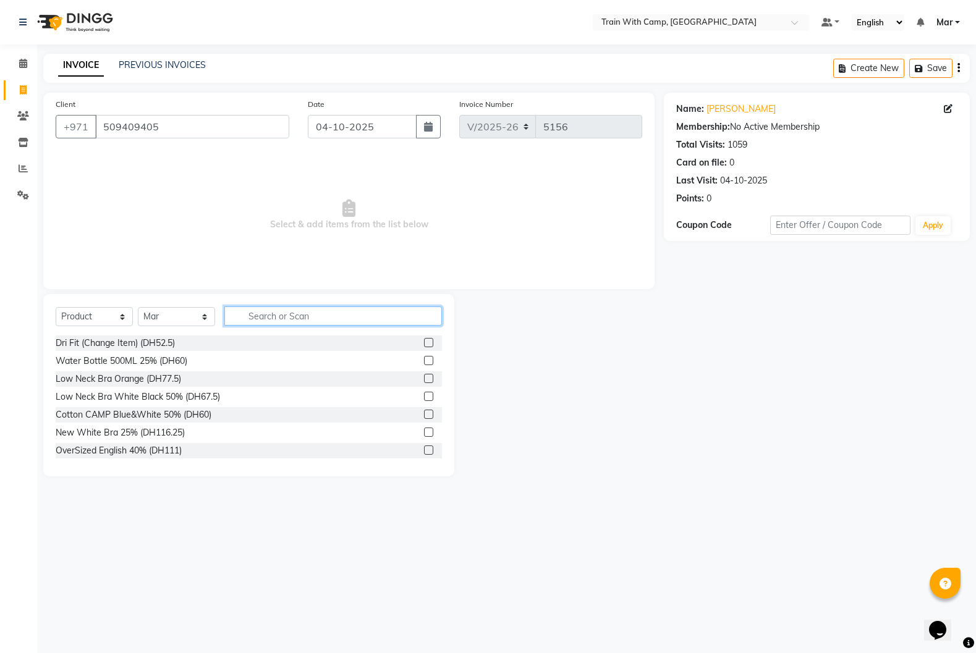
click at [290, 318] on input "text" at bounding box center [333, 316] width 218 height 19
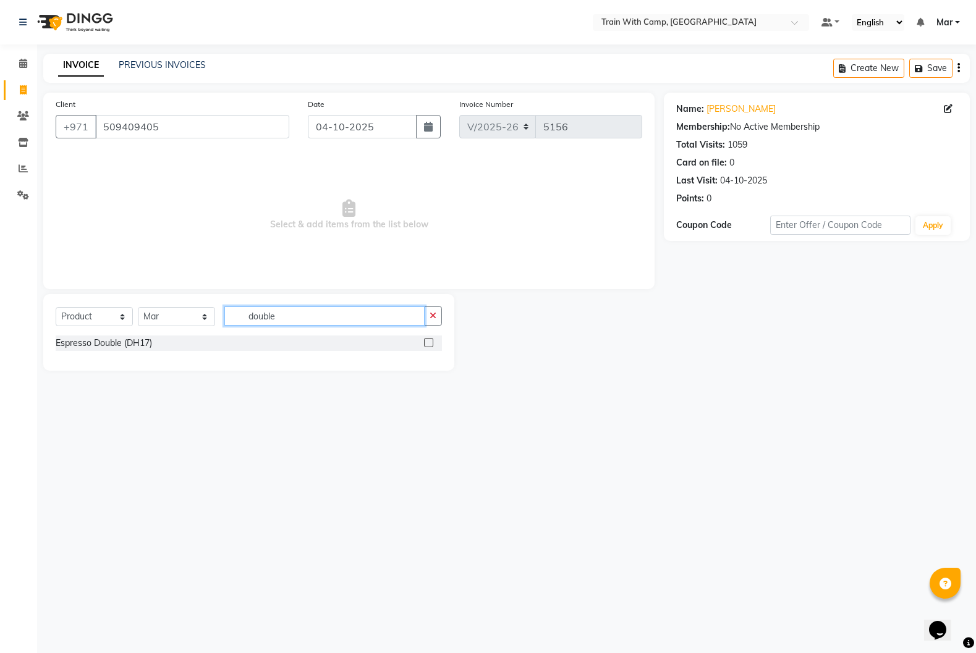
type input "double"
click at [432, 342] on label at bounding box center [428, 342] width 9 height 9
click at [432, 342] on input "checkbox" at bounding box center [428, 343] width 8 height 8
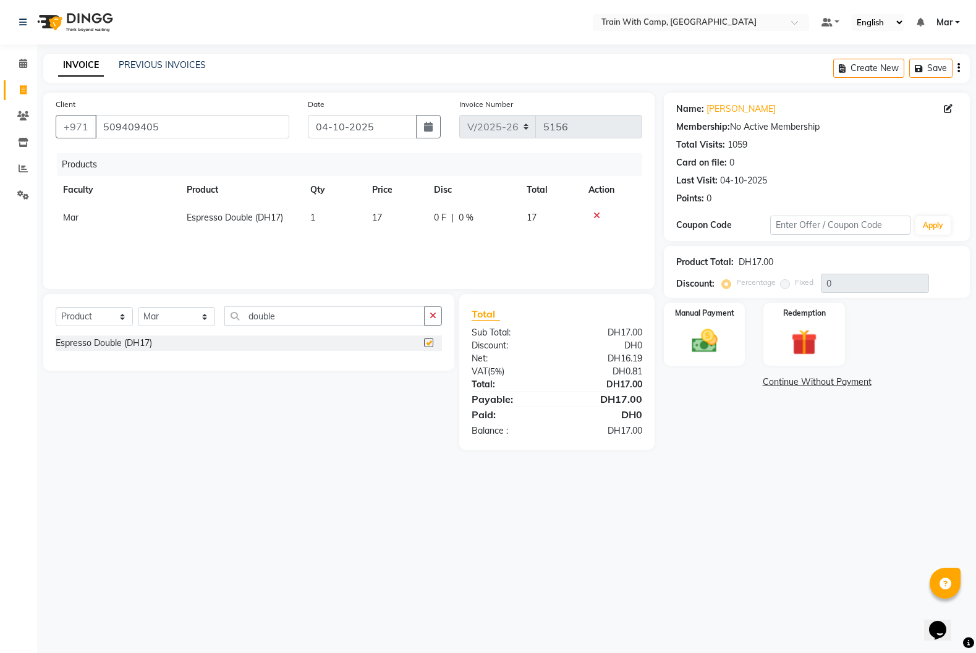
checkbox input "false"
click at [707, 345] on img at bounding box center [704, 341] width 44 height 31
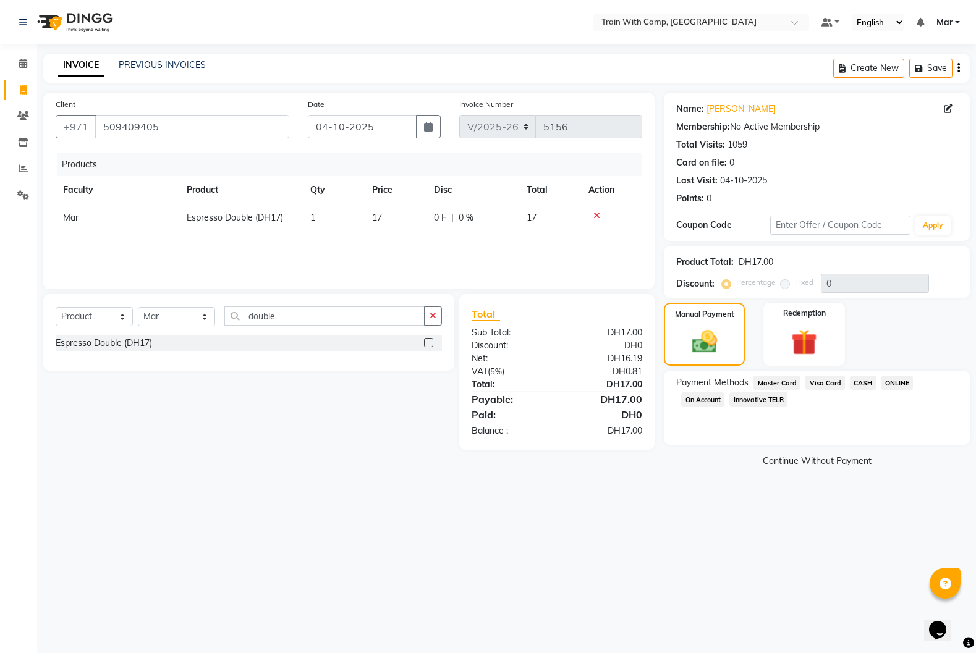
click at [784, 378] on span "Master Card" at bounding box center [776, 383] width 47 height 14
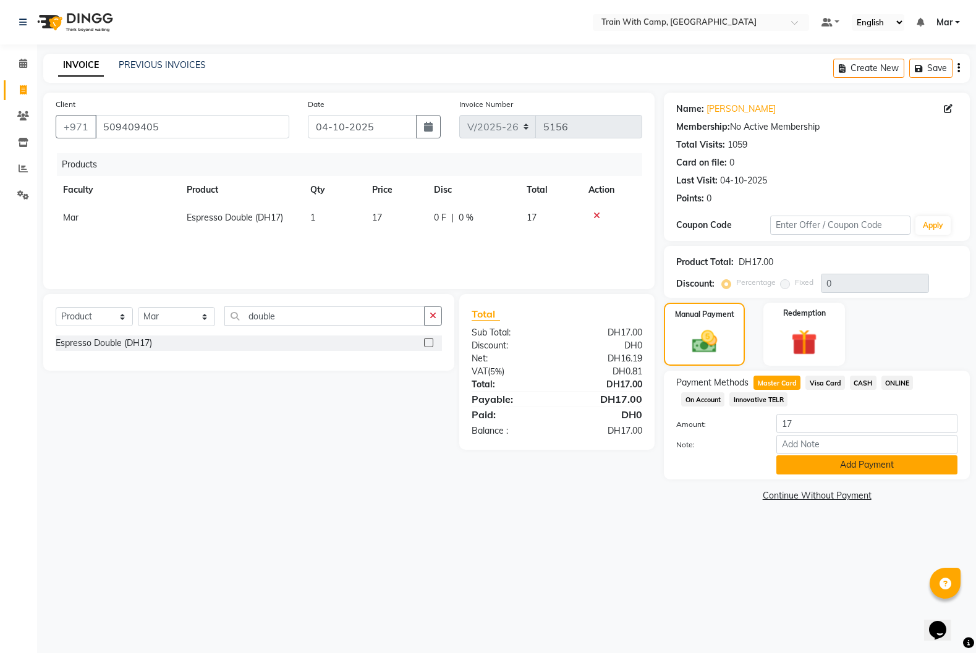
click at [807, 458] on button "Add Payment" at bounding box center [866, 464] width 181 height 19
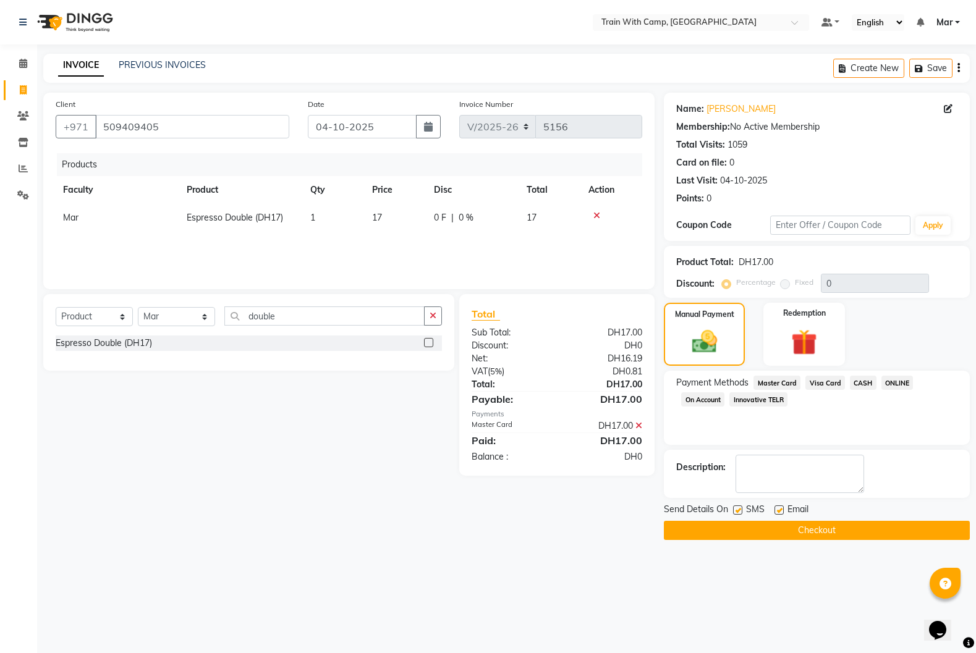
click at [774, 512] on label at bounding box center [778, 510] width 9 height 9
click at [774, 512] on input "checkbox" at bounding box center [778, 511] width 8 height 8
checkbox input "false"
drag, startPoint x: 738, startPoint y: 511, endPoint x: 747, endPoint y: 517, distance: 10.3
click at [739, 512] on label at bounding box center [737, 510] width 9 height 9
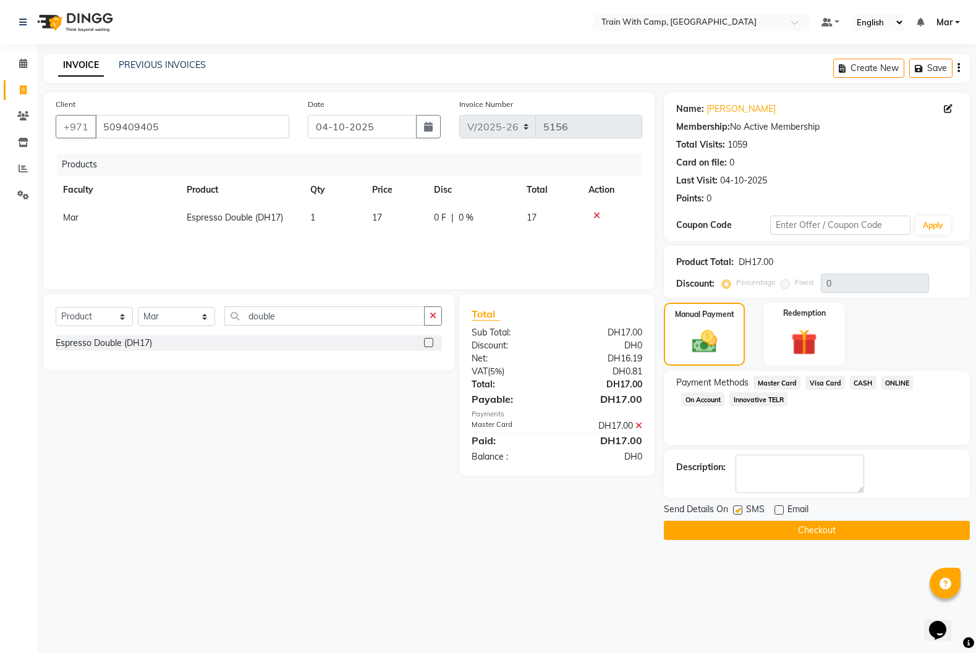
click at [739, 512] on input "checkbox" at bounding box center [737, 511] width 8 height 8
checkbox input "false"
click at [771, 531] on button "Checkout" at bounding box center [817, 530] width 306 height 19
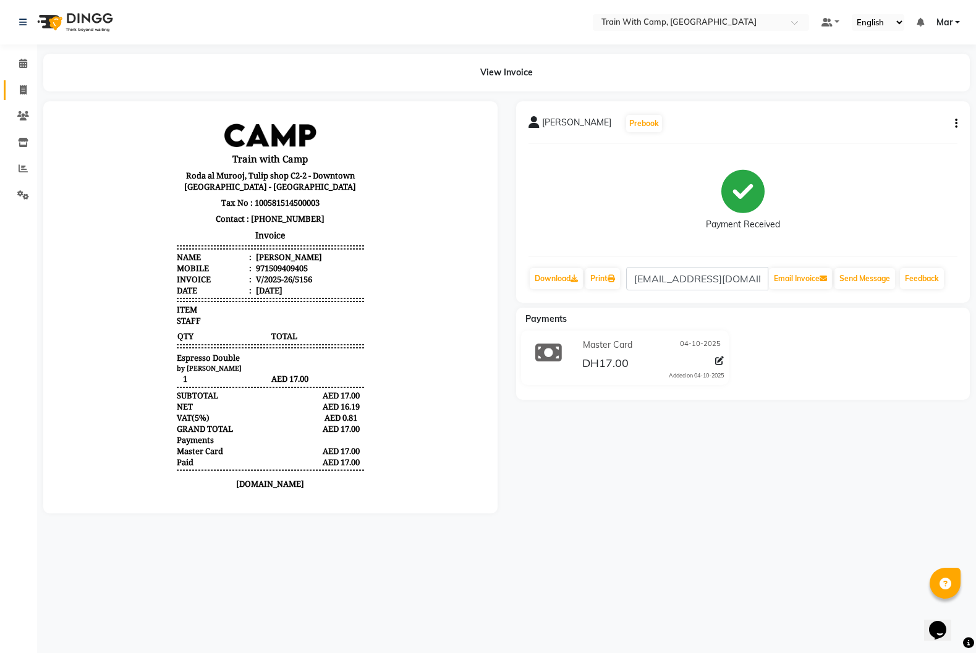
click at [20, 89] on icon at bounding box center [23, 89] width 7 height 9
select select "service"
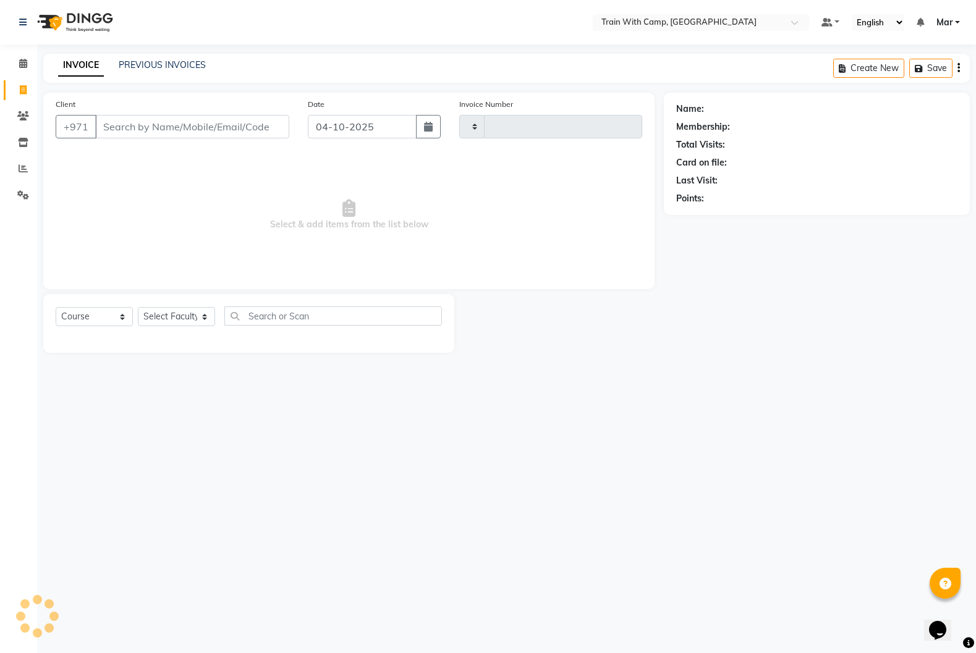
type input "5157"
select select "910"
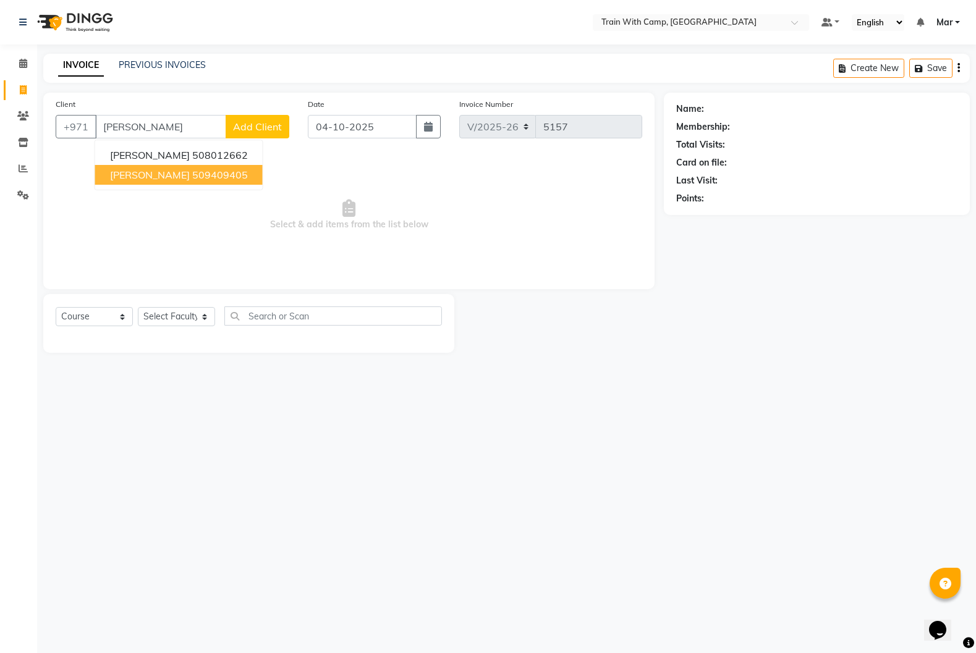
click at [178, 179] on span "[PERSON_NAME]" at bounding box center [150, 175] width 80 height 12
type input "509409405"
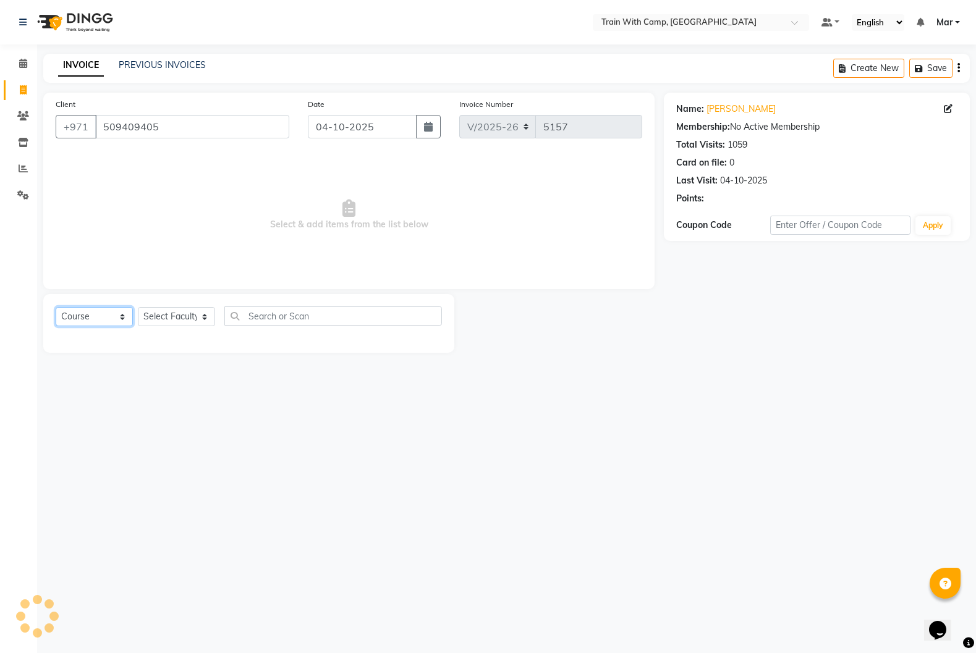
click at [117, 321] on select "Select Course Product Membership Package Voucher Prepaid Gift Card" at bounding box center [94, 316] width 77 height 19
select select "product"
click at [56, 307] on select "Select Course Product Membership Package Voucher Prepaid Gift Card" at bounding box center [94, 316] width 77 height 19
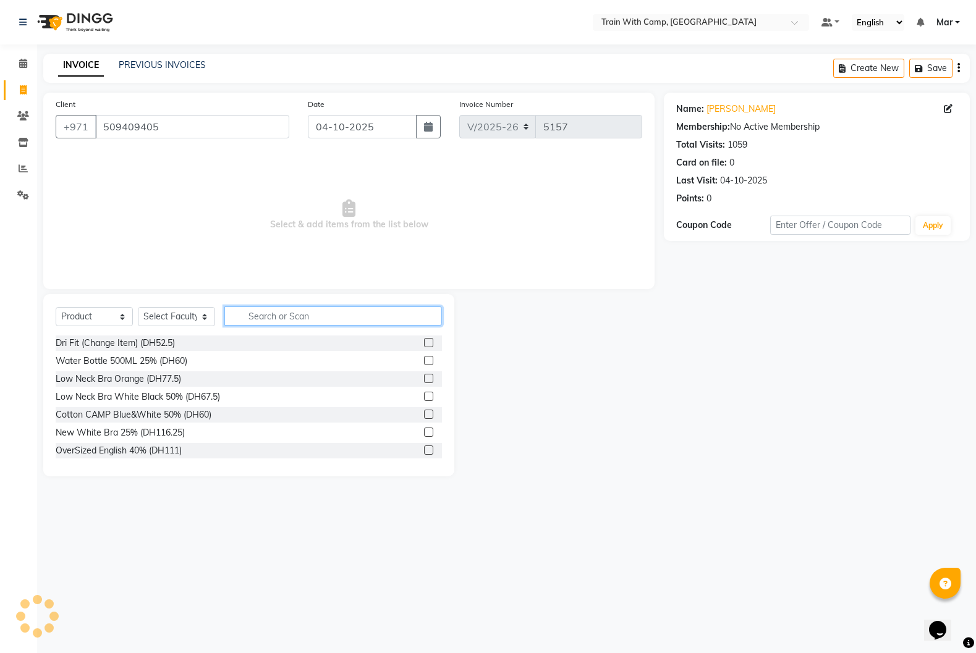
click at [262, 320] on input "text" at bounding box center [333, 316] width 218 height 19
select select "14898"
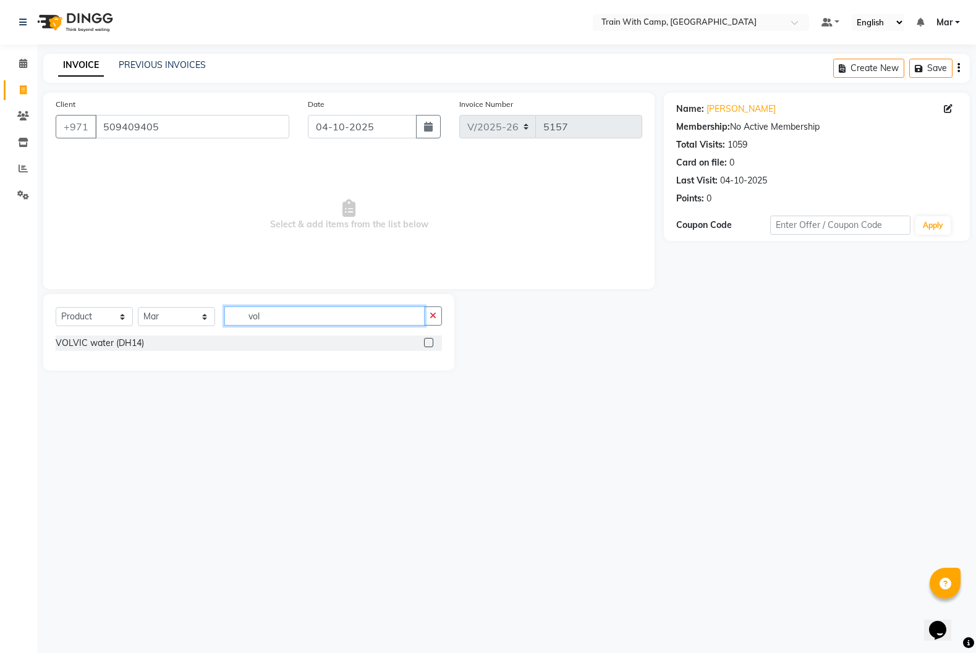
type input "vol"
click at [431, 343] on label at bounding box center [428, 342] width 9 height 9
click at [431, 343] on input "checkbox" at bounding box center [428, 343] width 8 height 8
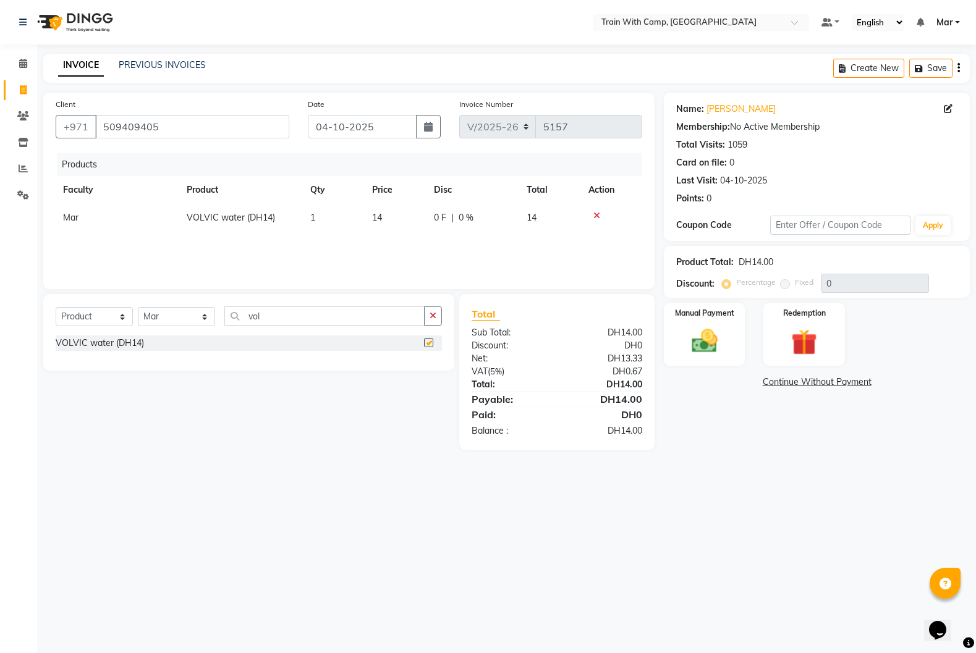
checkbox input "false"
click at [690, 348] on img at bounding box center [704, 341] width 44 height 31
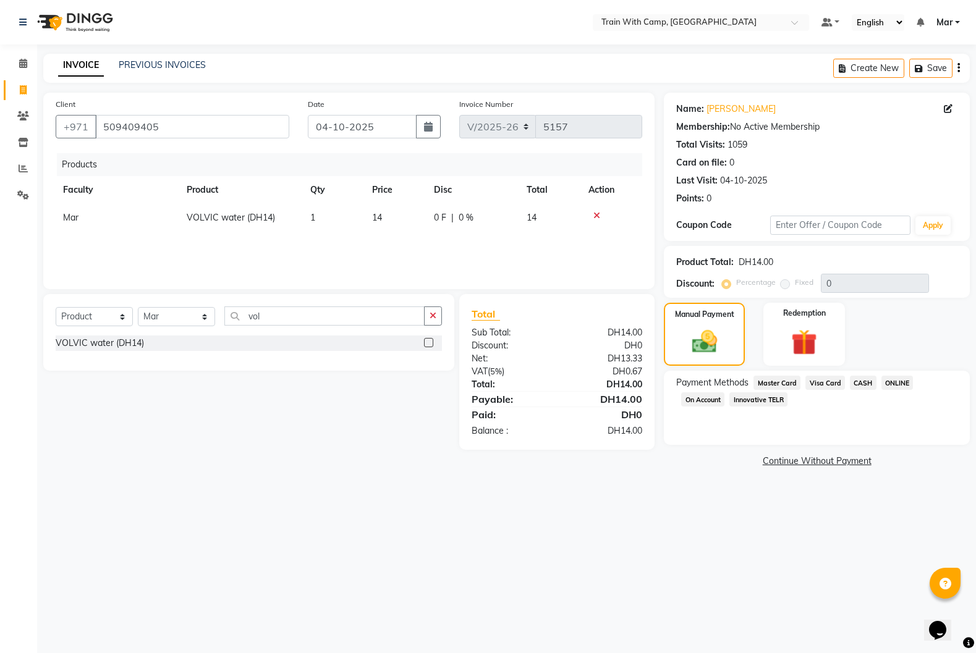
click at [827, 386] on span "Visa Card" at bounding box center [825, 383] width 40 height 14
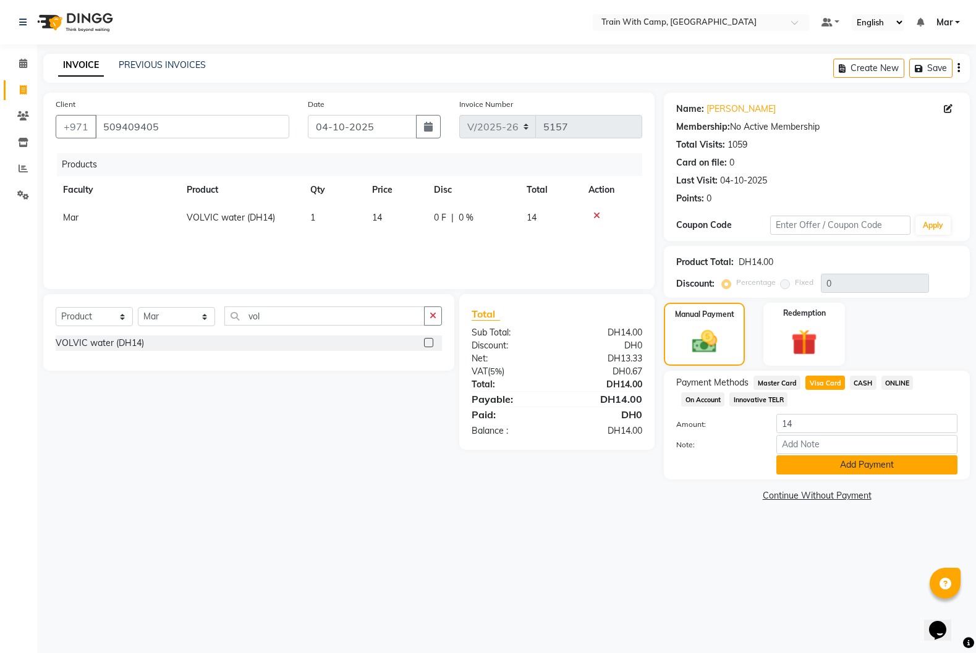
click at [829, 457] on button "Add Payment" at bounding box center [866, 464] width 181 height 19
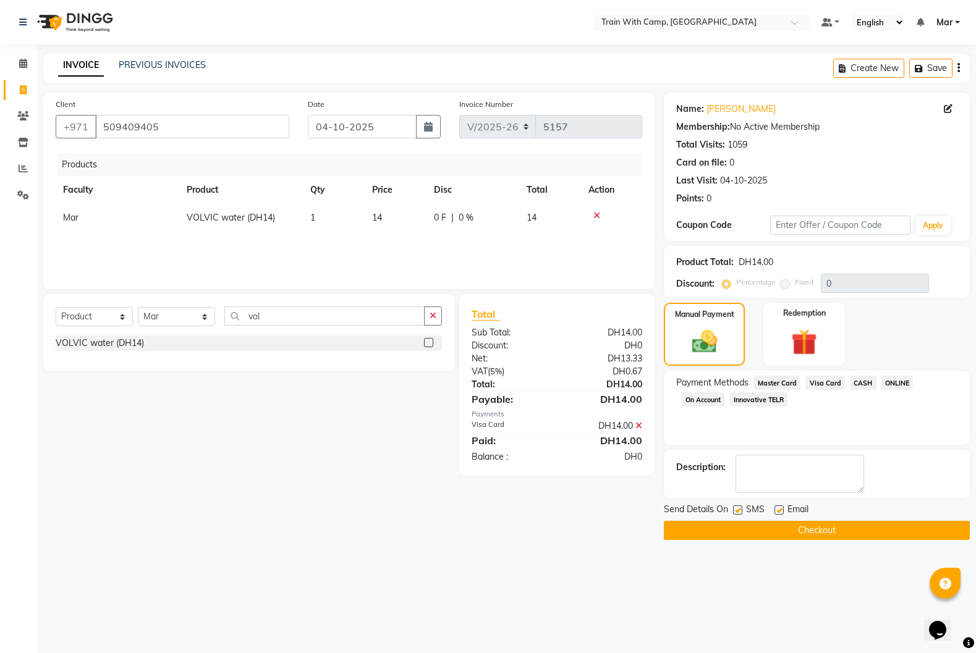
drag, startPoint x: 777, startPoint y: 512, endPoint x: 751, endPoint y: 515, distance: 25.5
click at [777, 512] on label at bounding box center [778, 510] width 9 height 9
click at [777, 512] on input "checkbox" at bounding box center [778, 511] width 8 height 8
checkbox input "false"
drag, startPoint x: 737, startPoint y: 513, endPoint x: 746, endPoint y: 522, distance: 12.7
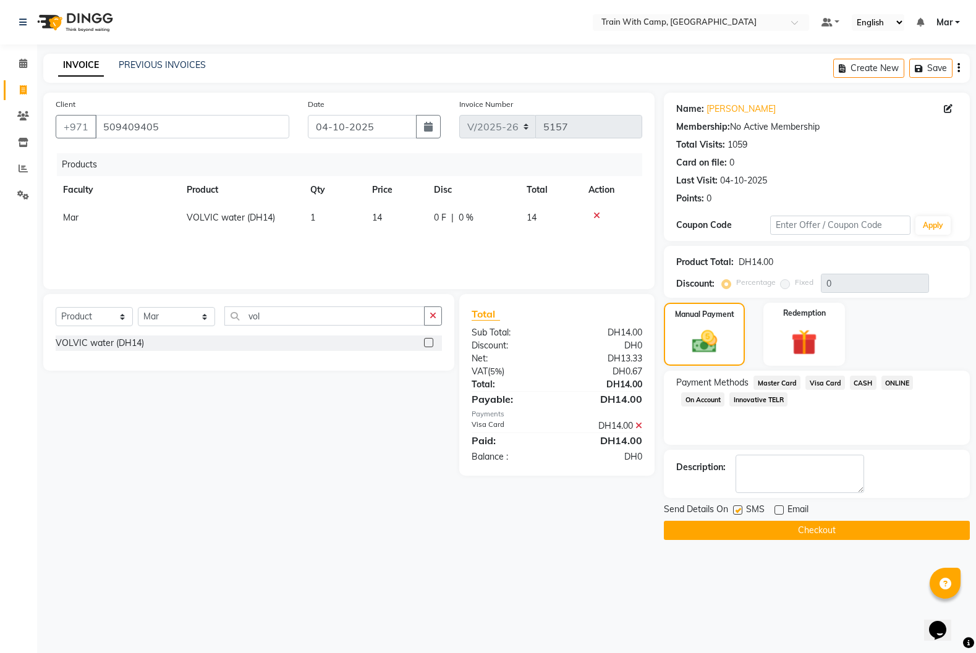
click at [737, 514] on label at bounding box center [737, 510] width 9 height 9
click at [737, 514] on input "checkbox" at bounding box center [737, 511] width 8 height 8
checkbox input "false"
click at [755, 529] on button "Checkout" at bounding box center [817, 530] width 306 height 19
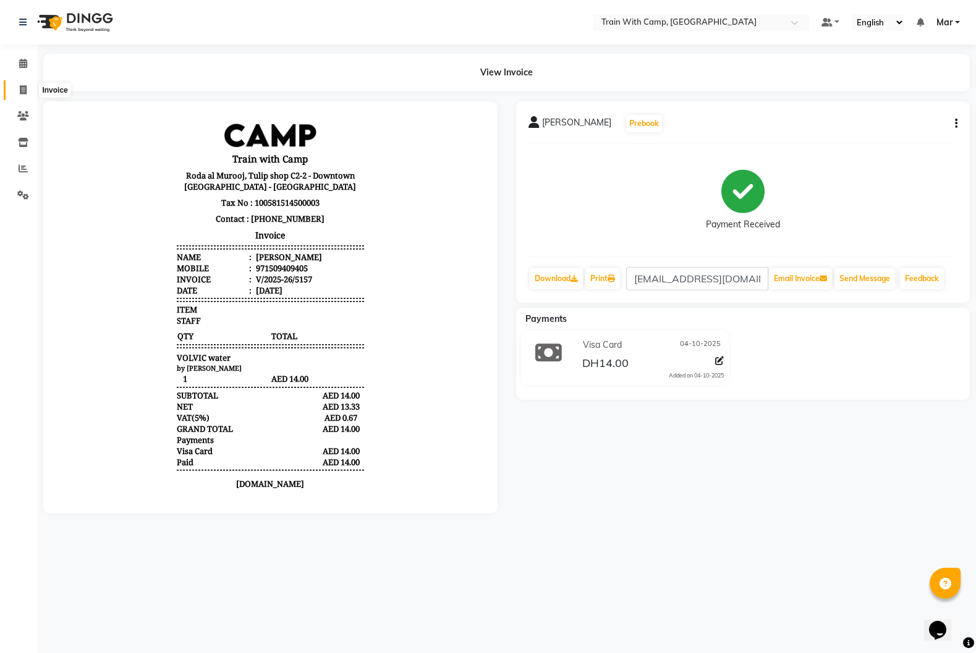
drag, startPoint x: 30, startPoint y: 87, endPoint x: 57, endPoint y: 99, distance: 29.3
click at [30, 88] on span at bounding box center [23, 90] width 22 height 14
select select "service"
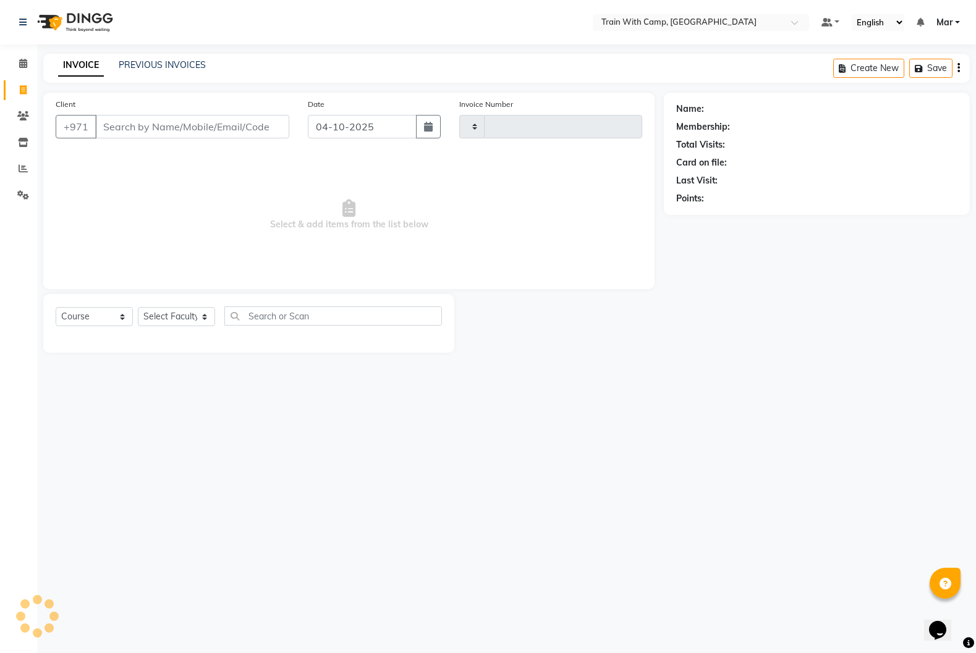
type input "5158"
select select "910"
select select "14898"
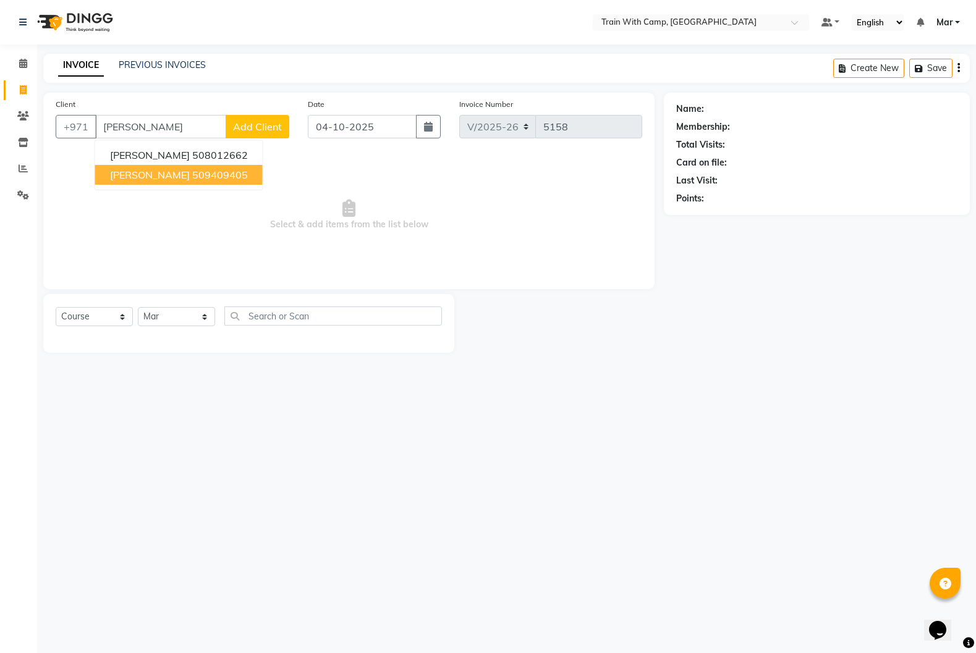
click at [182, 171] on span "[PERSON_NAME]" at bounding box center [150, 175] width 80 height 12
type input "509409405"
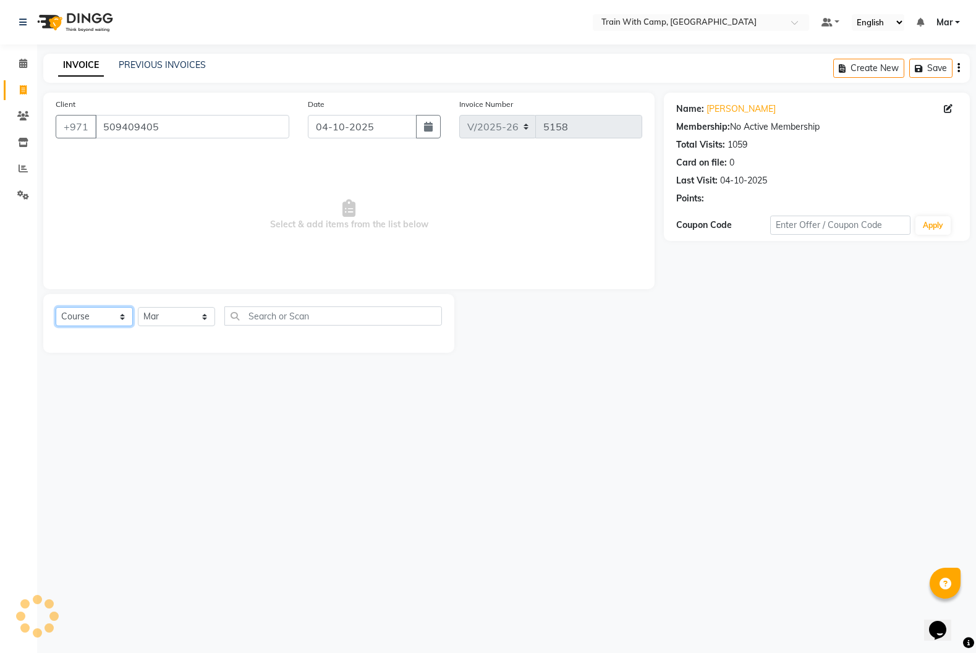
click at [118, 318] on select "Select Course Product Membership Package Voucher Prepaid Gift Card" at bounding box center [94, 316] width 77 height 19
select select "product"
click at [56, 307] on select "Select Course Product Membership Package Voucher Prepaid Gift Card" at bounding box center [94, 316] width 77 height 19
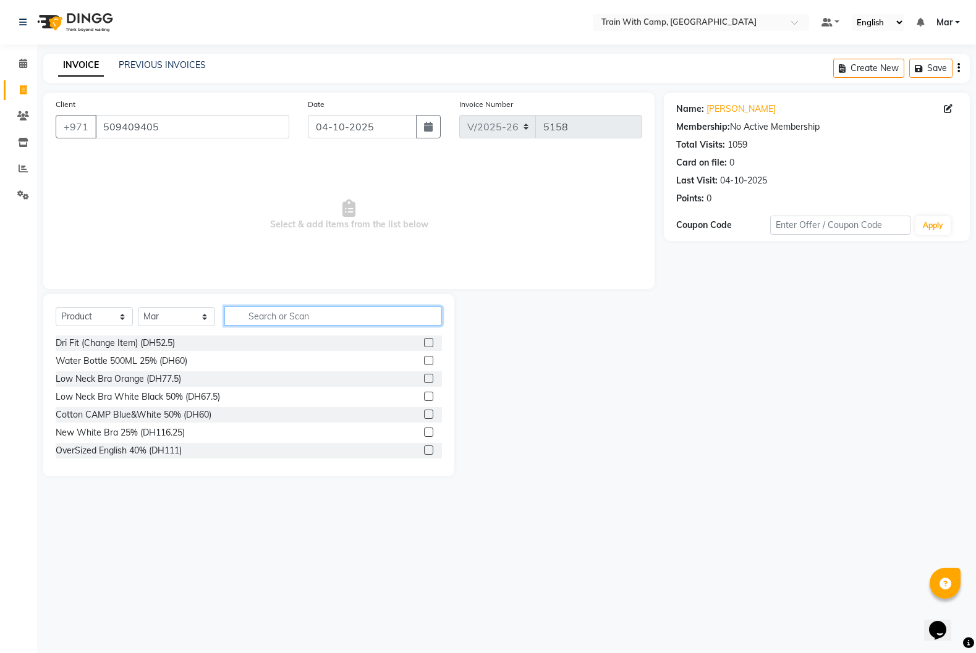
click at [272, 319] on input "text" at bounding box center [333, 316] width 218 height 19
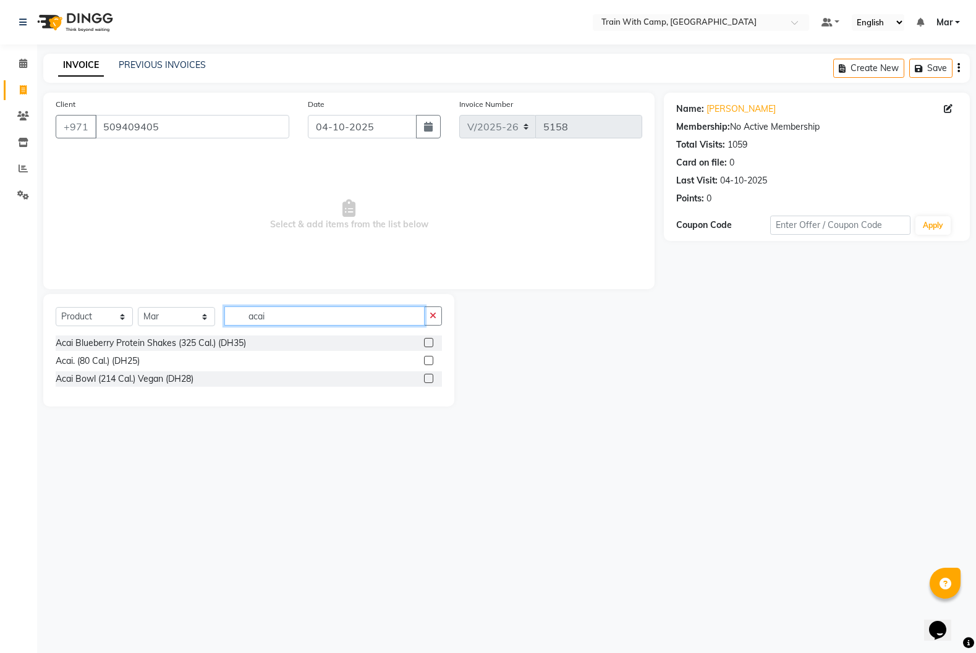
type input "acai"
click at [424, 342] on label at bounding box center [428, 342] width 9 height 9
click at [424, 342] on input "checkbox" at bounding box center [428, 343] width 8 height 8
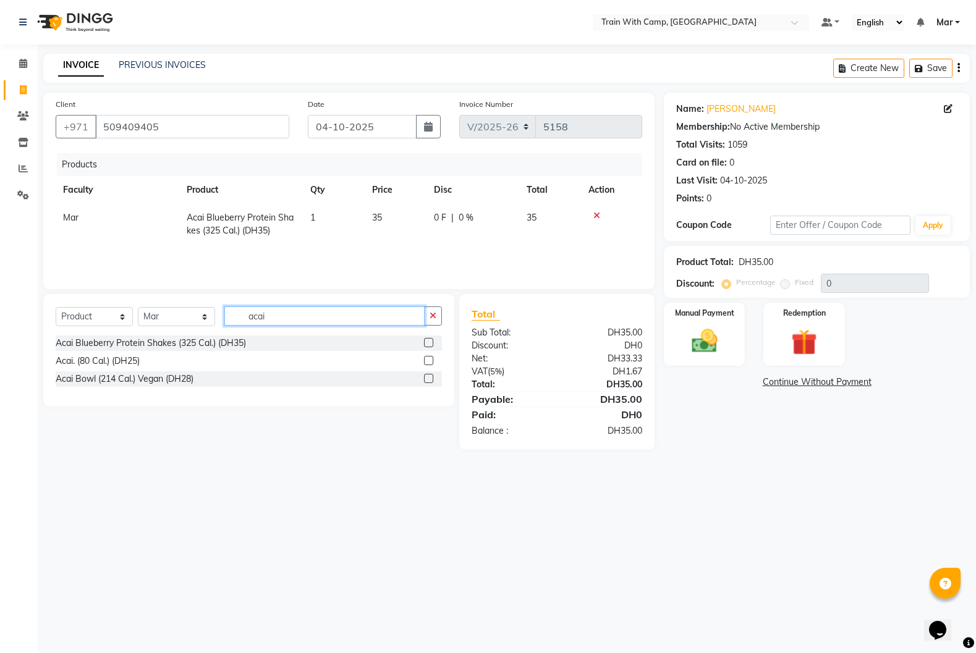
checkbox input "false"
drag, startPoint x: 266, startPoint y: 315, endPoint x: 145, endPoint y: 320, distance: 120.6
click at [145, 320] on div "Select Course Product Membership Package Voucher Prepaid Gift Card Select Facul…" at bounding box center [249, 321] width 386 height 29
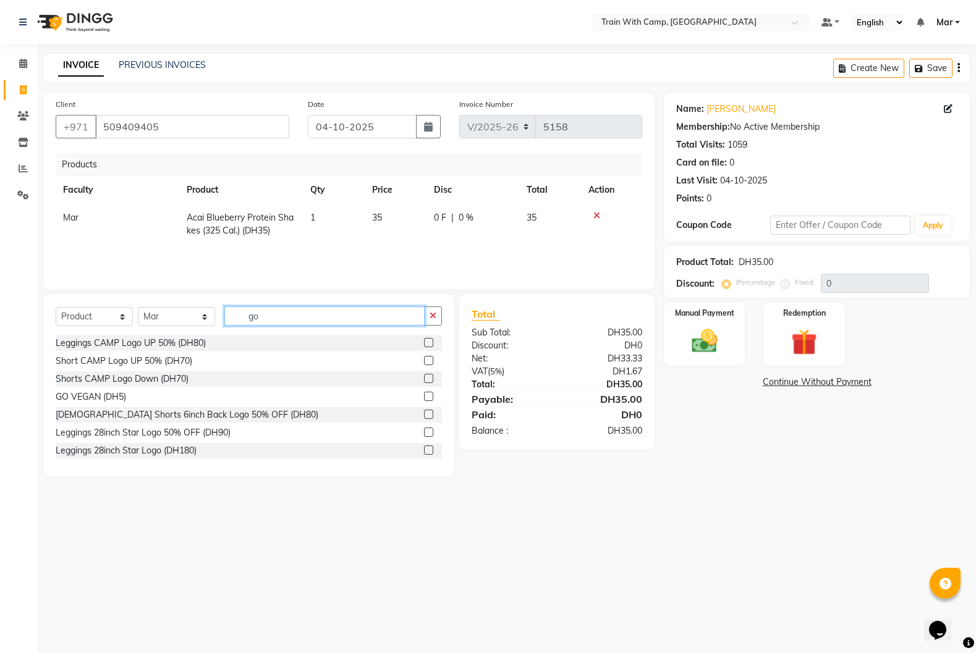
type input "go"
drag, startPoint x: 428, startPoint y: 396, endPoint x: 416, endPoint y: 394, distance: 11.9
click at [428, 396] on label at bounding box center [428, 396] width 9 height 9
click at [428, 396] on input "checkbox" at bounding box center [428, 397] width 8 height 8
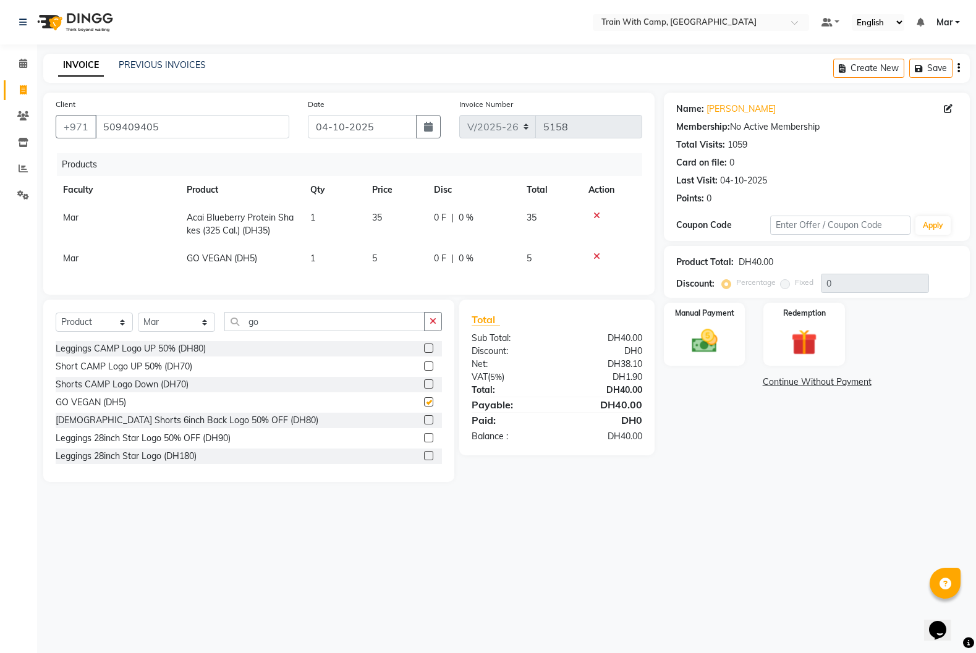
checkbox input "false"
click at [720, 346] on img at bounding box center [704, 341] width 44 height 31
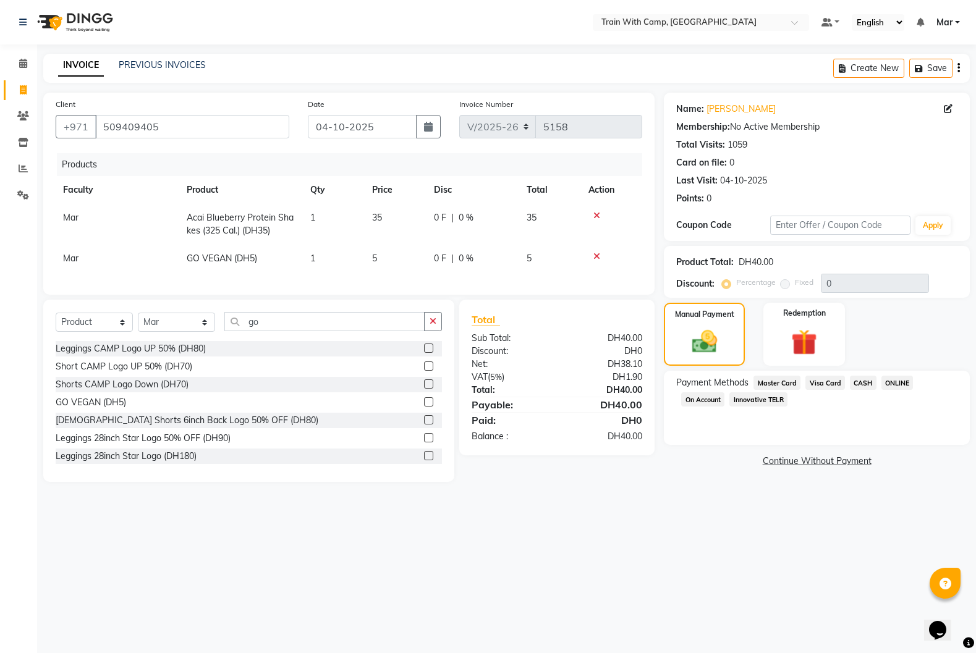
click at [822, 383] on span "Visa Card" at bounding box center [825, 383] width 40 height 14
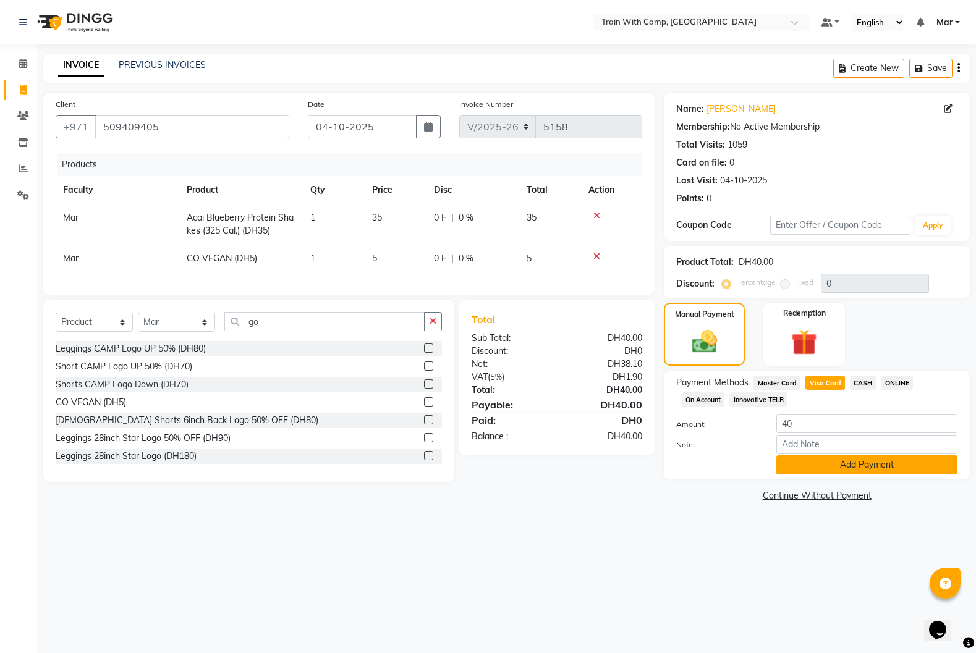
click at [834, 468] on button "Add Payment" at bounding box center [866, 464] width 181 height 19
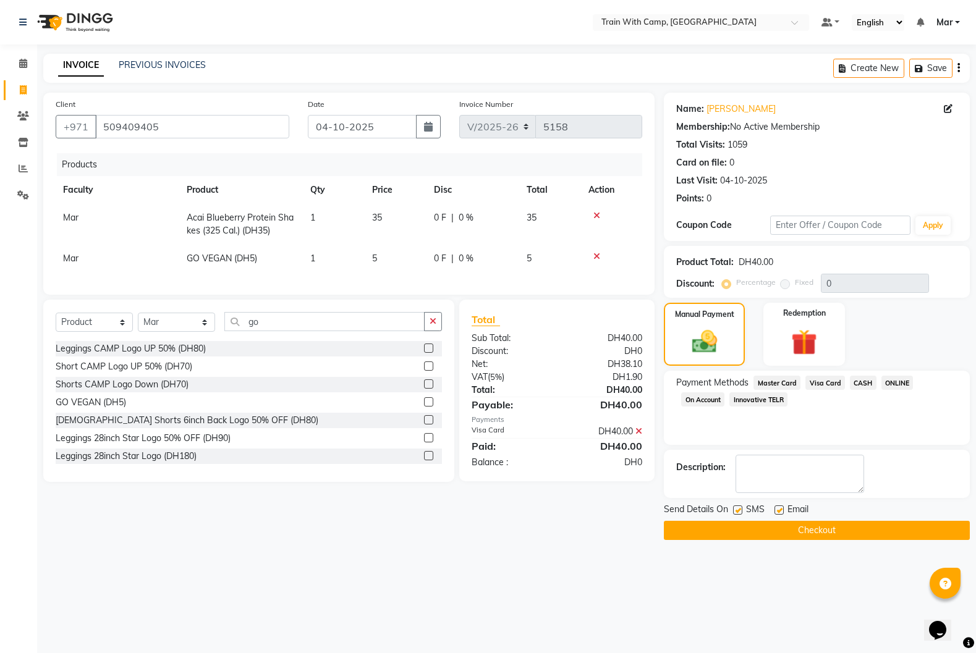
drag, startPoint x: 781, startPoint y: 506, endPoint x: 762, endPoint y: 516, distance: 21.6
click at [781, 507] on label at bounding box center [778, 510] width 9 height 9
click at [781, 507] on input "checkbox" at bounding box center [778, 511] width 8 height 8
checkbox input "false"
drag, startPoint x: 739, startPoint y: 512, endPoint x: 756, endPoint y: 525, distance: 21.3
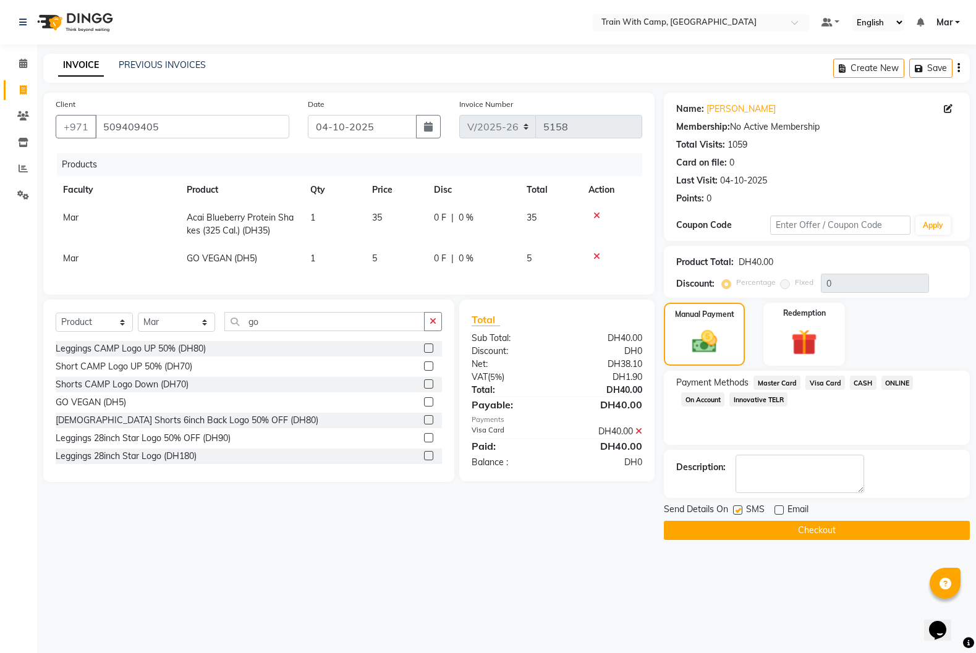
click at [740, 513] on label at bounding box center [737, 510] width 9 height 9
click at [740, 513] on input "checkbox" at bounding box center [737, 511] width 8 height 8
checkbox input "false"
click at [768, 534] on button "Checkout" at bounding box center [817, 530] width 306 height 19
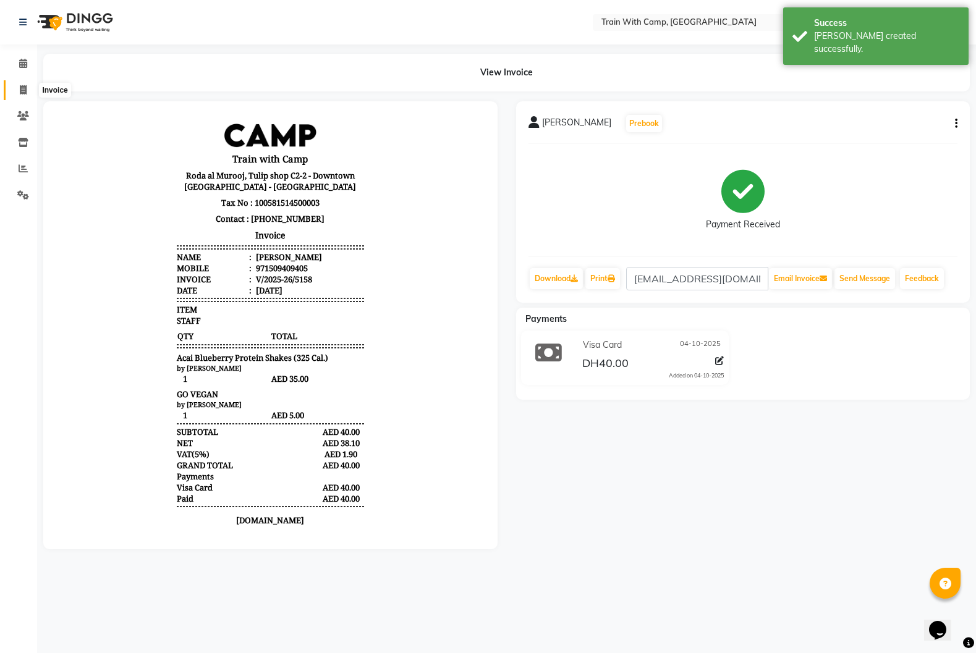
click at [24, 95] on span at bounding box center [23, 90] width 22 height 14
select select "service"
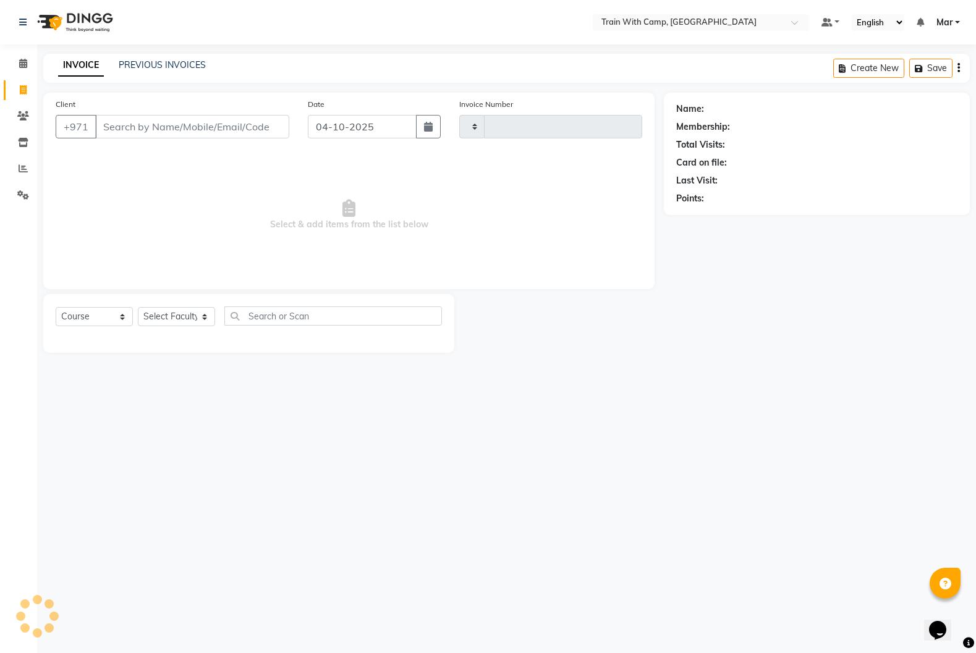
type input "5159"
select select "910"
type input "[PERSON_NAME]"
select select "14898"
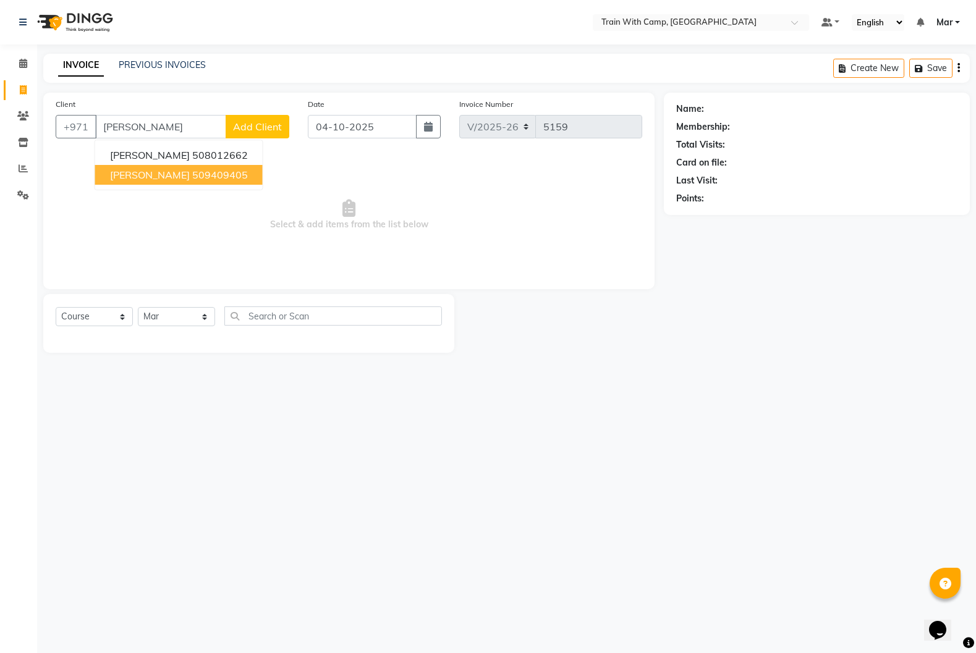
click at [177, 180] on span "[PERSON_NAME]" at bounding box center [150, 175] width 80 height 12
type input "509409405"
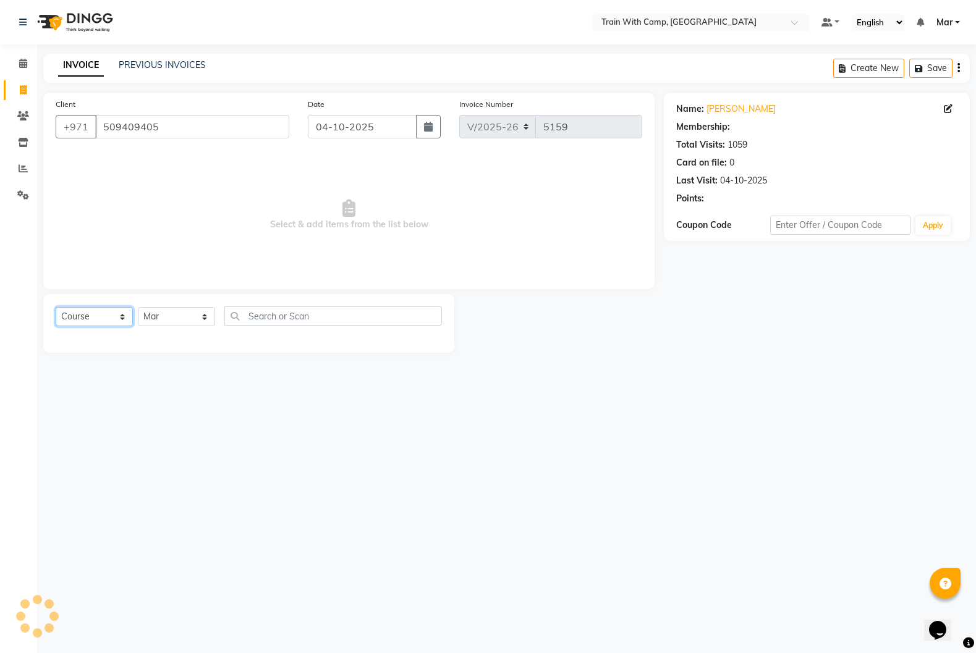
click at [117, 315] on select "Select Course Product Membership Package Voucher Prepaid Gift Card" at bounding box center [94, 316] width 77 height 19
select select "product"
click at [56, 307] on select "Select Course Product Membership Package Voucher Prepaid Gift Card" at bounding box center [94, 316] width 77 height 19
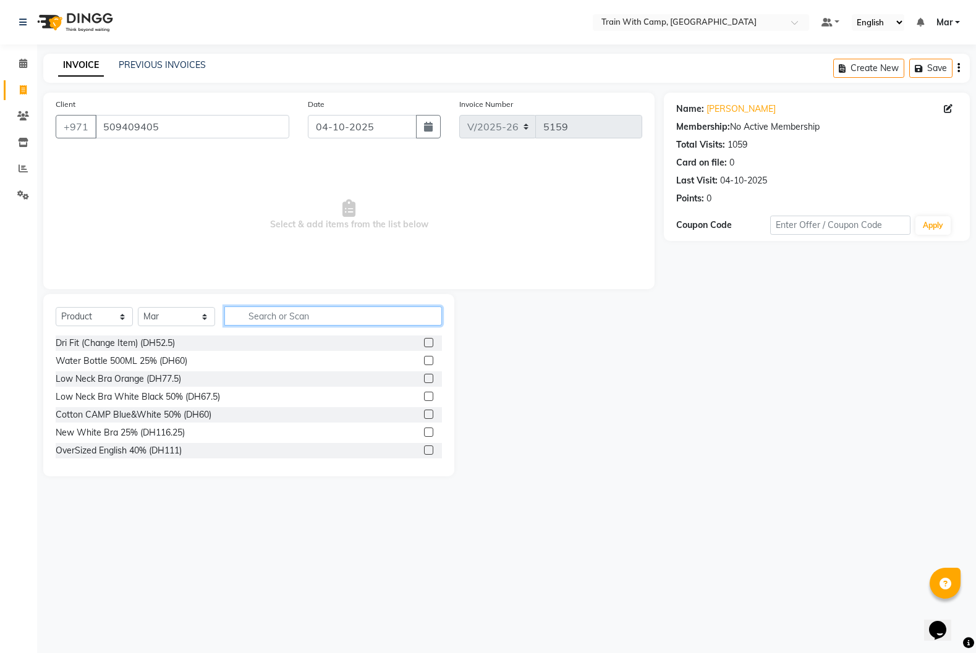
click at [290, 319] on input "text" at bounding box center [333, 316] width 218 height 19
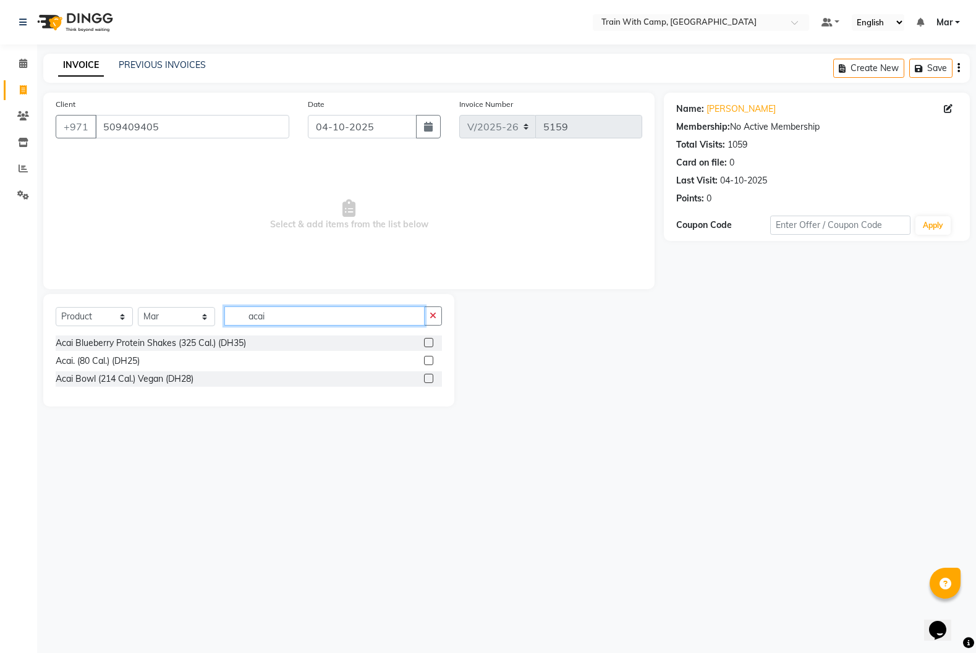
type input "acai"
click at [431, 344] on label at bounding box center [428, 342] width 9 height 9
click at [431, 344] on input "checkbox" at bounding box center [428, 343] width 8 height 8
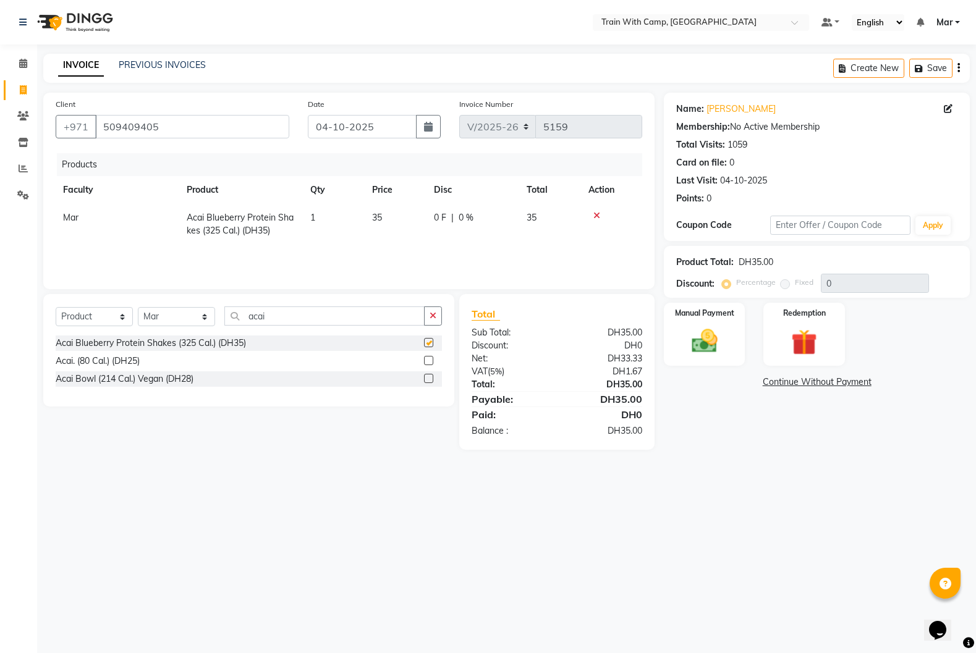
checkbox input "false"
click at [696, 332] on img at bounding box center [704, 341] width 44 height 31
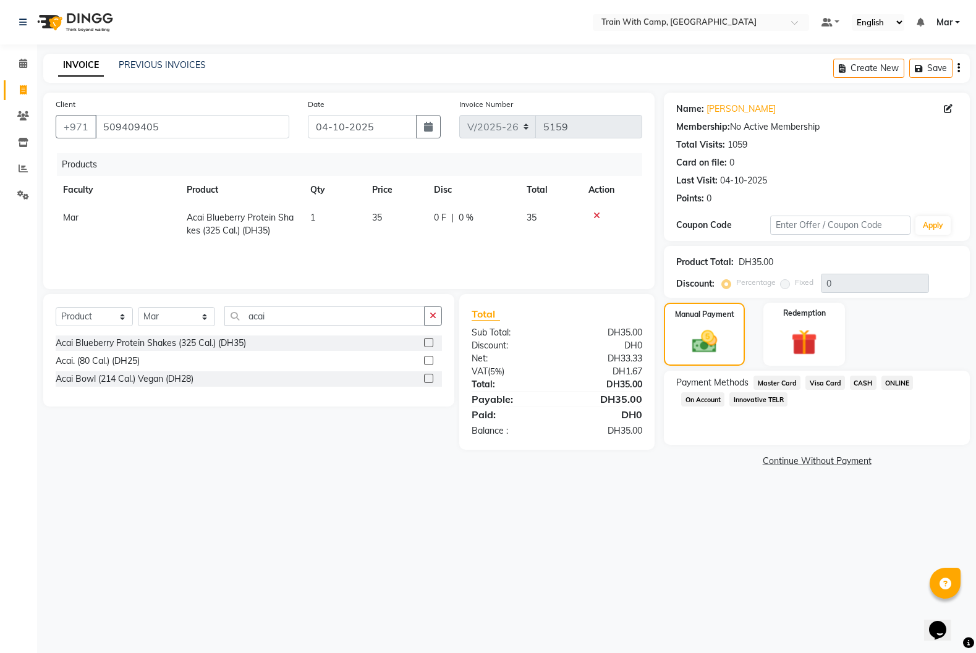
click at [772, 381] on span "Master Card" at bounding box center [776, 383] width 47 height 14
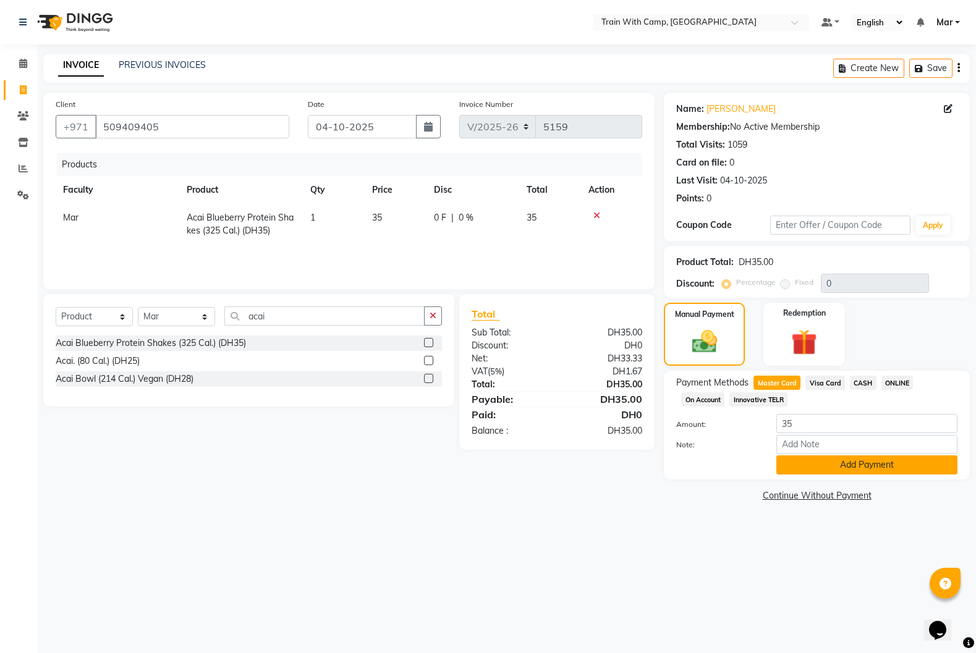
click at [817, 462] on button "Add Payment" at bounding box center [866, 464] width 181 height 19
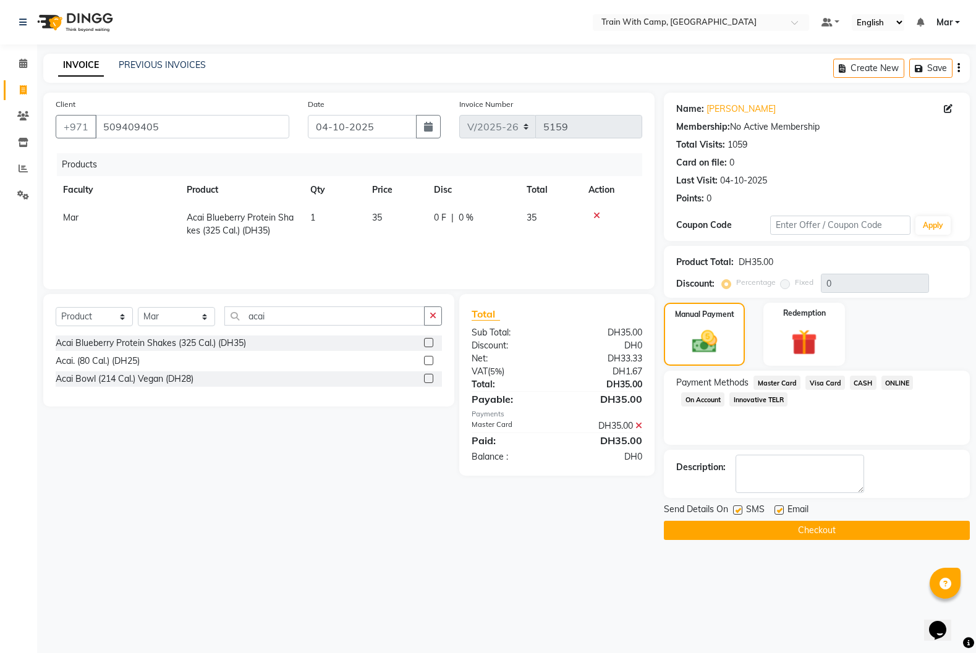
click at [779, 510] on label at bounding box center [778, 510] width 9 height 9
click at [779, 510] on input "checkbox" at bounding box center [778, 511] width 8 height 8
checkbox input "false"
drag, startPoint x: 732, startPoint y: 510, endPoint x: 739, endPoint y: 515, distance: 8.1
click at [733, 511] on div "Send Details On SMS Email" at bounding box center [817, 510] width 306 height 15
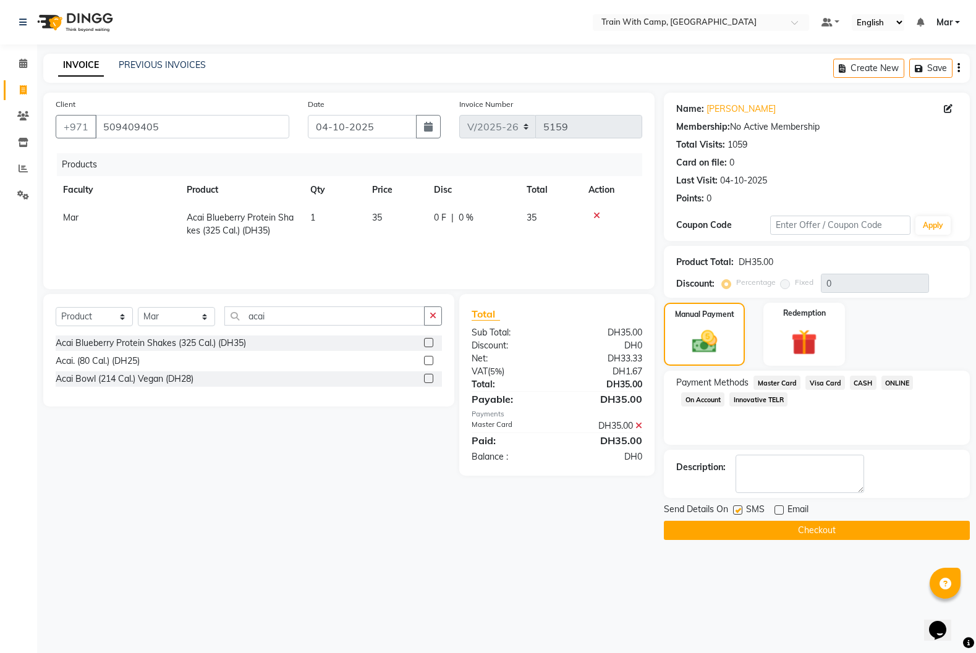
click at [741, 510] on label at bounding box center [737, 510] width 9 height 9
click at [741, 510] on input "checkbox" at bounding box center [737, 511] width 8 height 8
checkbox input "false"
click at [762, 533] on button "Checkout" at bounding box center [817, 530] width 306 height 19
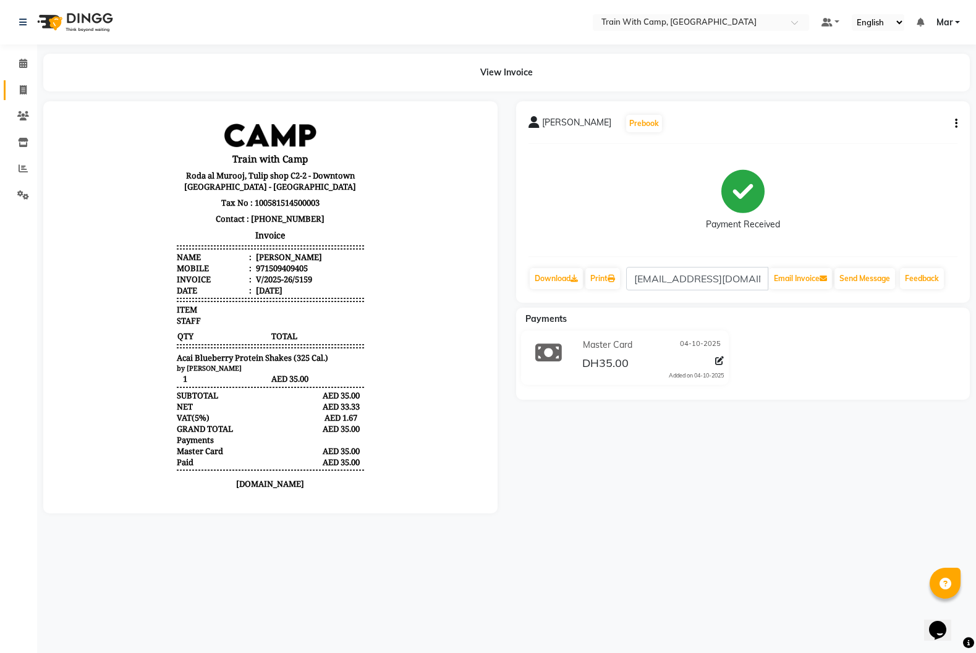
click at [23, 83] on link "Invoice" at bounding box center [19, 90] width 30 height 20
select select "service"
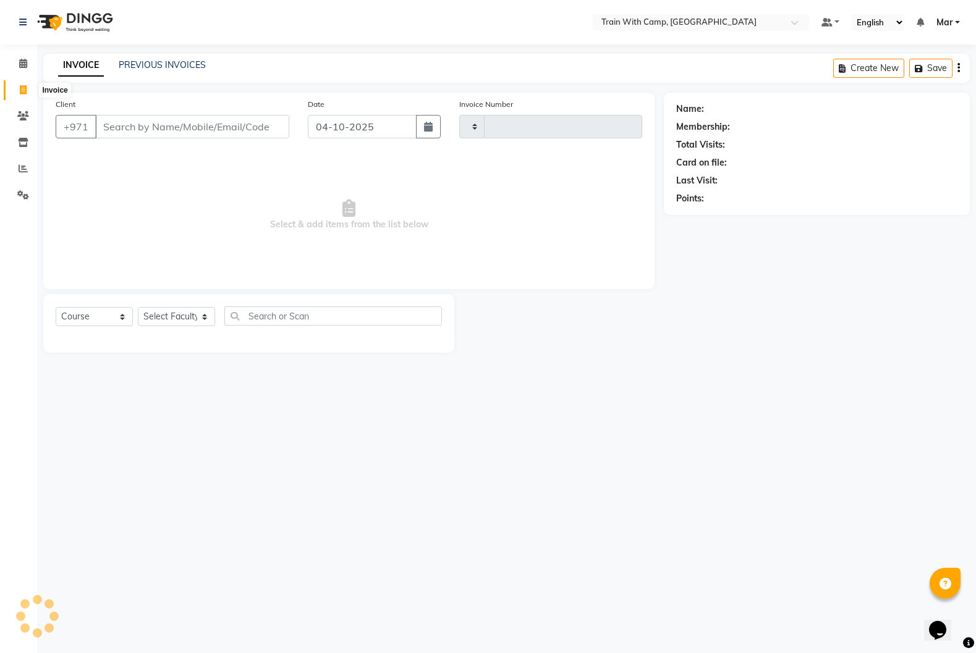
type input "5160"
select select "910"
type input "e"
select select "14898"
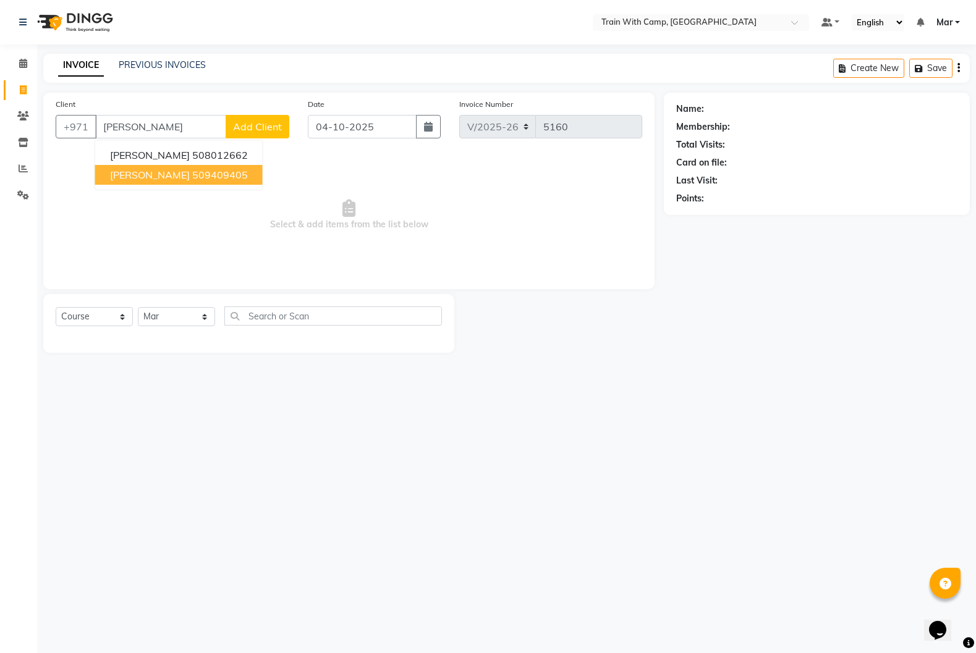
click at [146, 179] on span "[PERSON_NAME]" at bounding box center [150, 175] width 80 height 12
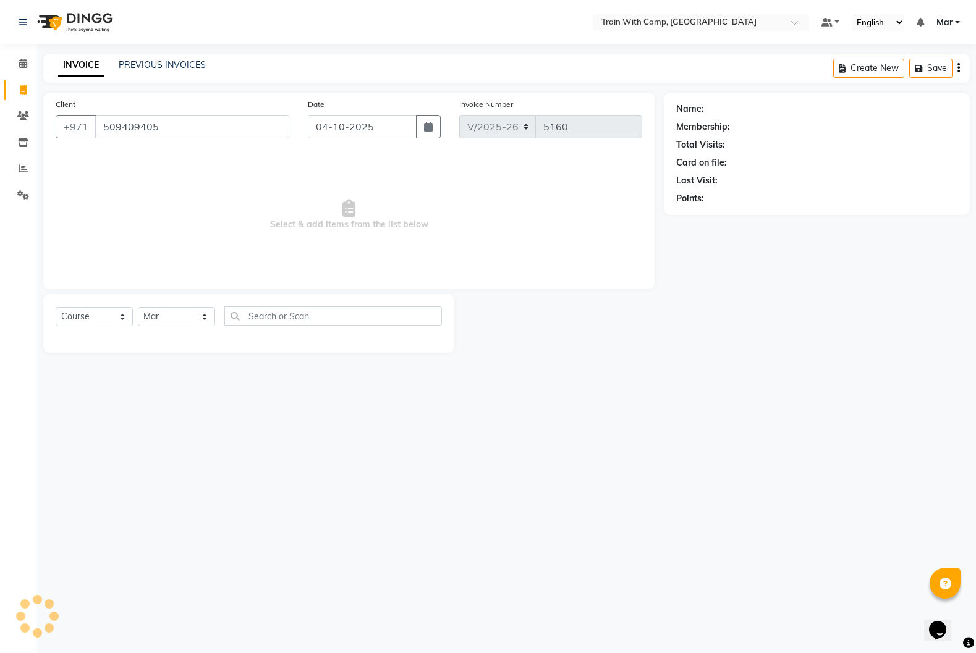
type input "509409405"
click at [97, 311] on select "Select Course Product Membership Package Voucher Prepaid Gift Card" at bounding box center [94, 316] width 77 height 19
select select "product"
click at [56, 307] on select "Select Course Product Membership Package Voucher Prepaid Gift Card" at bounding box center [94, 316] width 77 height 19
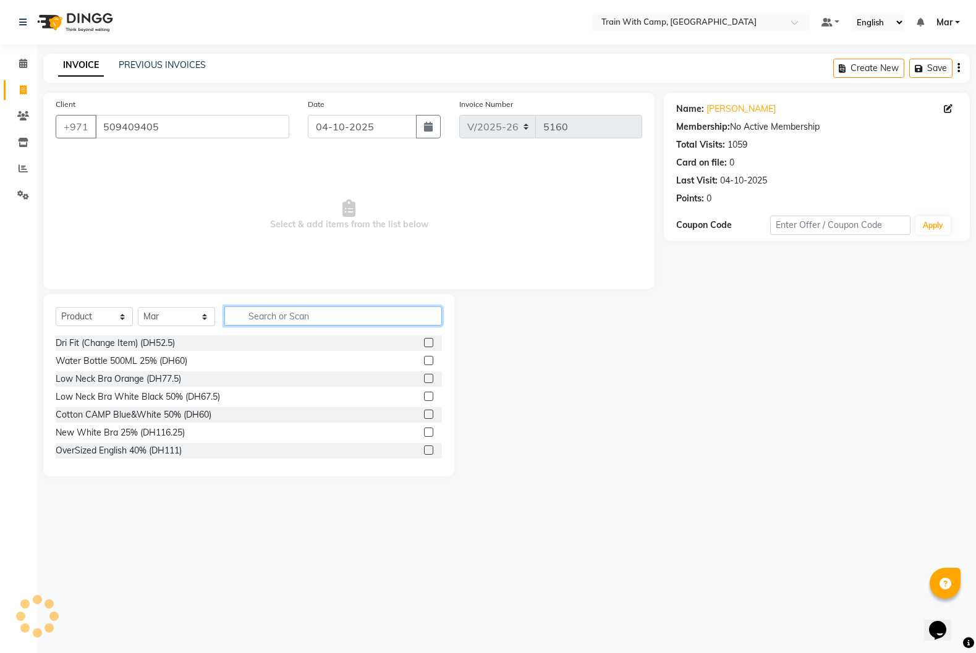
click at [278, 316] on input "text" at bounding box center [333, 316] width 218 height 19
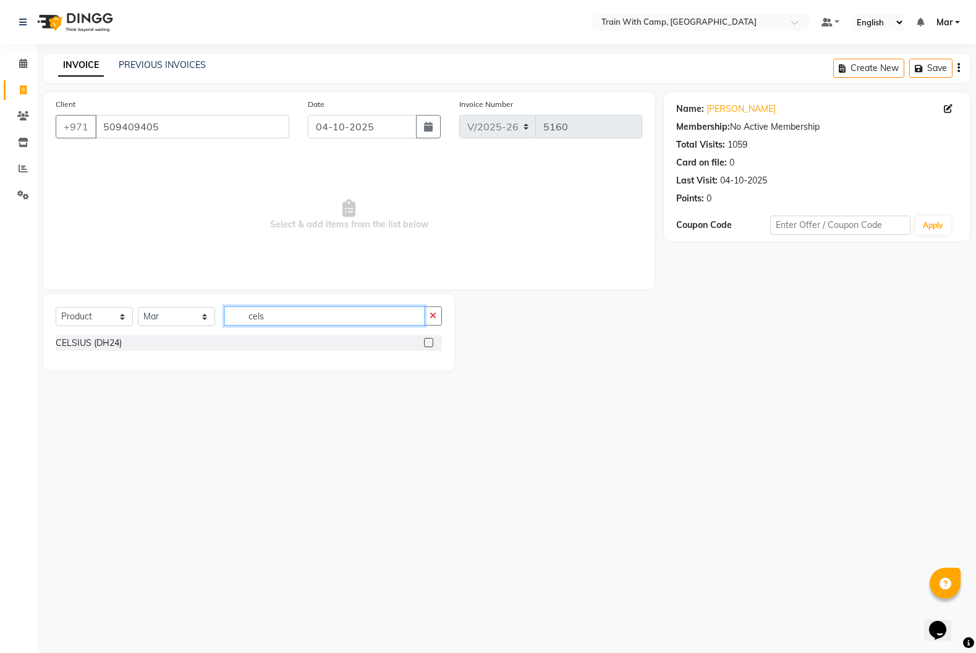
type input "cels"
click at [428, 344] on label at bounding box center [428, 342] width 9 height 9
click at [428, 344] on input "checkbox" at bounding box center [428, 343] width 8 height 8
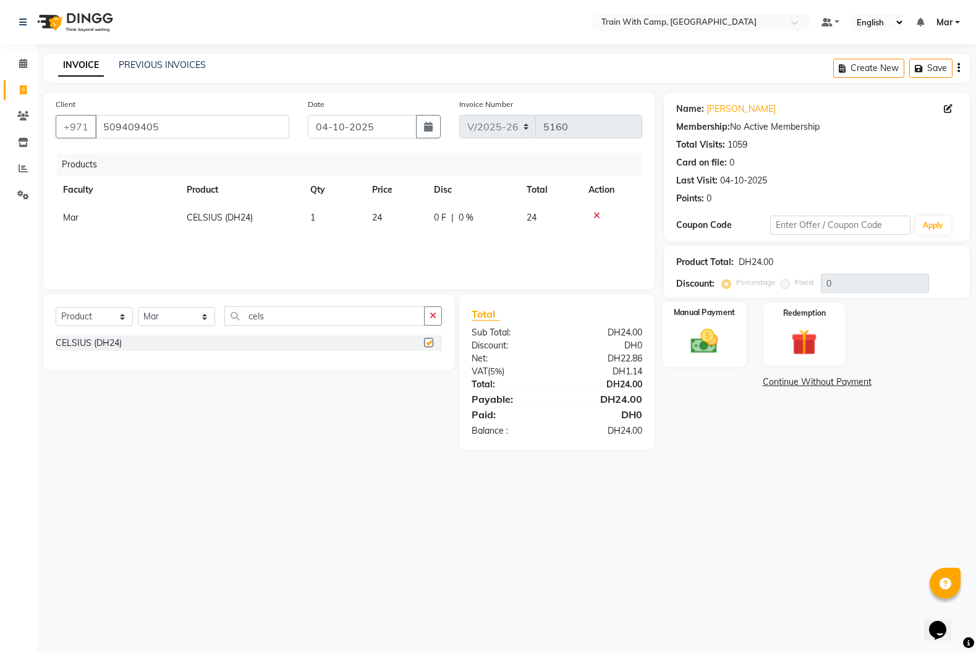
checkbox input "false"
click at [689, 336] on img at bounding box center [704, 341] width 44 height 31
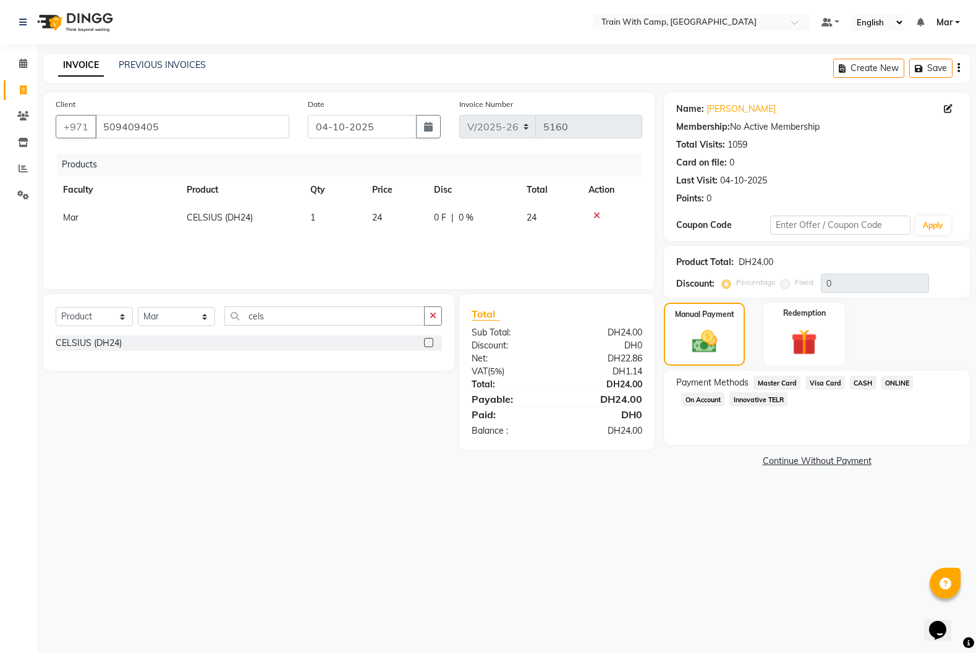
click at [820, 387] on span "Visa Card" at bounding box center [825, 383] width 40 height 14
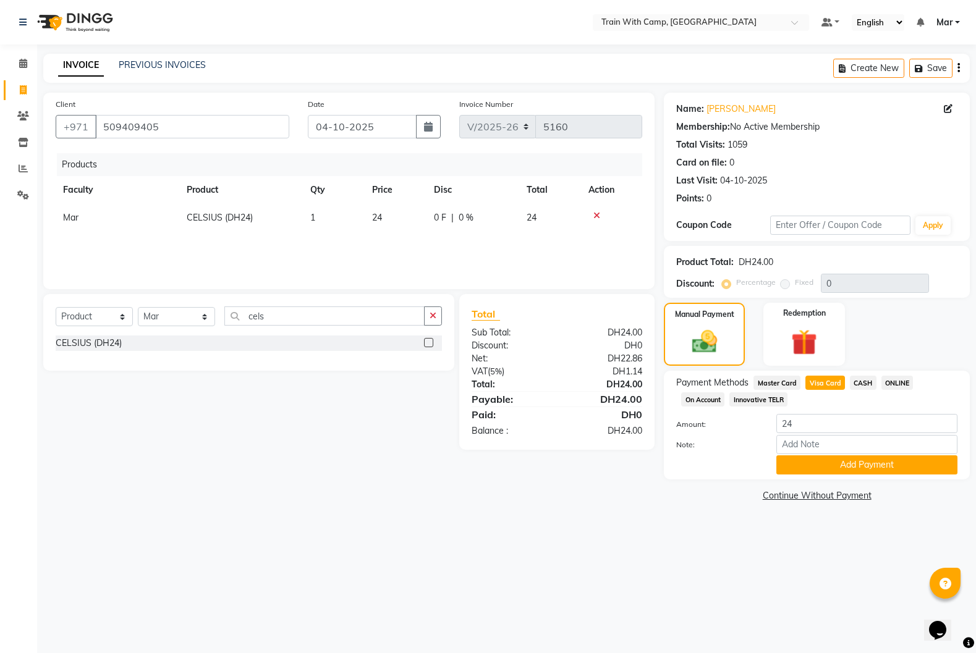
drag, startPoint x: 838, startPoint y: 461, endPoint x: 811, endPoint y: 500, distance: 47.1
click at [837, 462] on button "Add Payment" at bounding box center [866, 464] width 181 height 19
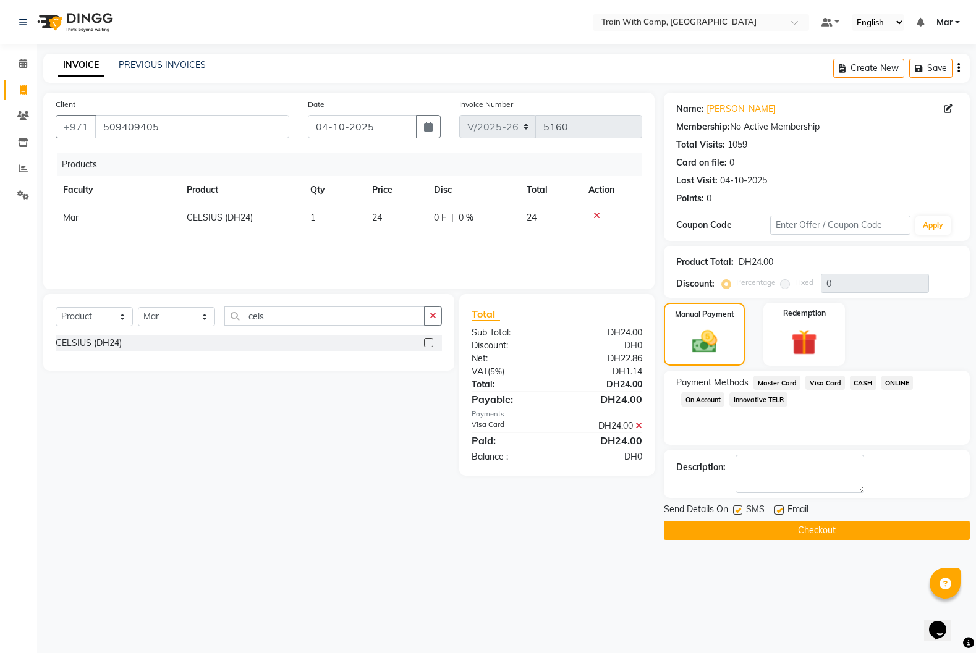
click at [781, 512] on label at bounding box center [778, 510] width 9 height 9
click at [781, 512] on input "checkbox" at bounding box center [778, 511] width 8 height 8
checkbox input "false"
drag, startPoint x: 738, startPoint y: 514, endPoint x: 756, endPoint y: 522, distance: 19.9
click at [738, 514] on label at bounding box center [737, 510] width 9 height 9
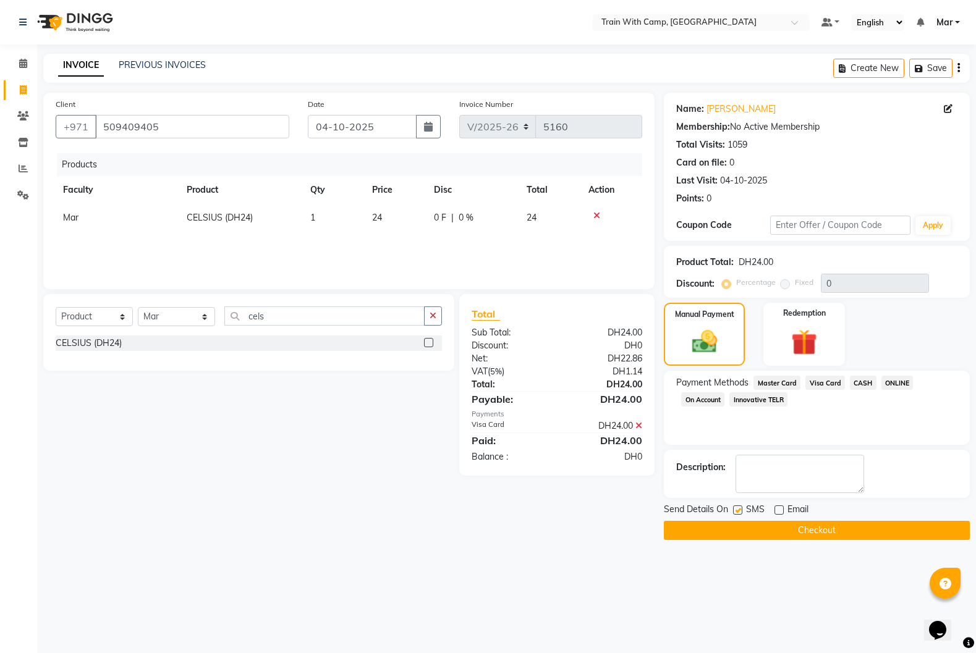
click at [738, 514] on input "checkbox" at bounding box center [737, 511] width 8 height 8
checkbox input "false"
drag, startPoint x: 768, startPoint y: 529, endPoint x: 776, endPoint y: 529, distance: 7.4
click at [768, 529] on button "Checkout" at bounding box center [817, 530] width 306 height 19
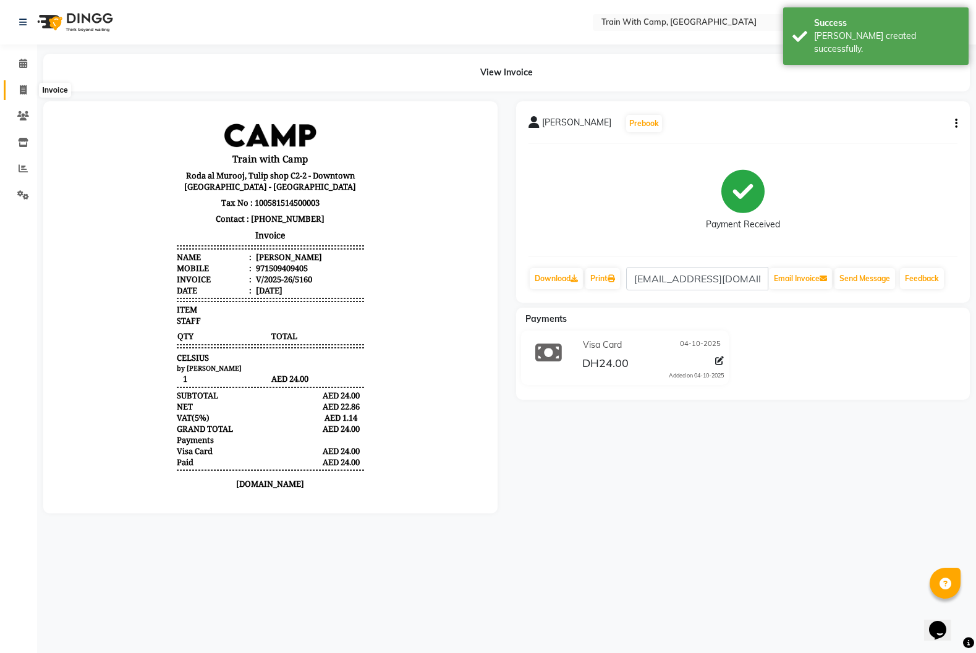
click at [22, 87] on icon at bounding box center [23, 89] width 7 height 9
select select "service"
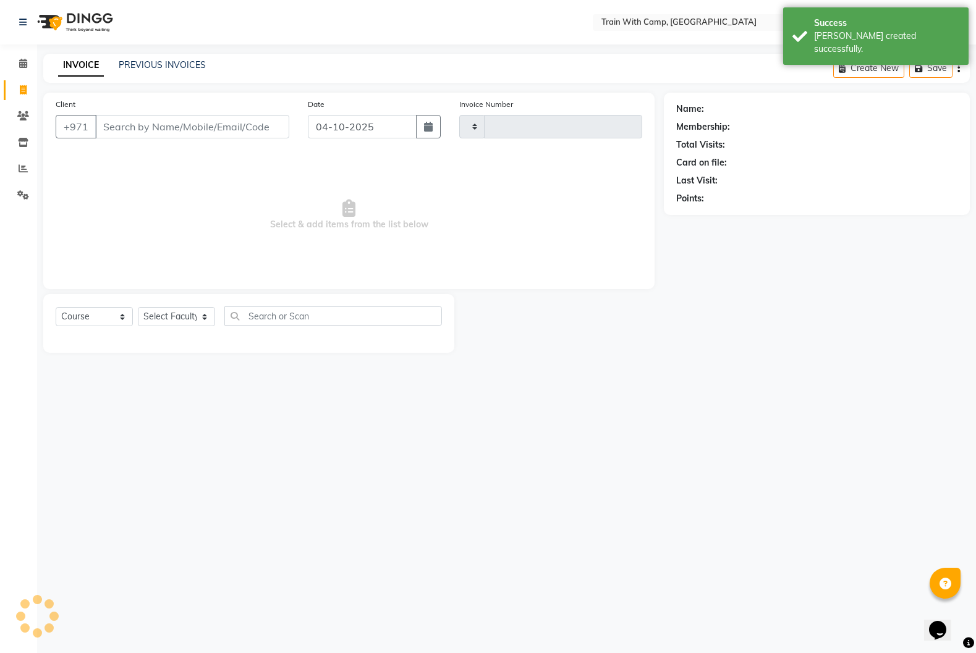
type input "5161"
select select "910"
select select "14898"
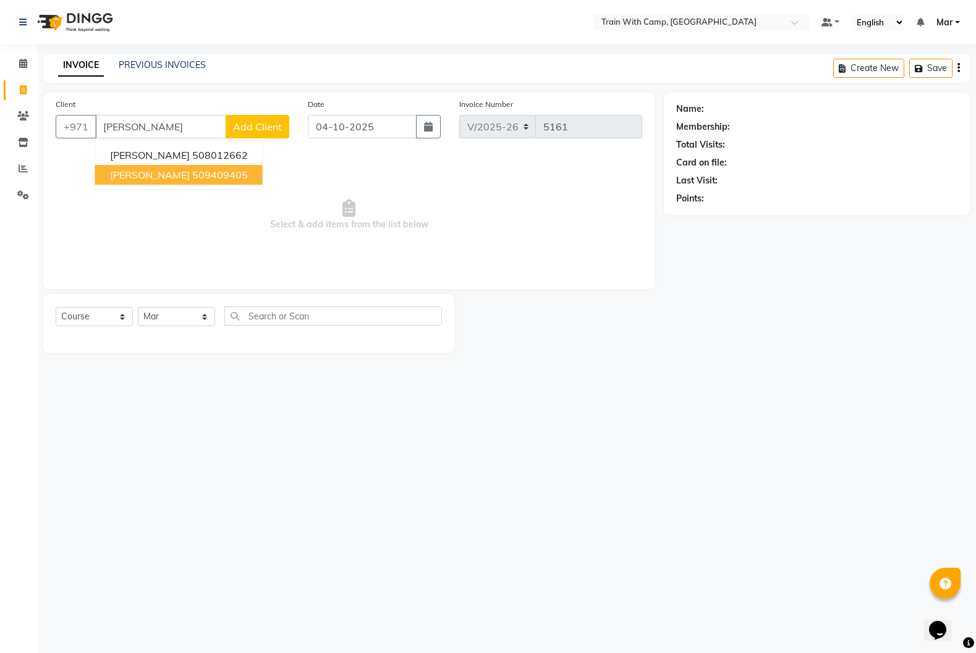
click at [158, 176] on span "[PERSON_NAME]" at bounding box center [150, 175] width 80 height 12
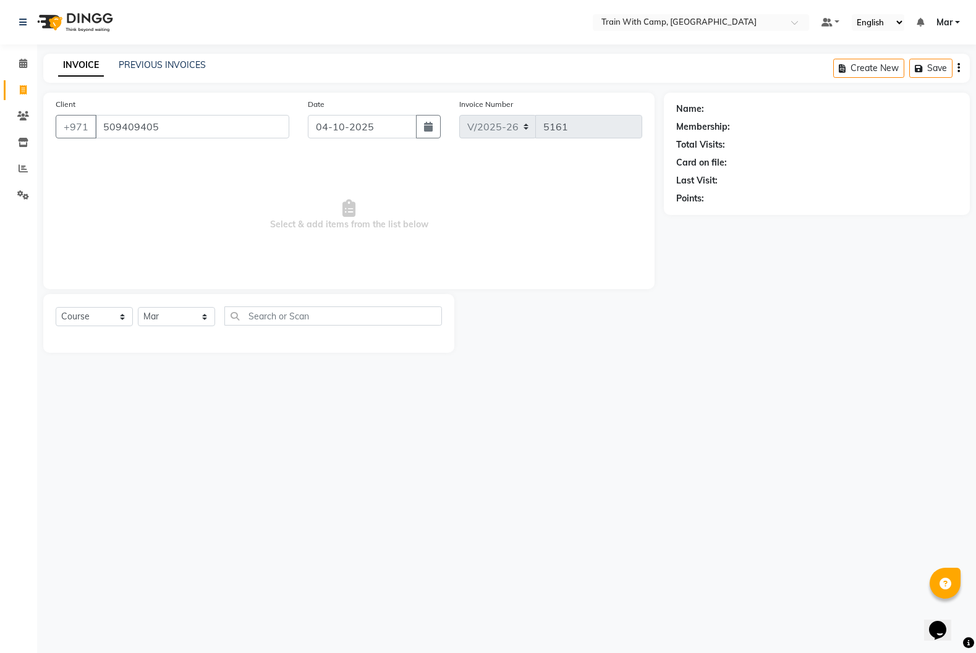
type input "509409405"
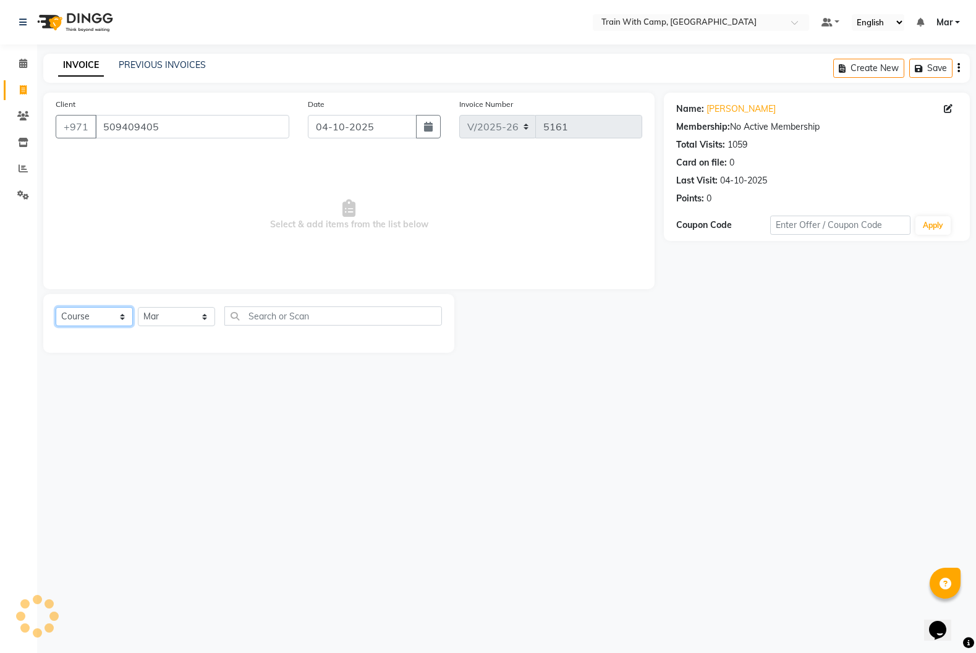
click at [116, 316] on select "Select Course Product Membership Package Voucher Prepaid Gift Card" at bounding box center [94, 316] width 77 height 19
select select "product"
click at [56, 307] on select "Select Course Product Membership Package Voucher Prepaid Gift Card" at bounding box center [94, 316] width 77 height 19
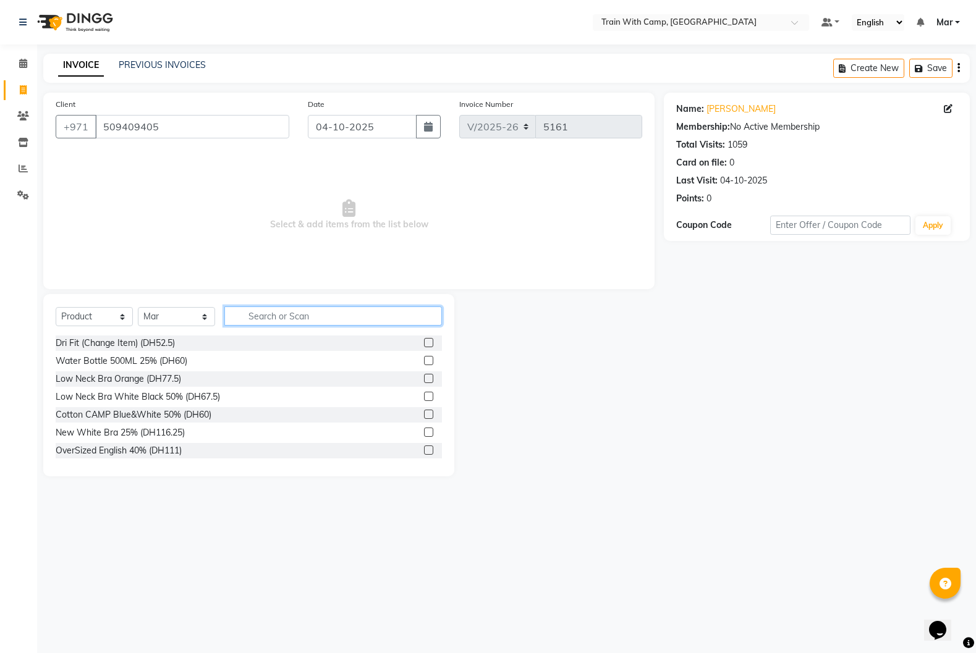
click at [298, 313] on input "text" at bounding box center [333, 316] width 218 height 19
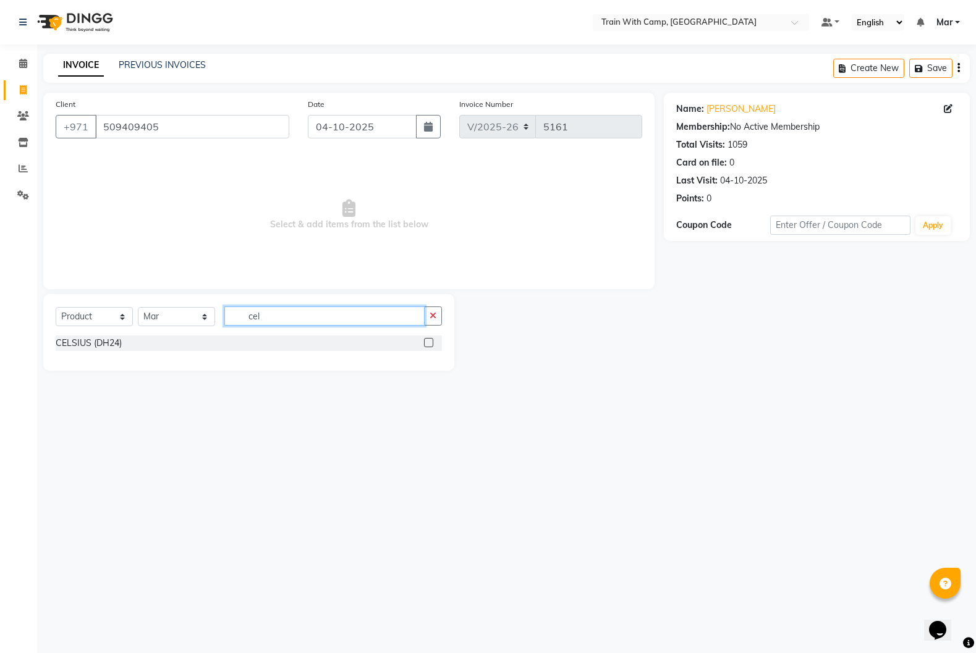
type input "cel"
click at [431, 344] on label at bounding box center [428, 342] width 9 height 9
click at [431, 344] on input "checkbox" at bounding box center [428, 343] width 8 height 8
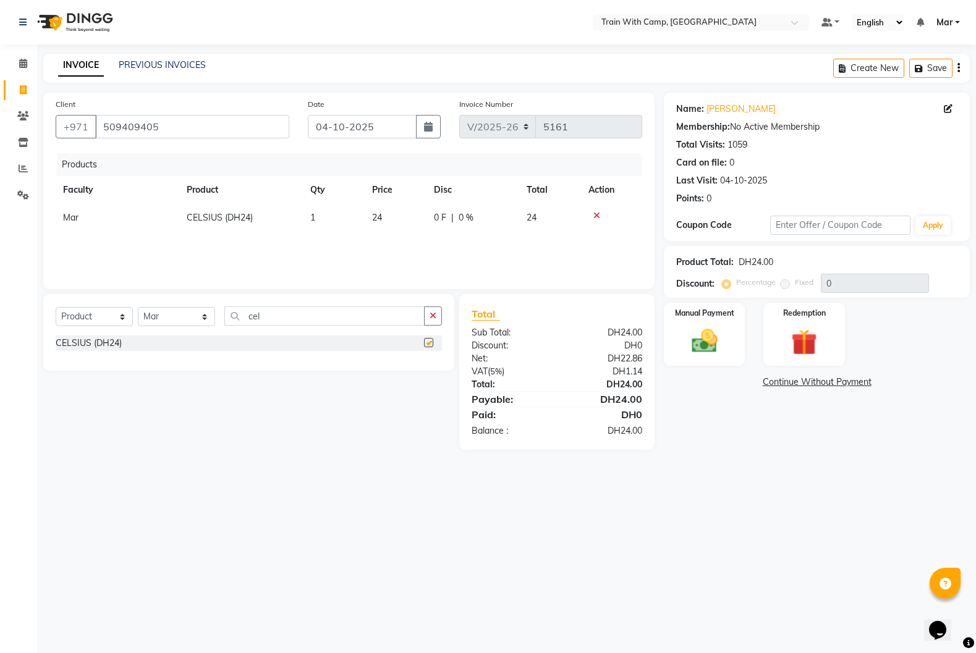
checkbox input "false"
click at [695, 338] on img at bounding box center [704, 341] width 44 height 31
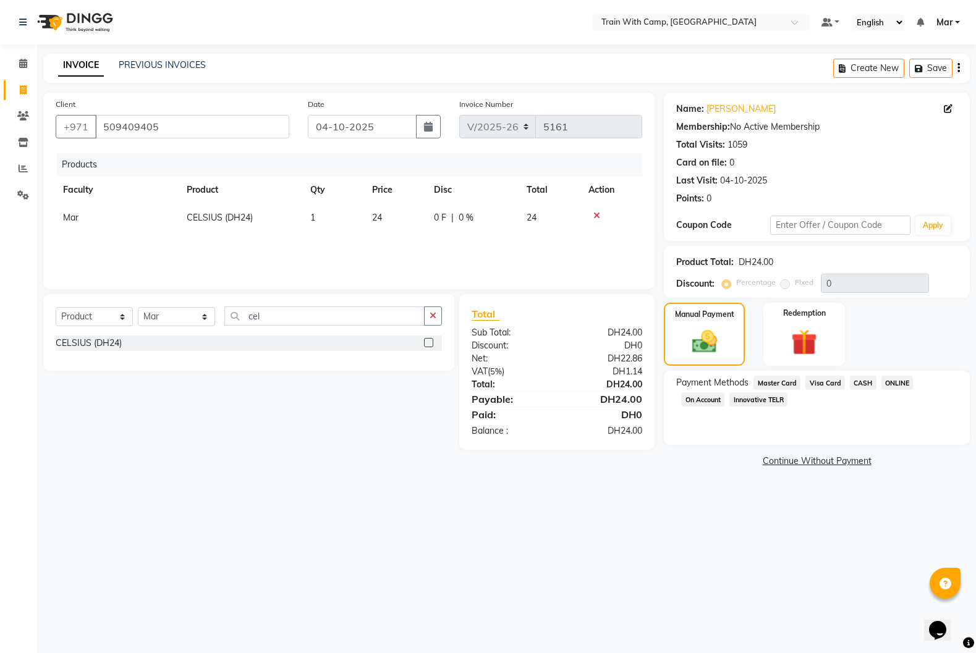
click at [826, 384] on span "Visa Card" at bounding box center [825, 383] width 40 height 14
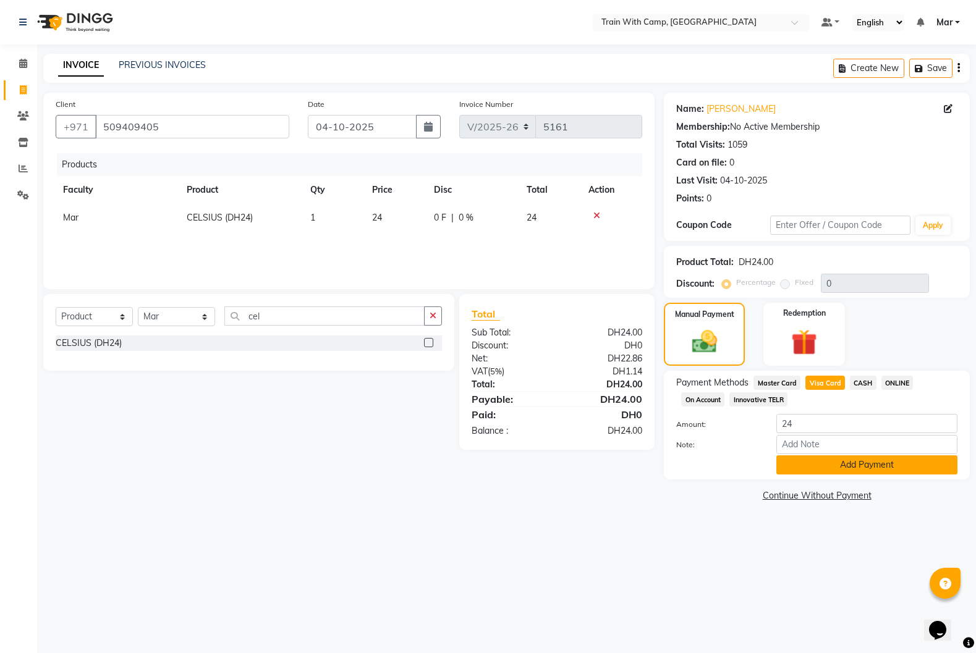
click at [826, 463] on button "Add Payment" at bounding box center [866, 464] width 181 height 19
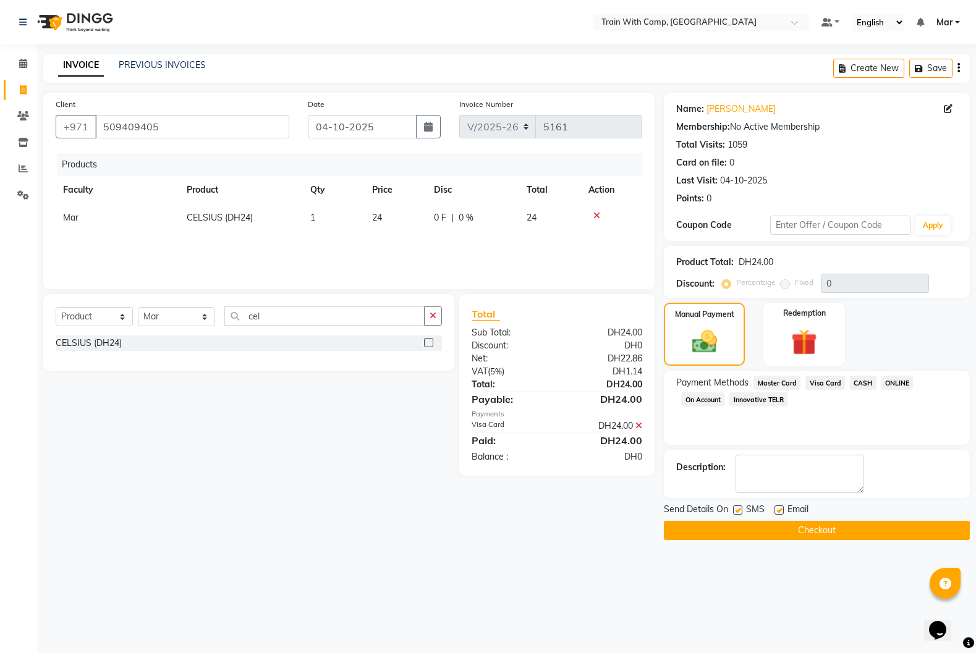
drag, startPoint x: 781, startPoint y: 507, endPoint x: 770, endPoint y: 510, distance: 11.5
click at [781, 507] on label at bounding box center [778, 510] width 9 height 9
click at [781, 507] on input "checkbox" at bounding box center [778, 511] width 8 height 8
checkbox input "false"
click at [738, 510] on label at bounding box center [737, 510] width 9 height 9
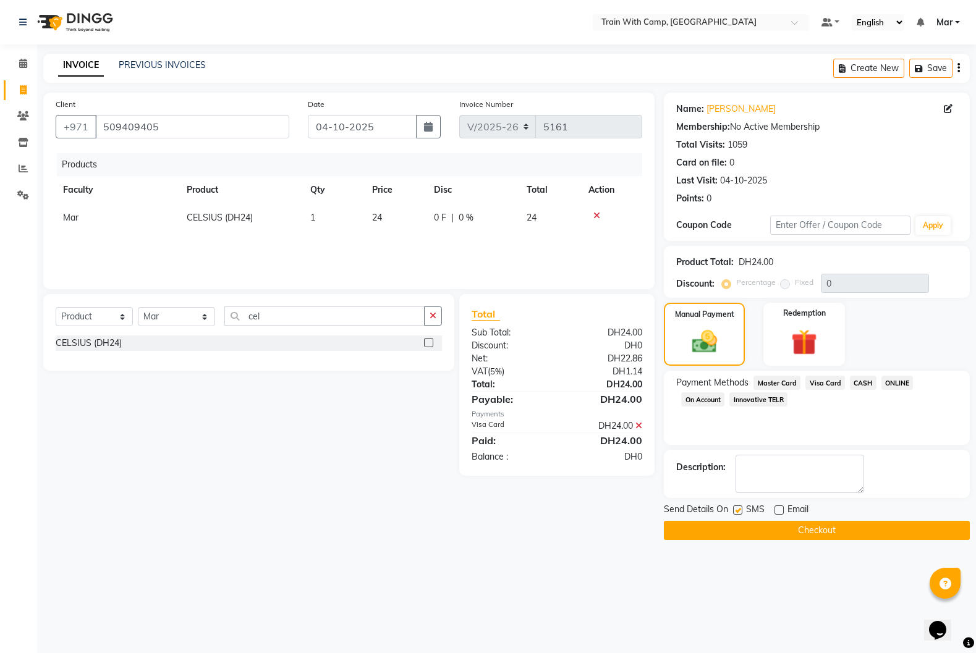
click at [738, 510] on input "checkbox" at bounding box center [737, 511] width 8 height 8
checkbox input "false"
drag, startPoint x: 765, startPoint y: 538, endPoint x: 772, endPoint y: 538, distance: 6.8
click at [765, 538] on button "Checkout" at bounding box center [817, 530] width 306 height 19
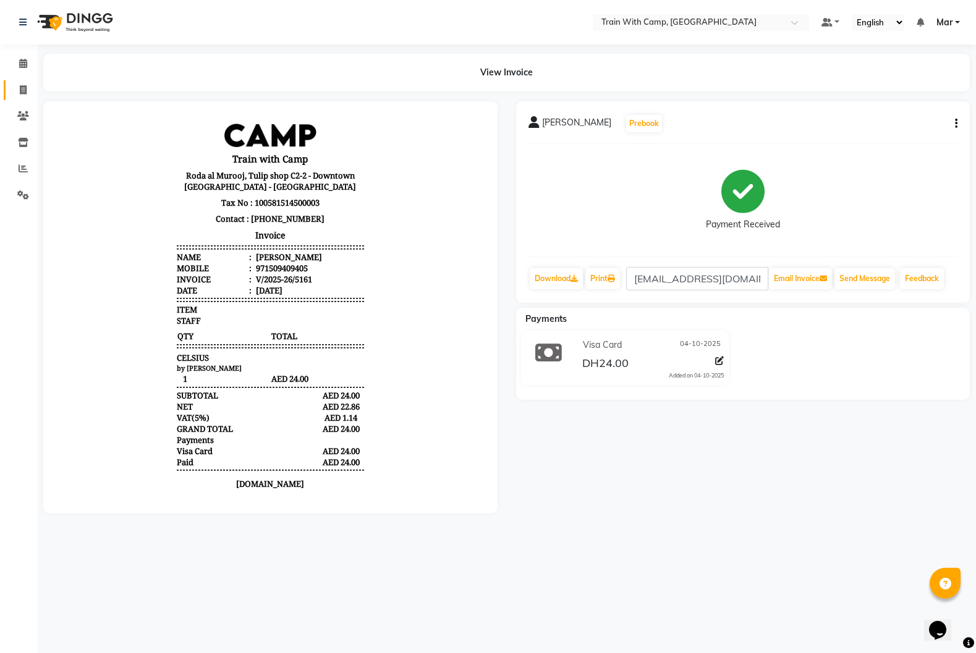
click at [21, 91] on icon at bounding box center [23, 89] width 7 height 9
select select "service"
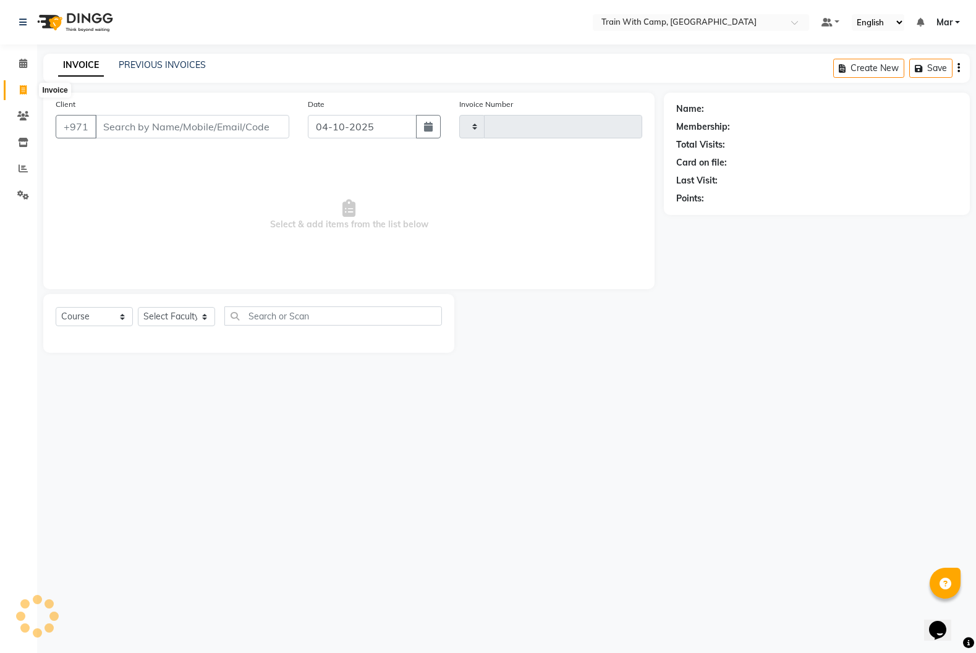
drag, startPoint x: 21, startPoint y: 91, endPoint x: 32, endPoint y: 94, distance: 11.0
click at [22, 91] on icon at bounding box center [23, 89] width 7 height 9
select select "910"
select select "service"
select select "14898"
